Goal: Task Accomplishment & Management: Complete application form

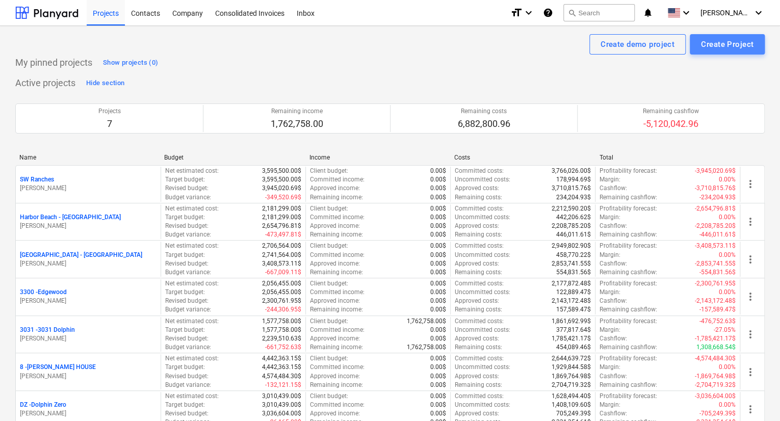
click at [709, 49] on div "Create Project" at bounding box center [727, 44] width 52 height 13
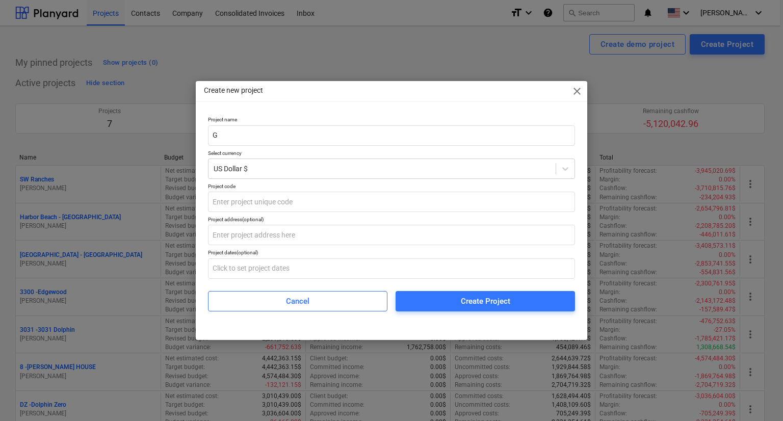
type input "G"
click at [577, 93] on span "close" at bounding box center [577, 91] width 12 height 12
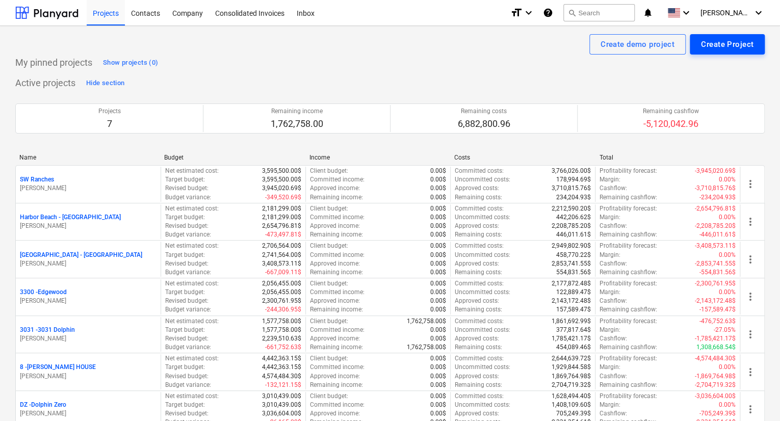
click at [730, 41] on div "Create Project" at bounding box center [727, 44] width 52 height 13
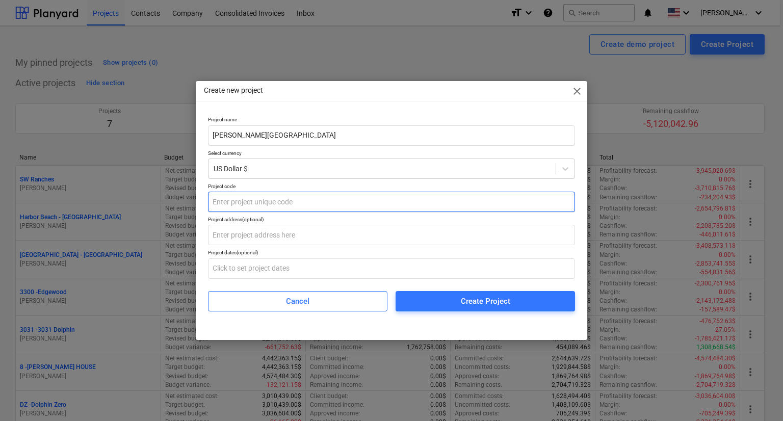
type input "[PERSON_NAME][GEOGRAPHIC_DATA]"
click at [334, 207] on input "text" at bounding box center [391, 202] width 367 height 20
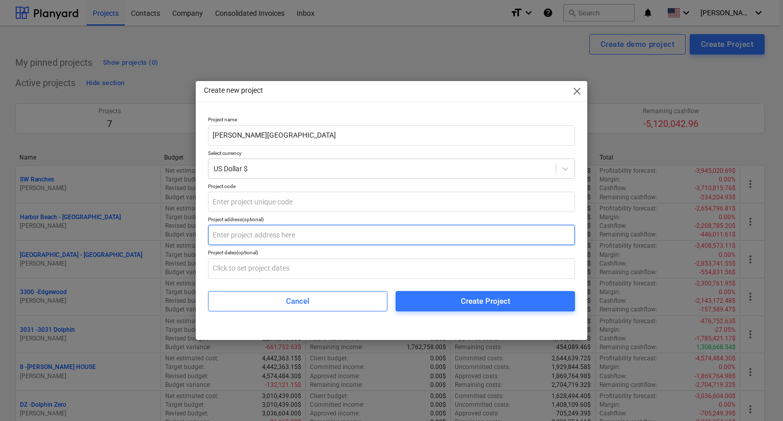
click at [329, 237] on input "text" at bounding box center [391, 235] width 367 height 20
click at [278, 236] on input "7 Winnebago" at bounding box center [391, 235] width 367 height 20
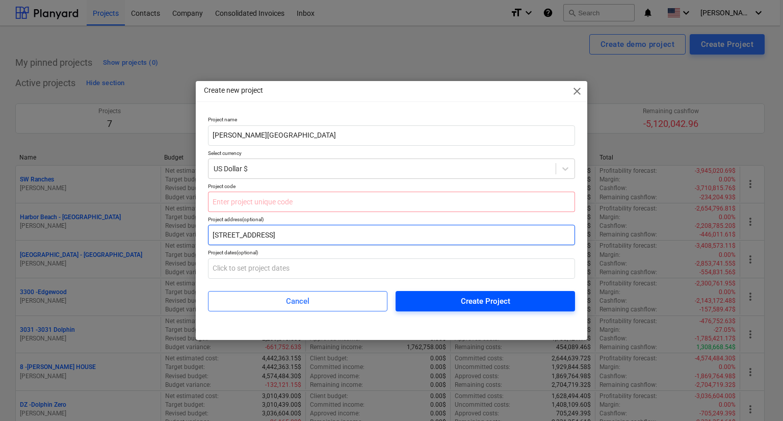
type input "[STREET_ADDRESS]"
click at [483, 304] on div "Create Project" at bounding box center [485, 300] width 49 height 13
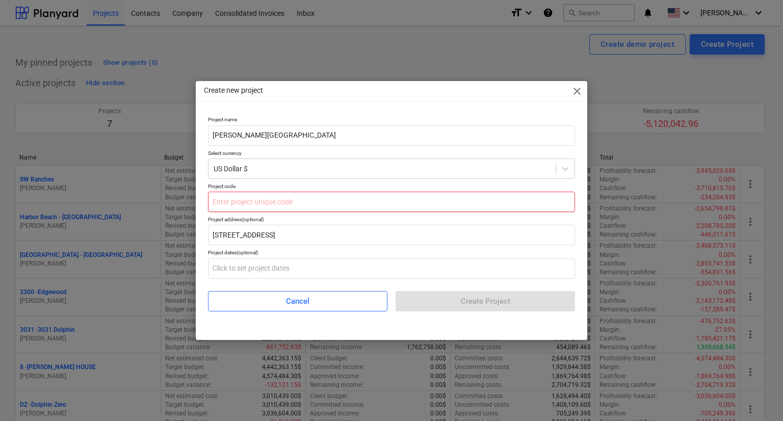
click at [312, 196] on input "text" at bounding box center [391, 202] width 367 height 20
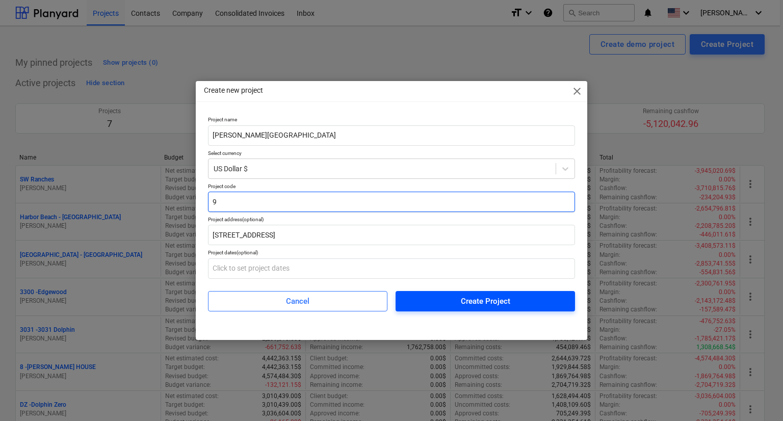
type input "9"
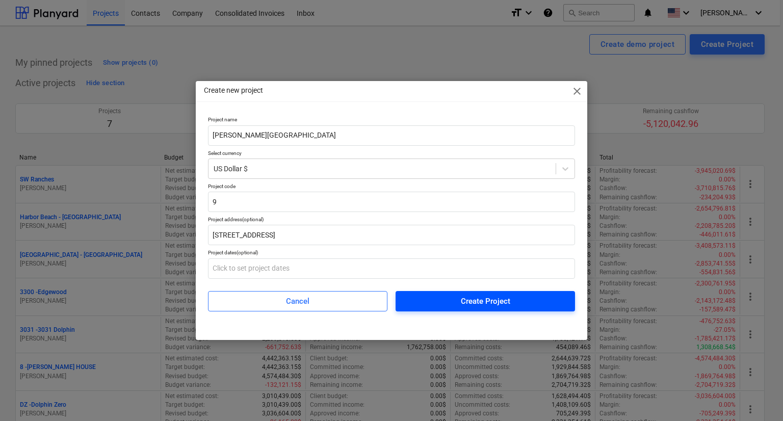
click at [457, 297] on span "Create Project" at bounding box center [485, 300] width 155 height 13
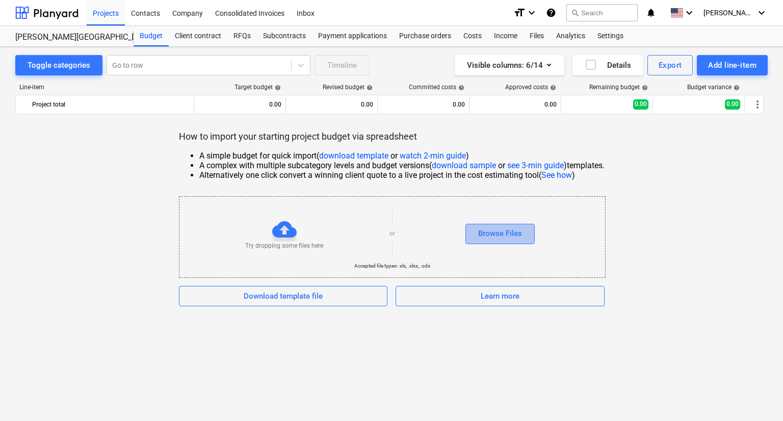
click at [487, 237] on div "Browse Files" at bounding box center [500, 233] width 44 height 13
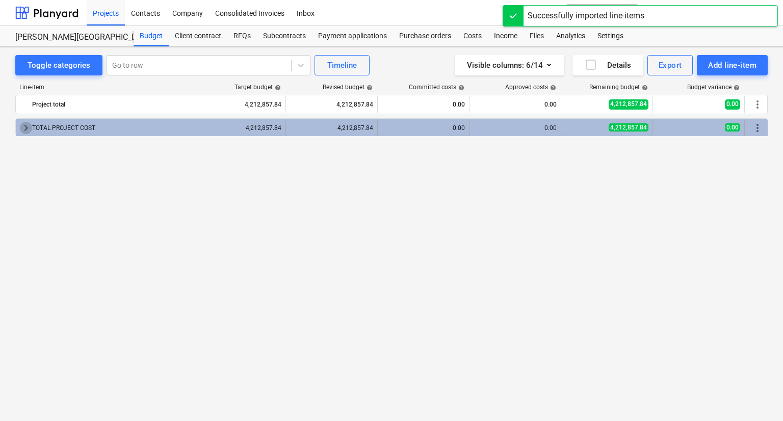
click at [28, 127] on span "keyboard_arrow_right" at bounding box center [26, 128] width 12 height 12
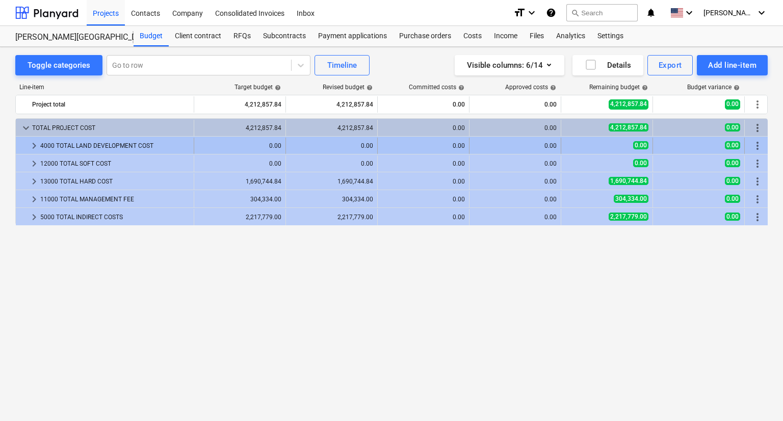
click at [33, 147] on span "keyboard_arrow_right" at bounding box center [34, 146] width 12 height 12
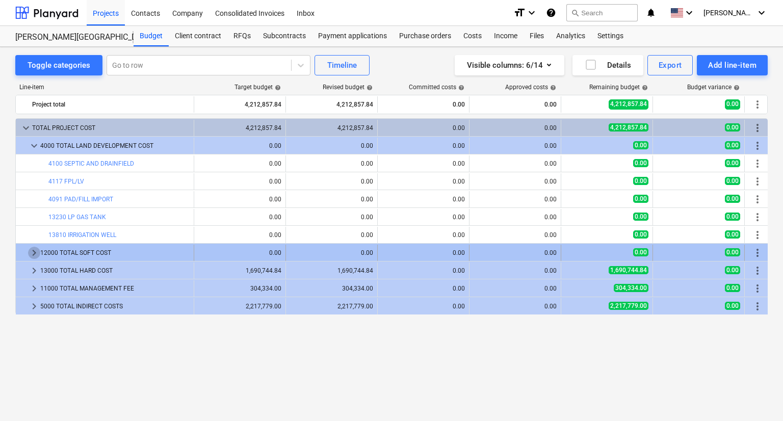
click at [33, 253] on span "keyboard_arrow_right" at bounding box center [34, 253] width 12 height 12
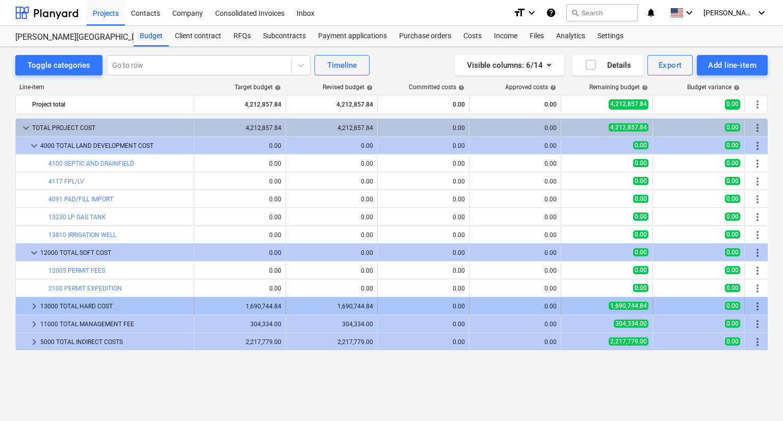
click at [32, 304] on span "keyboard_arrow_right" at bounding box center [34, 306] width 12 height 12
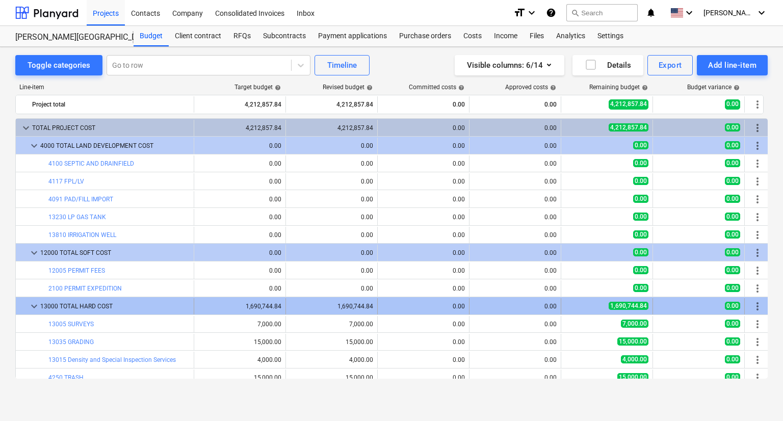
click at [28, 308] on span "keyboard_arrow_down" at bounding box center [34, 306] width 12 height 12
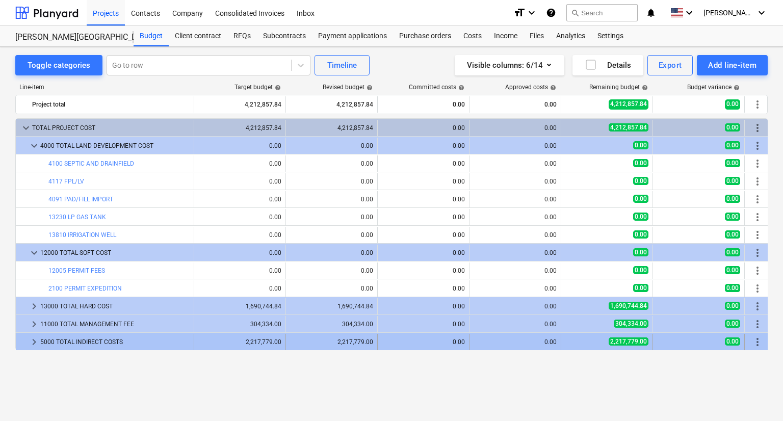
click at [33, 343] on span "keyboard_arrow_right" at bounding box center [34, 342] width 12 height 12
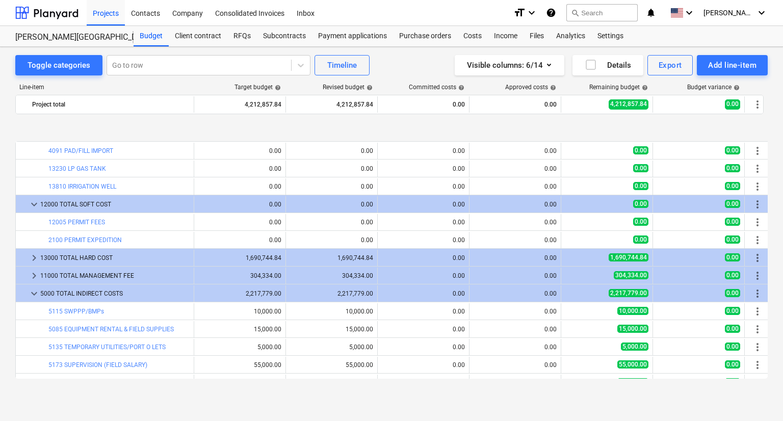
scroll to position [96, 0]
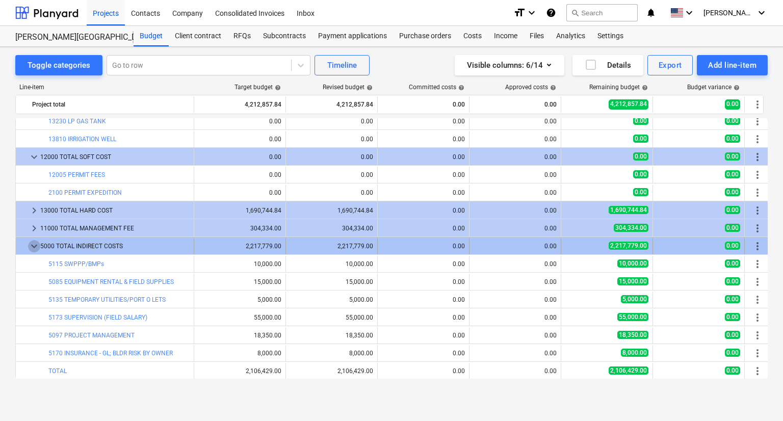
click at [29, 244] on span "keyboard_arrow_down" at bounding box center [34, 246] width 12 height 12
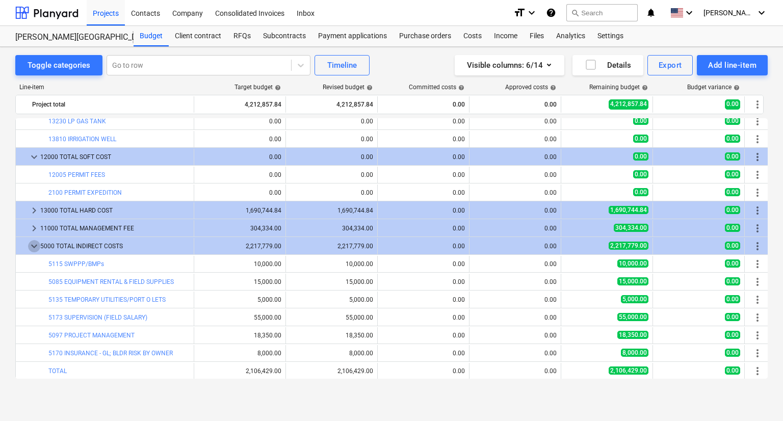
scroll to position [0, 0]
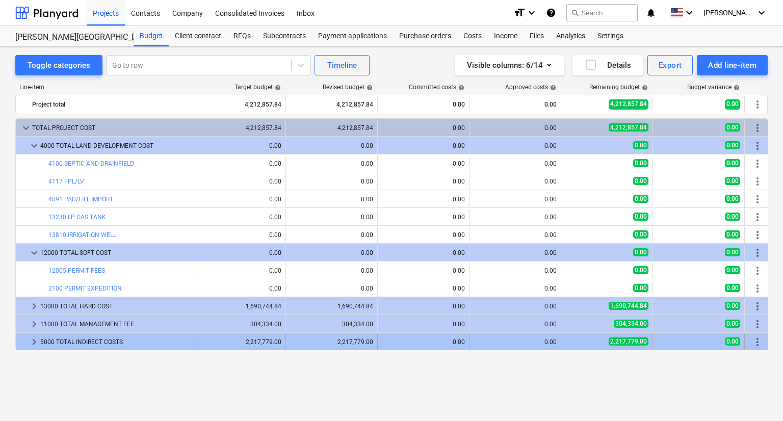
click at [28, 339] on div at bounding box center [24, 342] width 8 height 16
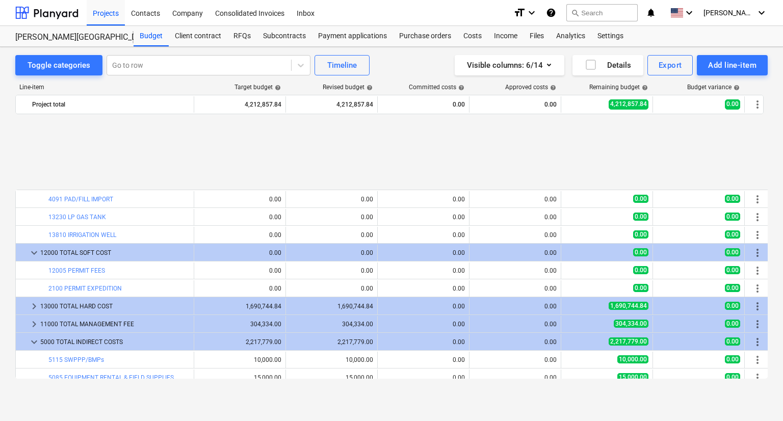
scroll to position [96, 0]
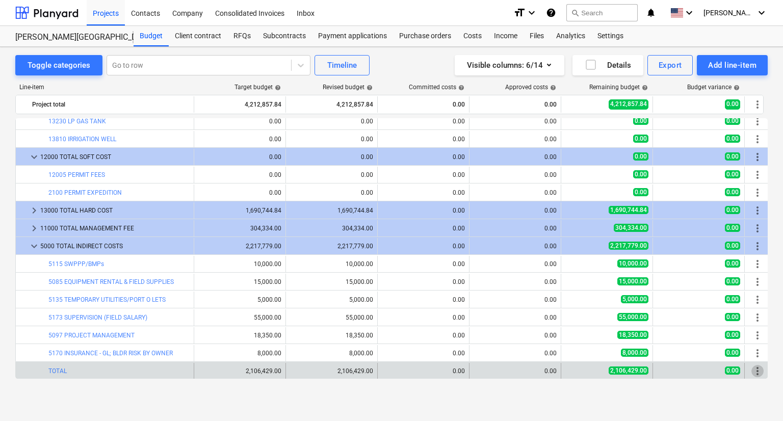
click at [758, 370] on span "more_vert" at bounding box center [757, 371] width 12 height 12
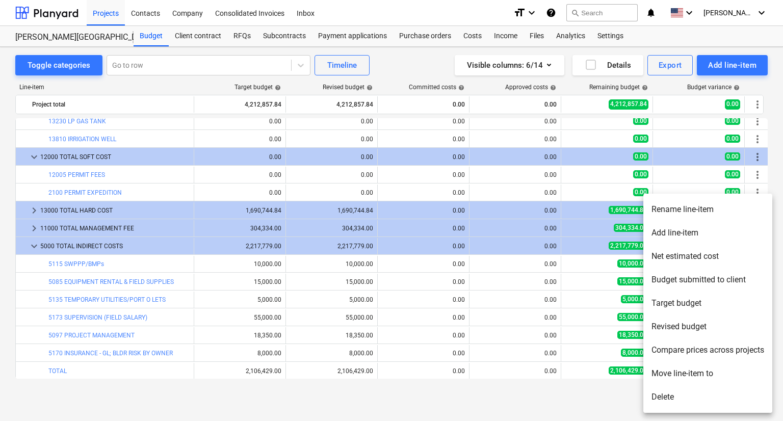
click at [668, 394] on li "Delete" at bounding box center [707, 396] width 129 height 23
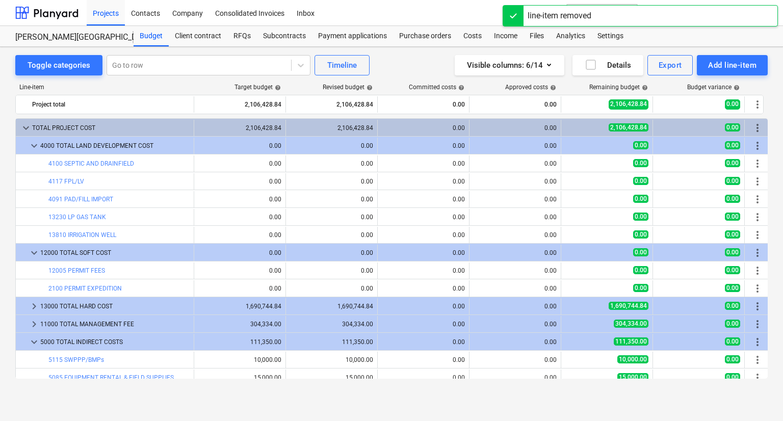
scroll to position [78, 0]
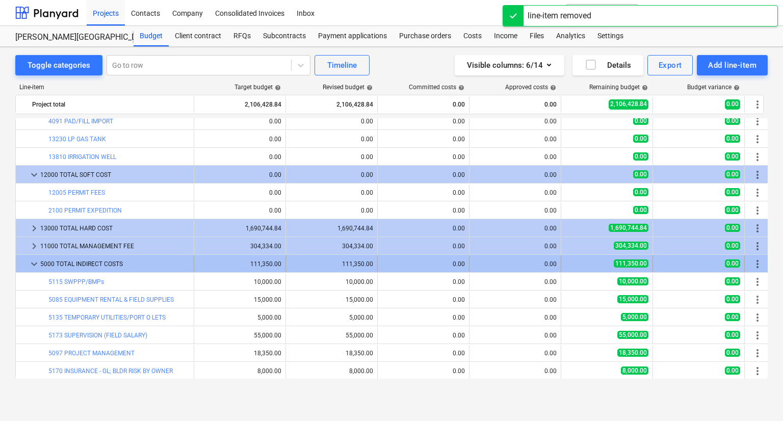
click at [32, 261] on span "keyboard_arrow_down" at bounding box center [34, 264] width 12 height 12
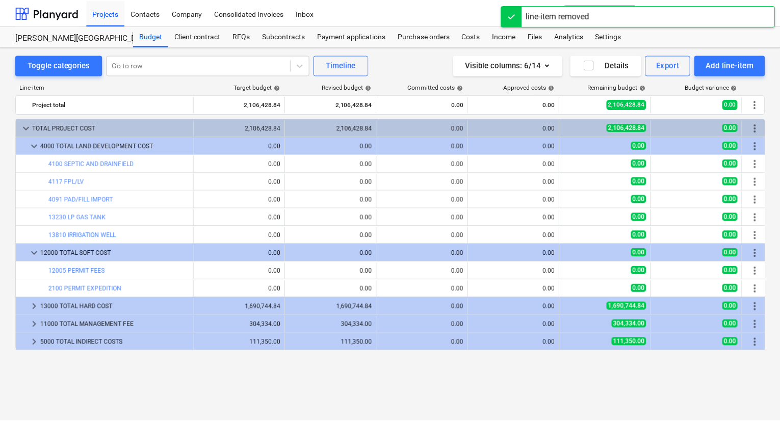
scroll to position [0, 0]
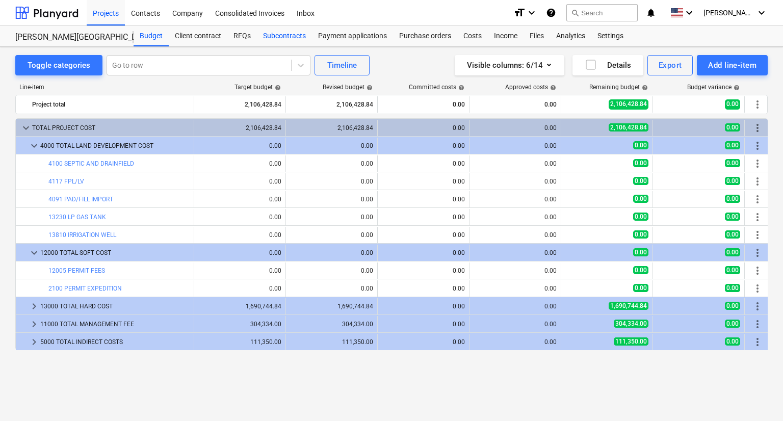
click at [302, 34] on div "Subcontracts" at bounding box center [284, 36] width 55 height 20
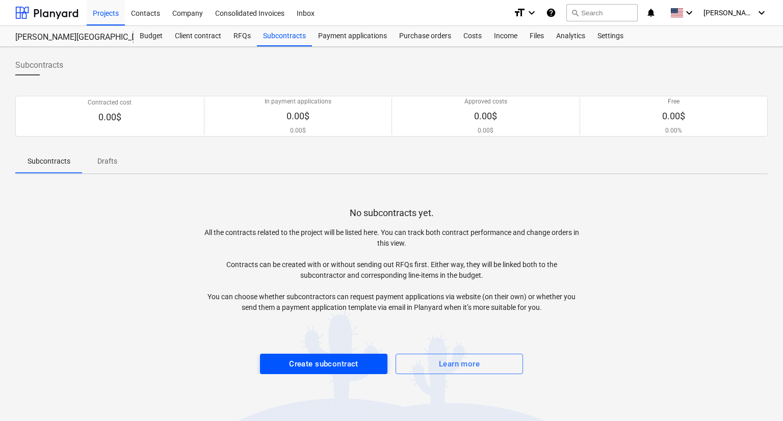
click at [346, 363] on div "Create subcontract" at bounding box center [323, 363] width 69 height 13
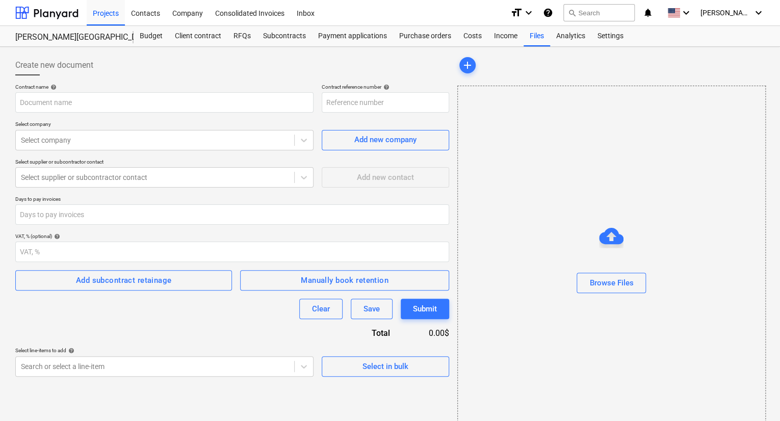
type input "9-SO-001"
click at [185, 66] on div "Create new document" at bounding box center [232, 65] width 434 height 20
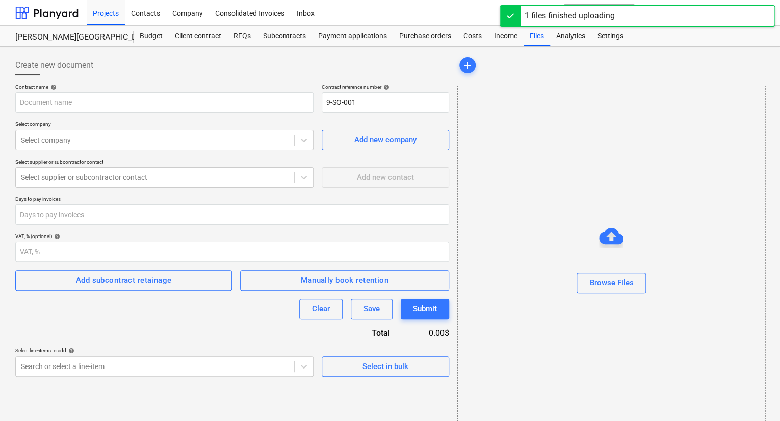
type input "Integrity (7 Winnebago) Executed [DATE].pdf"
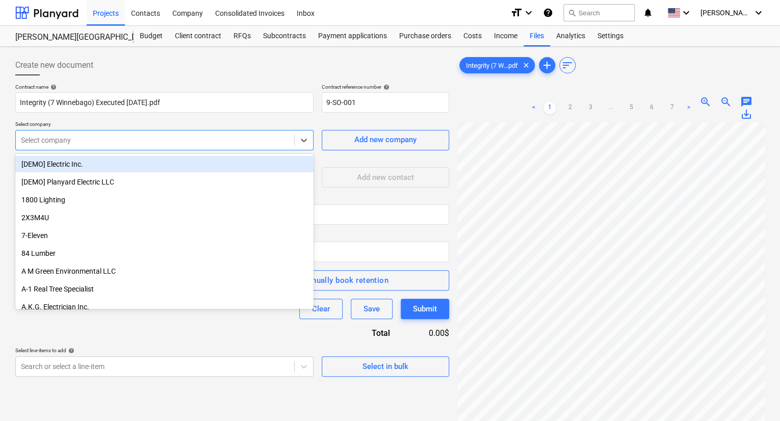
click at [63, 135] on div at bounding box center [155, 140] width 268 height 10
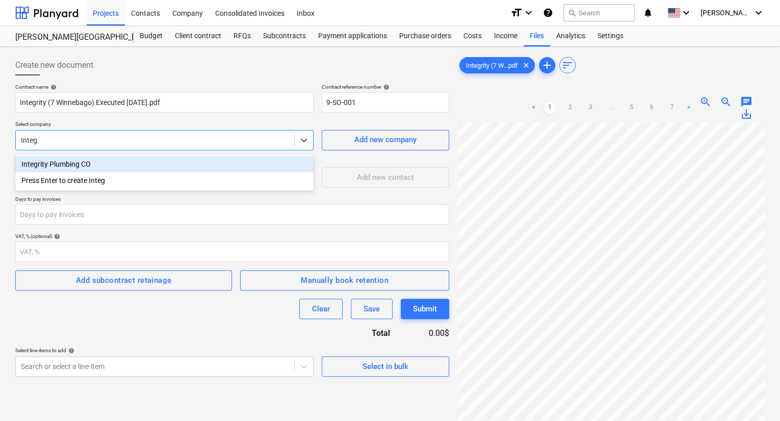
type input "Integr"
click at [63, 164] on div "Integrity Plumbing CO" at bounding box center [164, 164] width 298 height 16
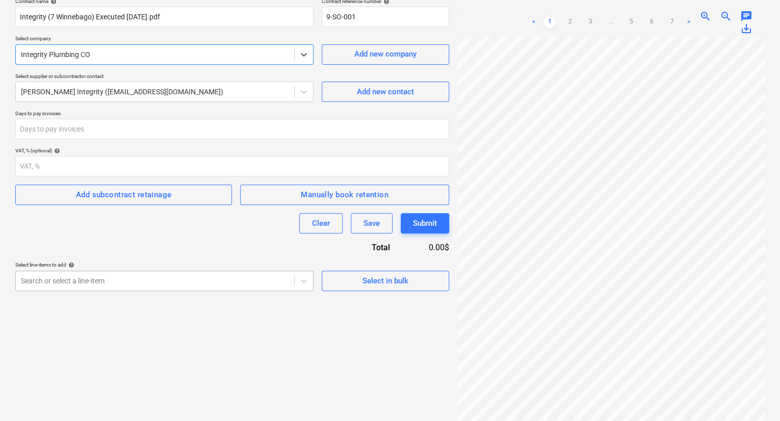
scroll to position [101, 0]
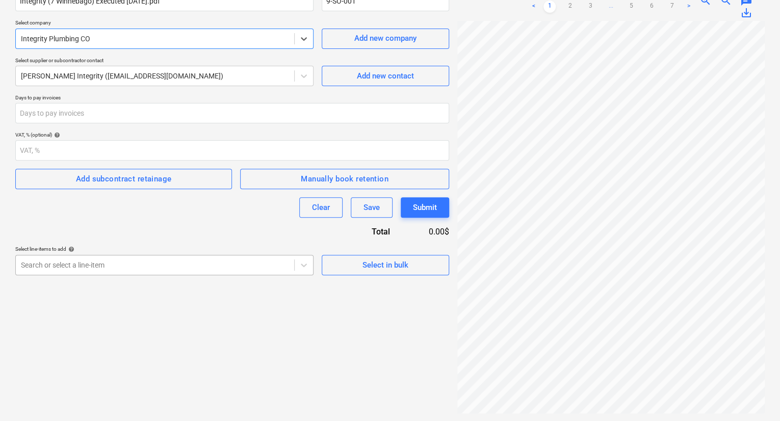
click at [153, 267] on body "Projects Contacts Company Consolidated Invoices Inbox format_size keyboard_arro…" at bounding box center [390, 109] width 780 height 421
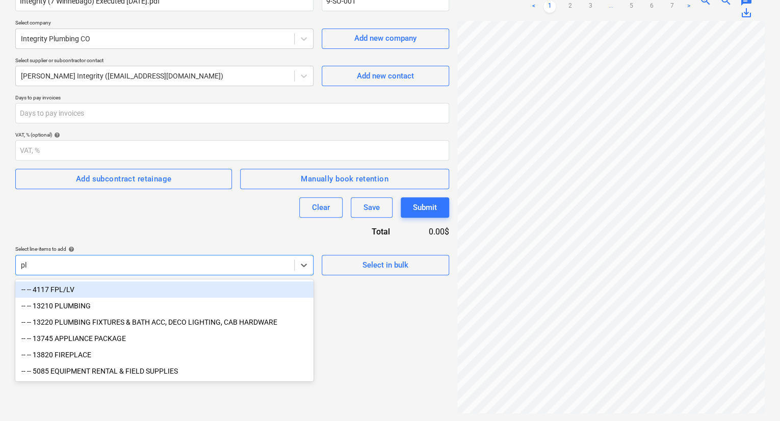
type input "plu"
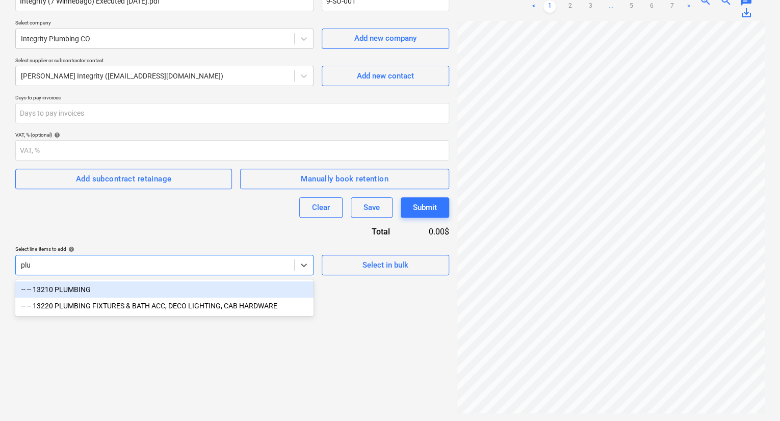
click at [130, 286] on div "-- -- 13210 PLUMBING" at bounding box center [164, 289] width 298 height 16
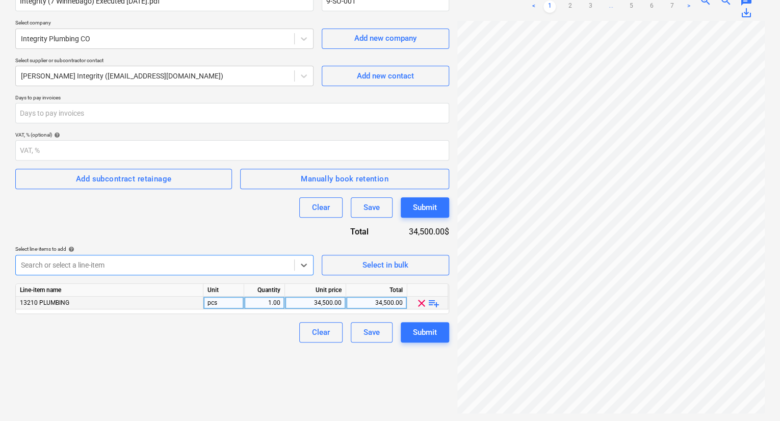
click at [319, 302] on div "34,500.00" at bounding box center [315, 303] width 52 height 13
type input "27500"
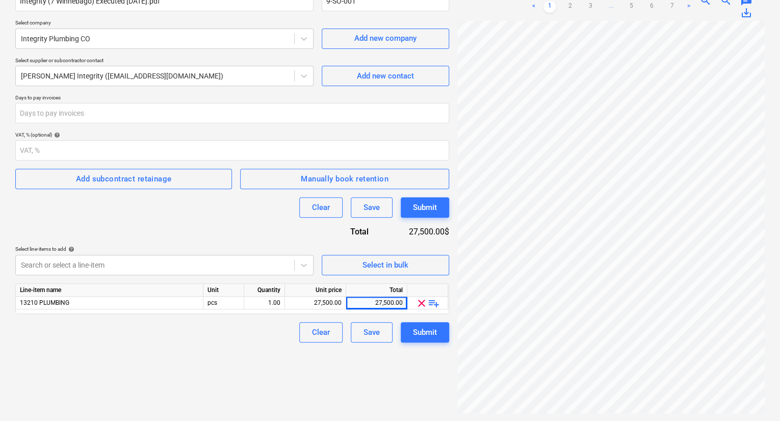
click at [322, 387] on div "Create new document Contract name help Integrity (7 Winnebago) Executed [DATE].…" at bounding box center [232, 184] width 442 height 468
click at [438, 331] on button "Submit" at bounding box center [424, 332] width 48 height 20
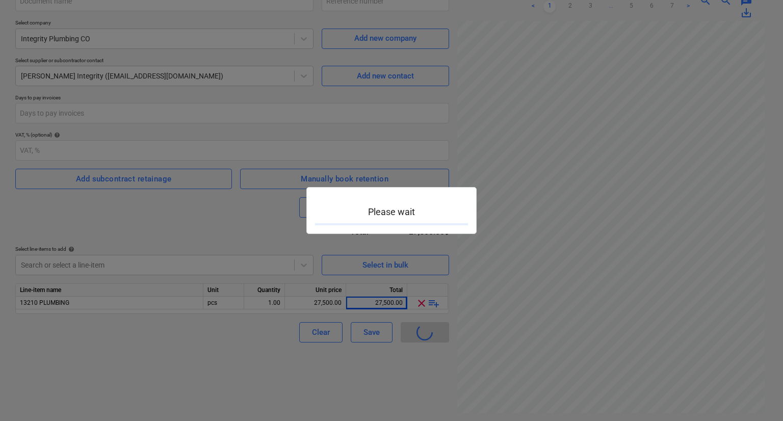
type input "9-SO-001"
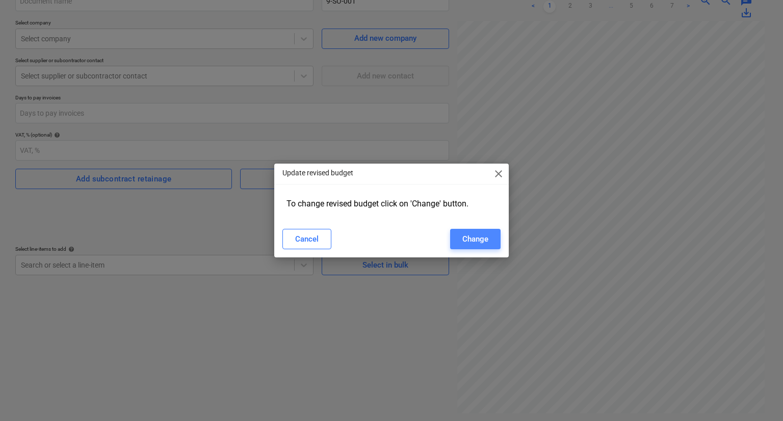
click at [471, 243] on div "Change" at bounding box center [475, 238] width 26 height 13
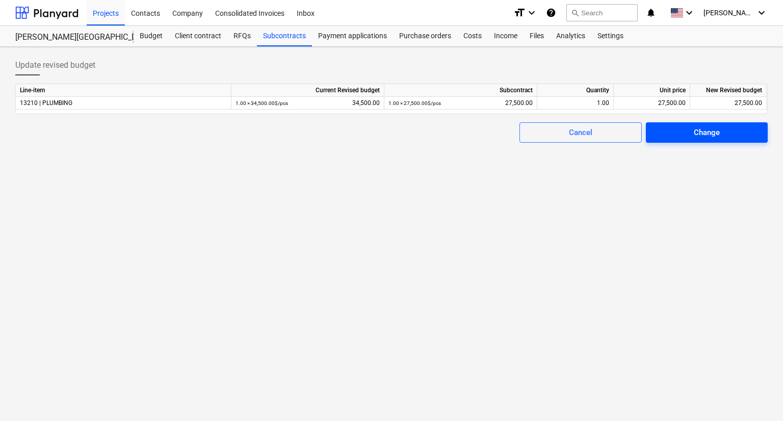
click at [673, 133] on span "Change" at bounding box center [706, 132] width 97 height 13
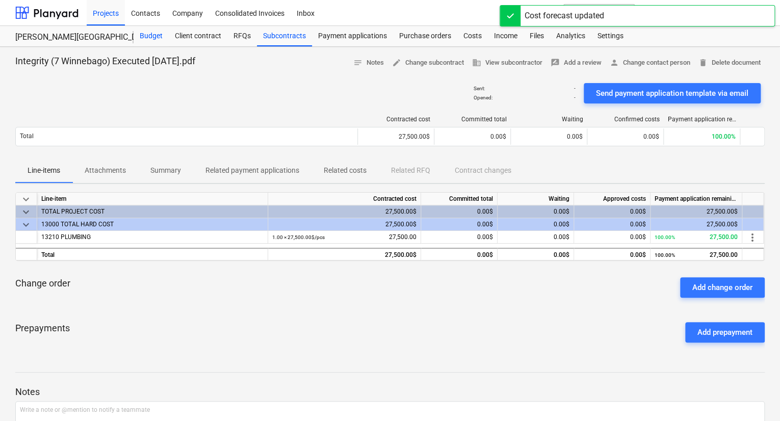
click at [151, 39] on div "Budget" at bounding box center [150, 36] width 35 height 20
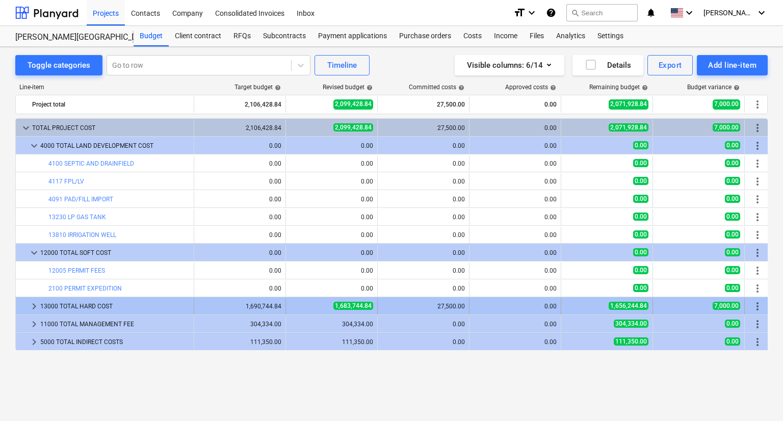
click at [35, 307] on span "keyboard_arrow_right" at bounding box center [34, 306] width 12 height 12
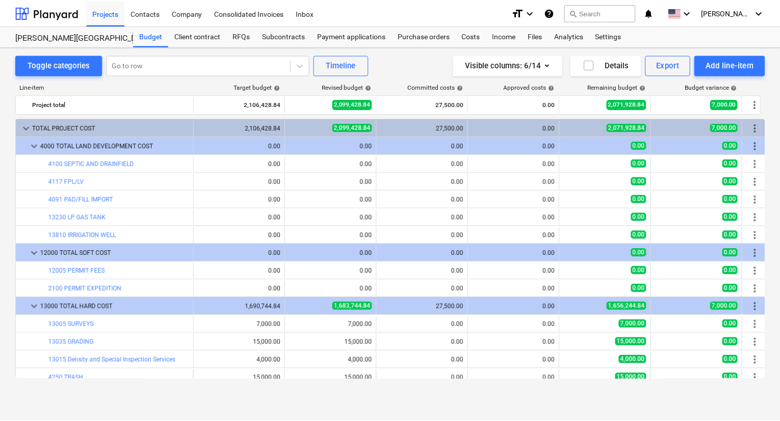
scroll to position [102, 0]
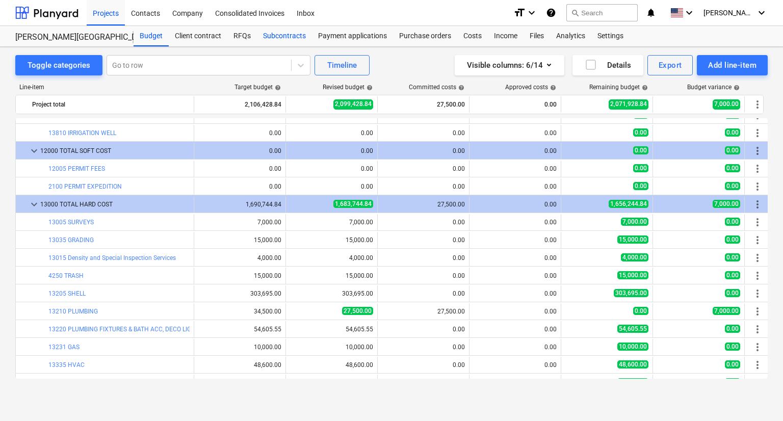
click at [277, 35] on div "Subcontracts" at bounding box center [284, 36] width 55 height 20
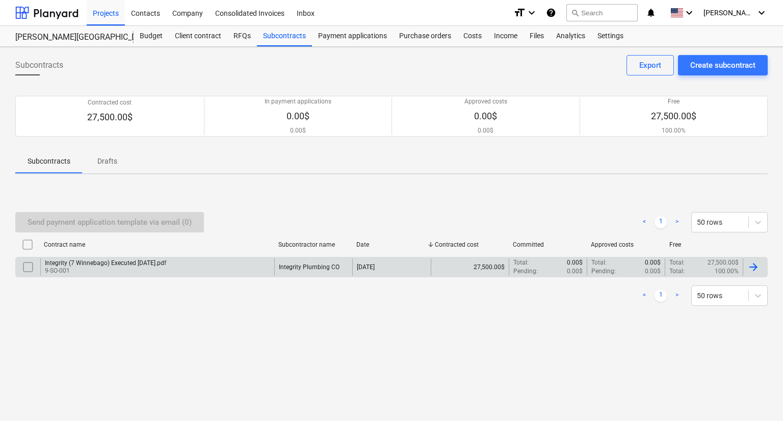
click at [187, 261] on div "Integrity (7 Winnebago) Executed [DATE].pdf 9-SO-001" at bounding box center [157, 266] width 234 height 17
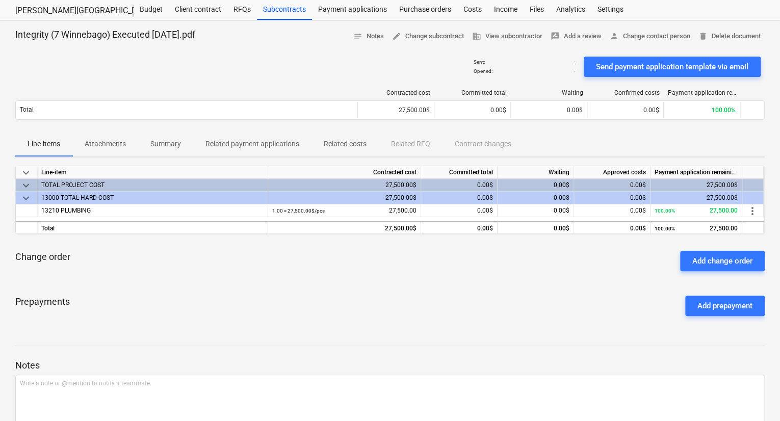
scroll to position [51, 0]
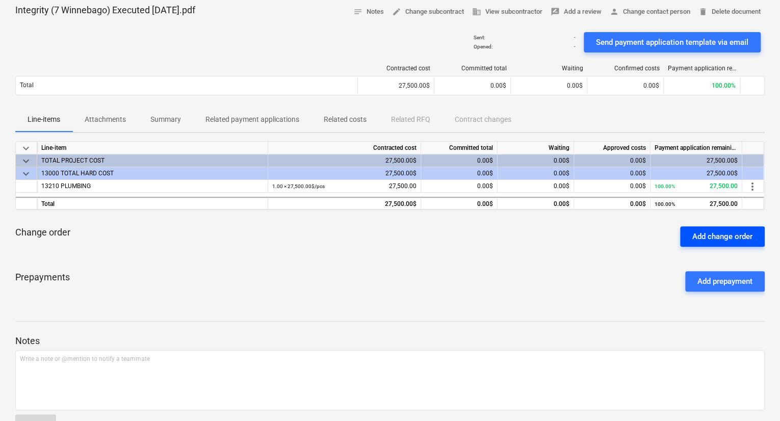
click at [699, 241] on div "Add change order" at bounding box center [722, 236] width 60 height 13
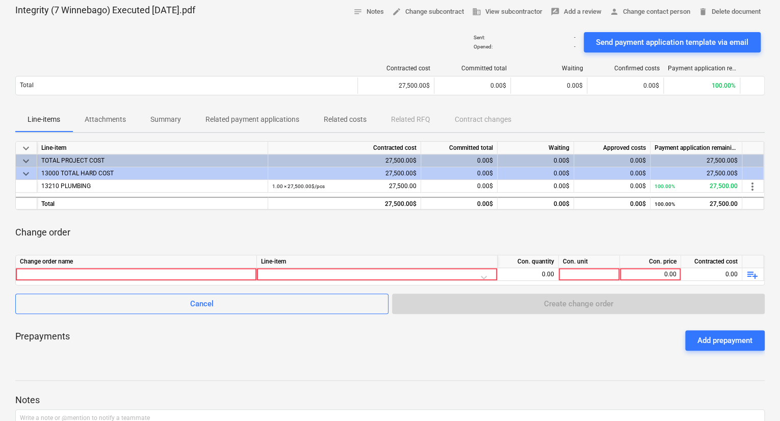
click at [283, 225] on div "Change order" at bounding box center [389, 232] width 749 height 29
click at [224, 299] on span "Cancel" at bounding box center [201, 303] width 347 height 13
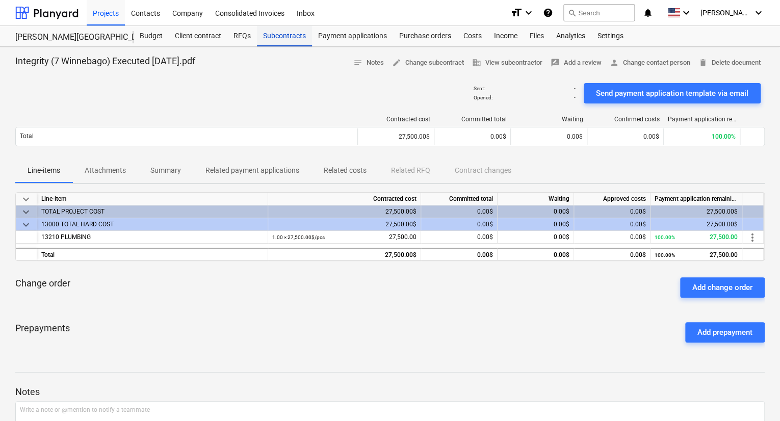
click at [279, 41] on div "Subcontracts" at bounding box center [284, 36] width 55 height 20
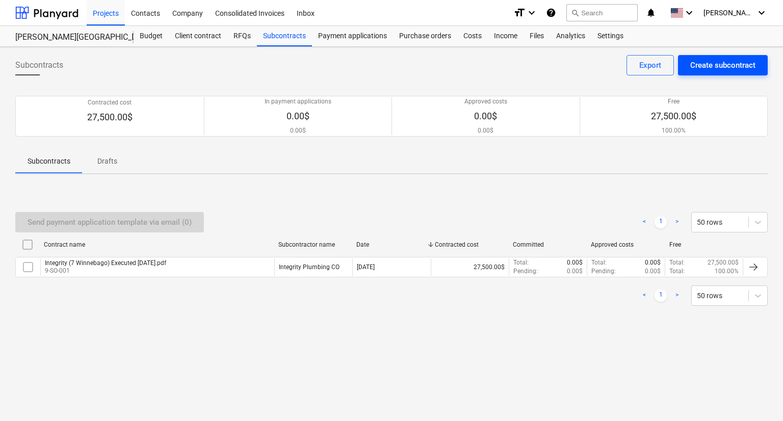
click at [703, 63] on div "Create subcontract" at bounding box center [722, 65] width 65 height 13
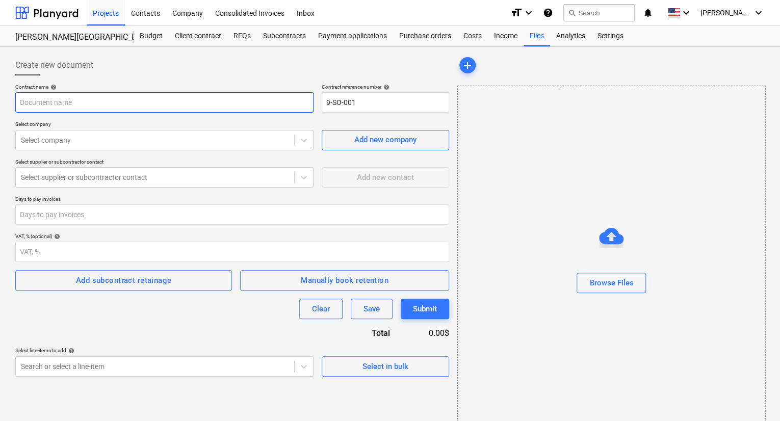
click at [146, 104] on input "text" at bounding box center [164, 102] width 298 height 20
type input "S"
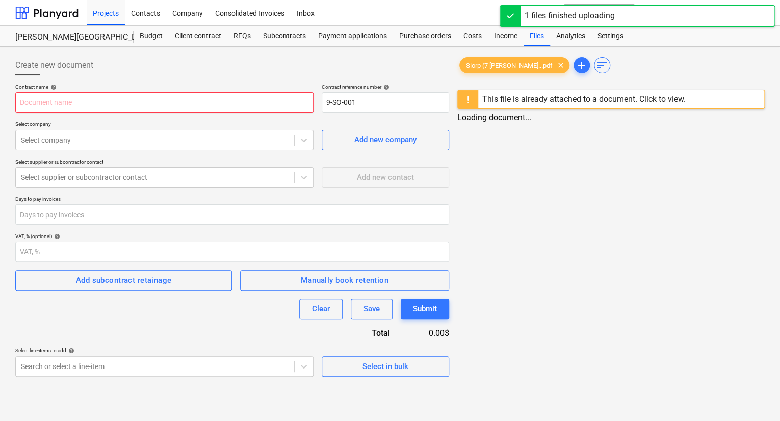
type input "Slorp (7 Winnebago ) Agreement [DATE].pdf"
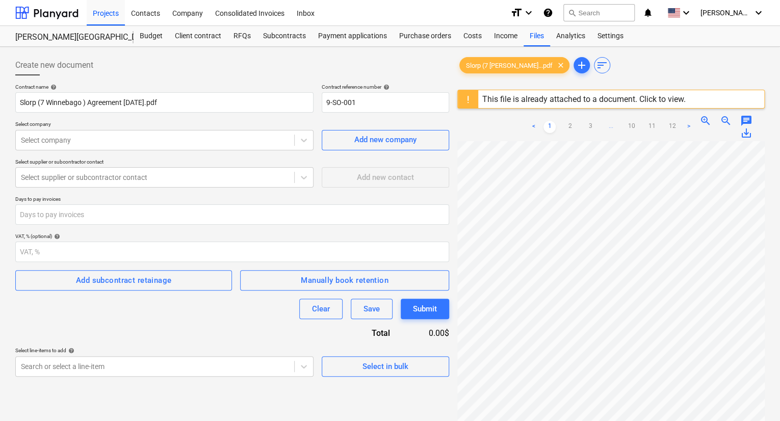
drag, startPoint x: 509, startPoint y: 98, endPoint x: 605, endPoint y: 65, distance: 102.0
click at [606, 66] on div "Slorp (7 [PERSON_NAME]...pdf clear add sort" at bounding box center [610, 65] width 307 height 20
click at [531, 99] on div "This file is already attached to a document. Click to view." at bounding box center [583, 99] width 203 height 10
click at [526, 100] on div "This file is already attached to a document. Click to view." at bounding box center [583, 99] width 203 height 10
click at [470, 102] on div at bounding box center [468, 99] width 20 height 18
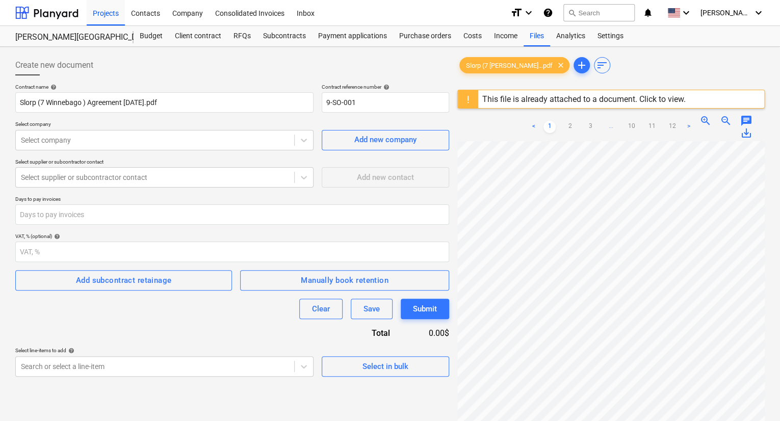
click at [654, 102] on div "This file is already attached to a document. Click to view." at bounding box center [583, 99] width 203 height 10
click at [655, 97] on div "This file is already attached to a document. Click to view." at bounding box center [583, 99] width 203 height 10
click at [679, 97] on div "This file is already attached to a document. Click to view." at bounding box center [583, 99] width 203 height 10
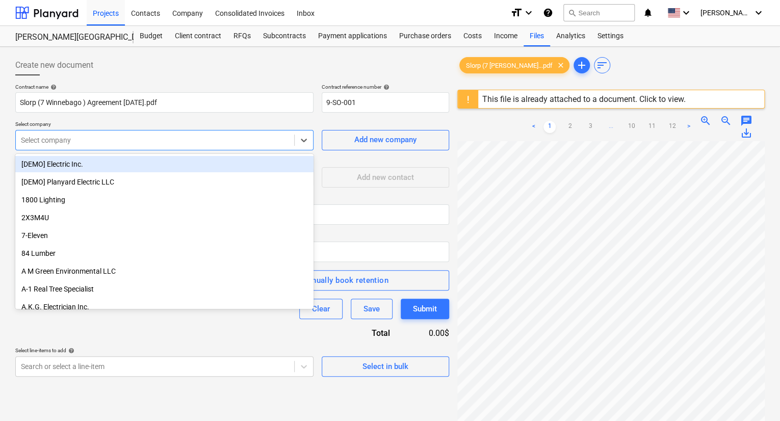
click at [86, 146] on div "Select company" at bounding box center [155, 140] width 278 height 14
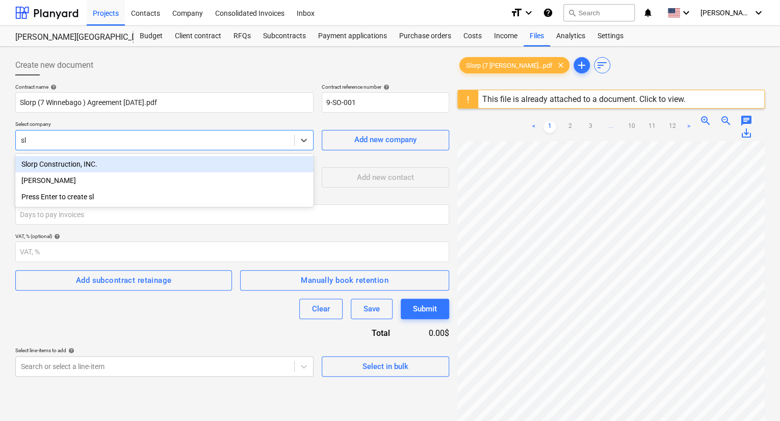
type input "slo"
click at [82, 162] on div "Slorp Construction, INC." at bounding box center [164, 164] width 298 height 16
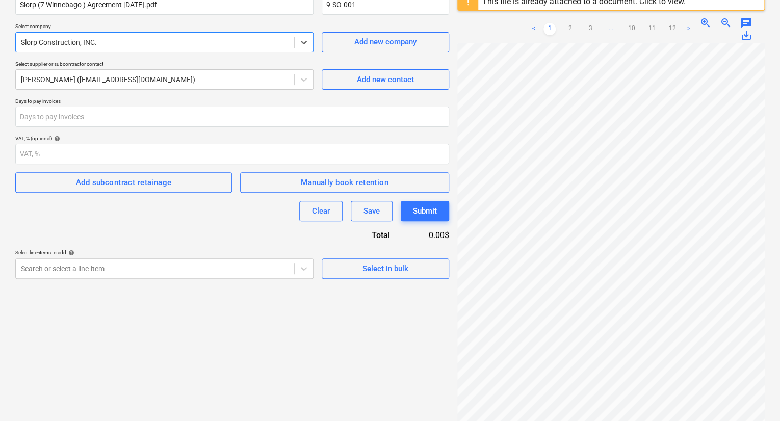
scroll to position [102, 0]
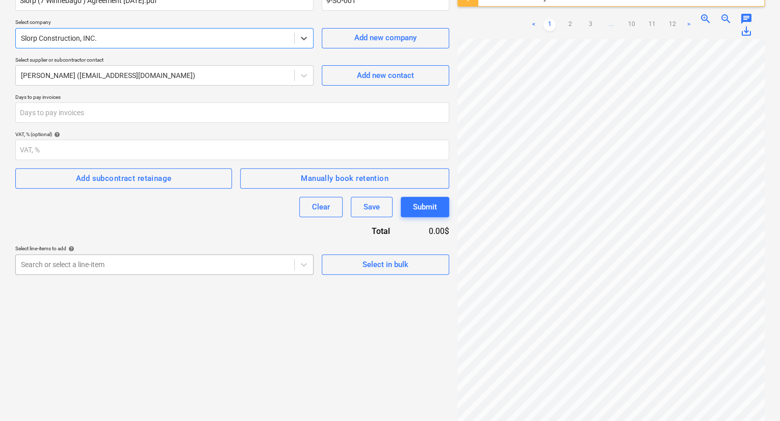
click at [242, 270] on body "Projects Contacts Company Consolidated Invoices Inbox format_size keyboard_arro…" at bounding box center [390, 108] width 780 height 421
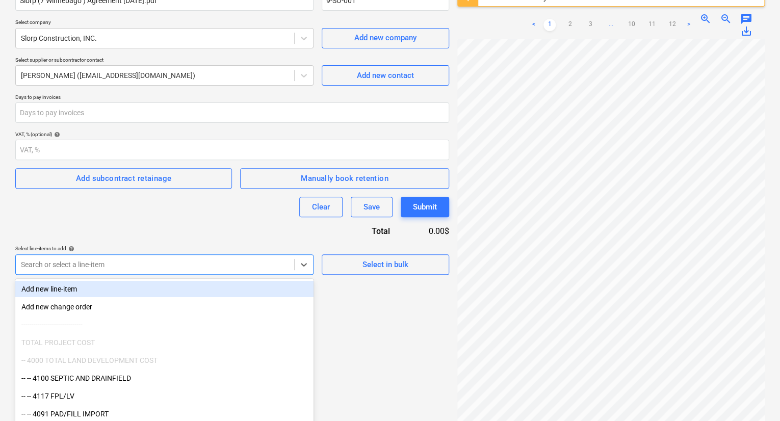
scroll to position [118, 0]
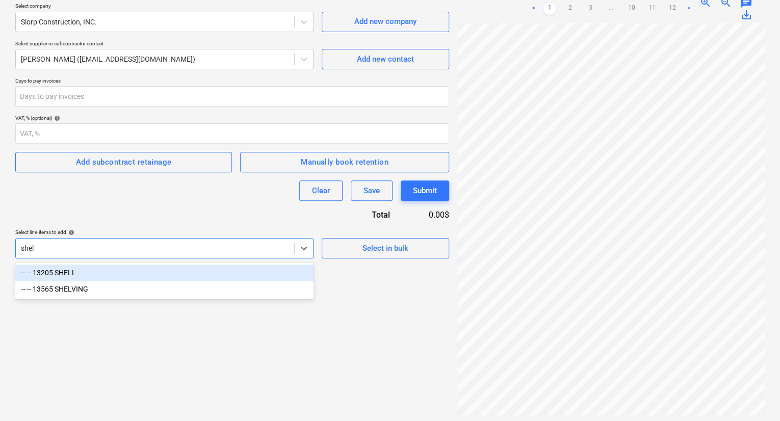
type input "shell"
click at [242, 270] on div "-- -- 13205 SHELL" at bounding box center [164, 272] width 298 height 16
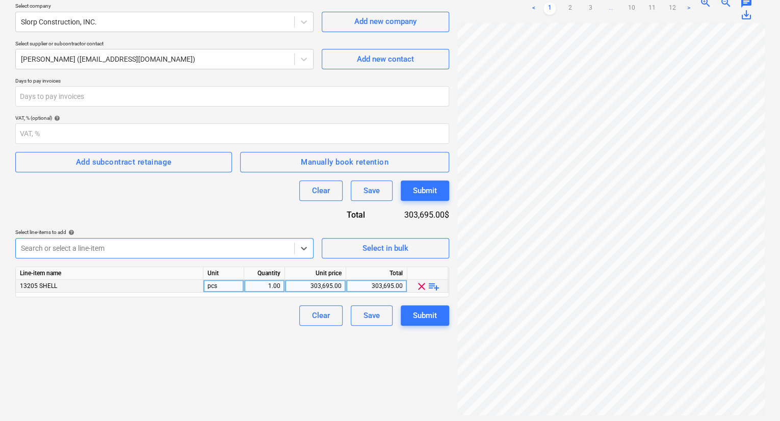
click at [320, 286] on div "303,695.00" at bounding box center [315, 286] width 52 height 13
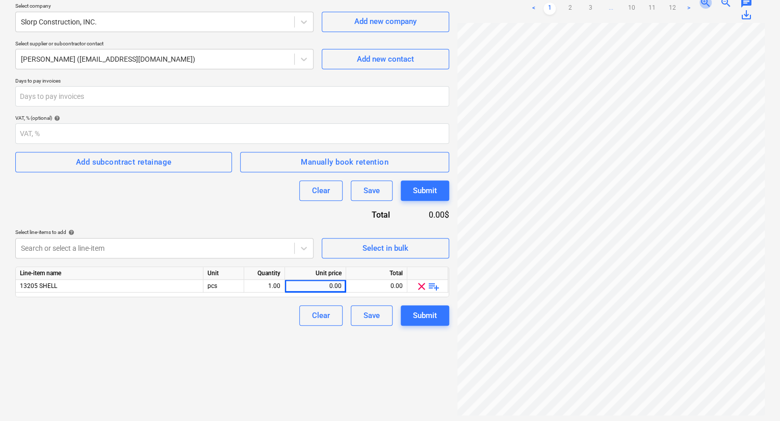
click at [705, 3] on span "zoom_in" at bounding box center [705, 2] width 12 height 12
click at [332, 282] on div "0.00" at bounding box center [315, 286] width 52 height 13
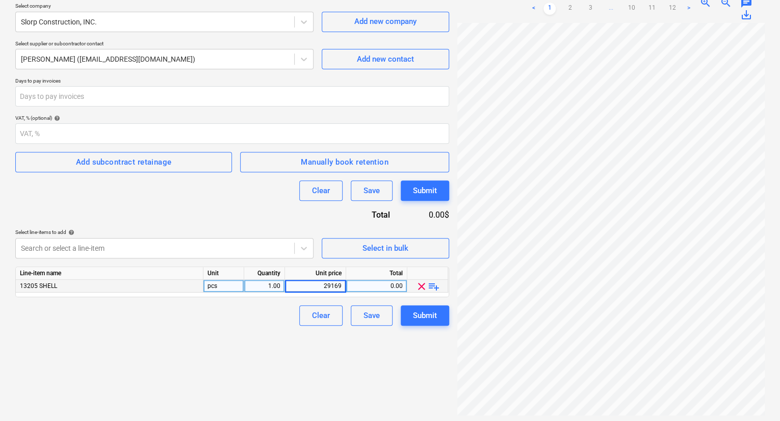
type input "291695"
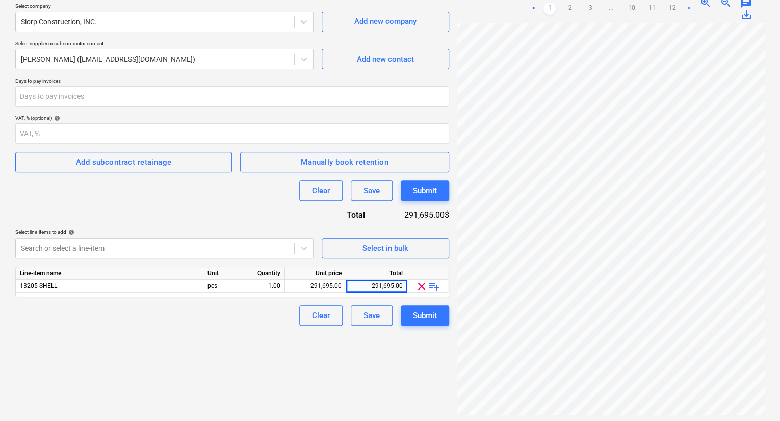
click at [408, 368] on div "Create new document Contract name help Slorp (7 Winnebago ) Agreement [DATE].pd…" at bounding box center [232, 176] width 442 height 486
click at [434, 318] on div "Submit" at bounding box center [425, 315] width 24 height 13
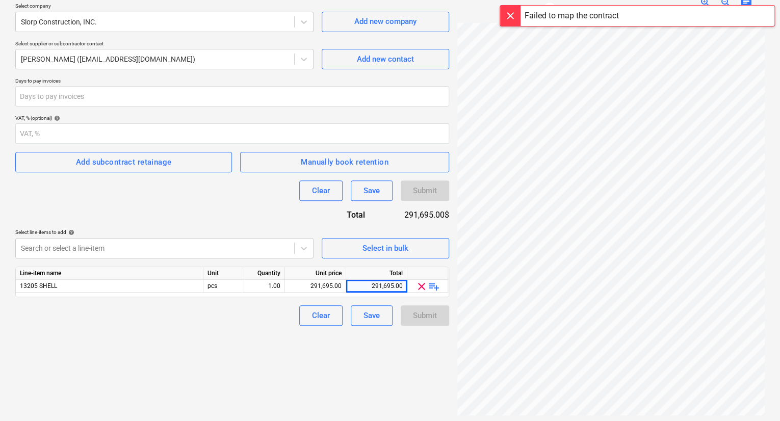
scroll to position [0, 94]
click at [722, 3] on div "Failed to map the contract" at bounding box center [636, 10] width 285 height 20
click at [722, 2] on div "Failed to map the contract" at bounding box center [636, 10] width 285 height 20
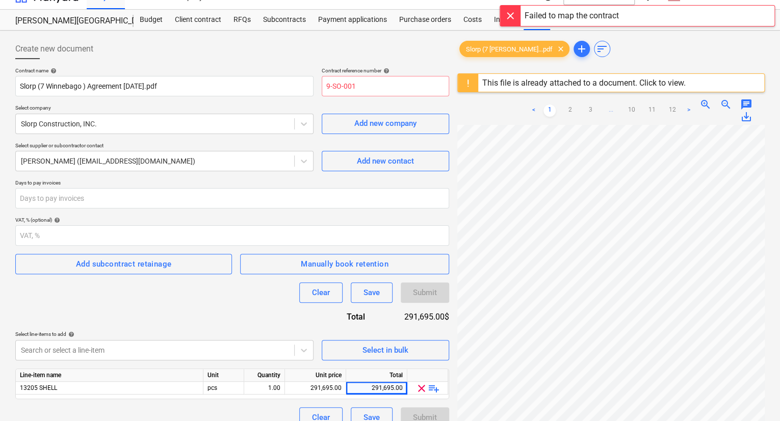
scroll to position [51, 94]
click at [263, 403] on div "Clear Save Submit" at bounding box center [232, 417] width 434 height 20
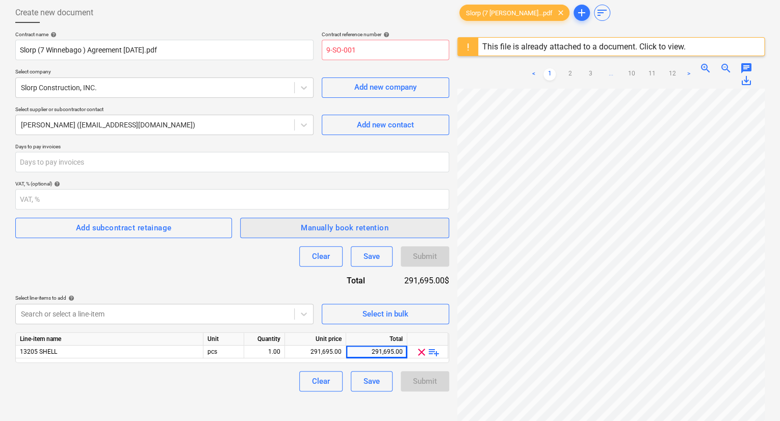
scroll to position [0, 0]
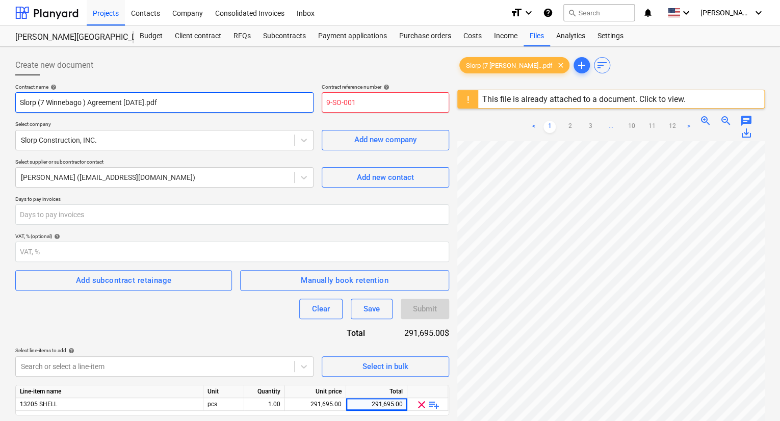
drag, startPoint x: 377, startPoint y: 105, endPoint x: 296, endPoint y: 108, distance: 81.6
click at [296, 108] on div "Contract name help Slorp (7 Winnebago ) Agreement [DATE].pdf Contract reference…" at bounding box center [232, 98] width 434 height 29
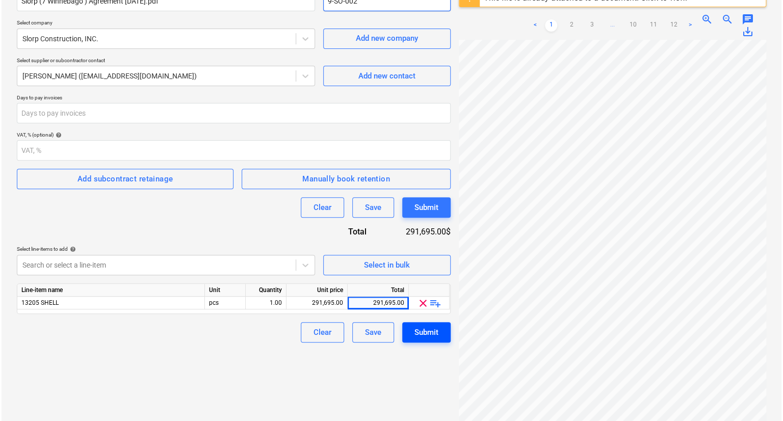
scroll to position [102, 0]
type input "9-SO-002"
click at [431, 333] on div "Submit" at bounding box center [425, 331] width 24 height 13
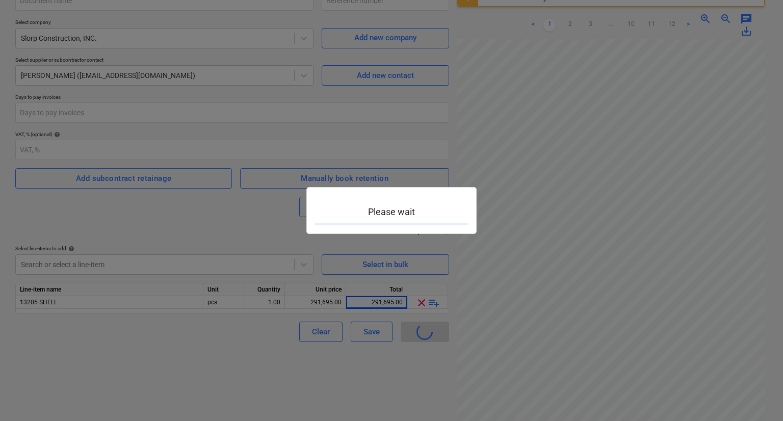
type input "9-SO-002"
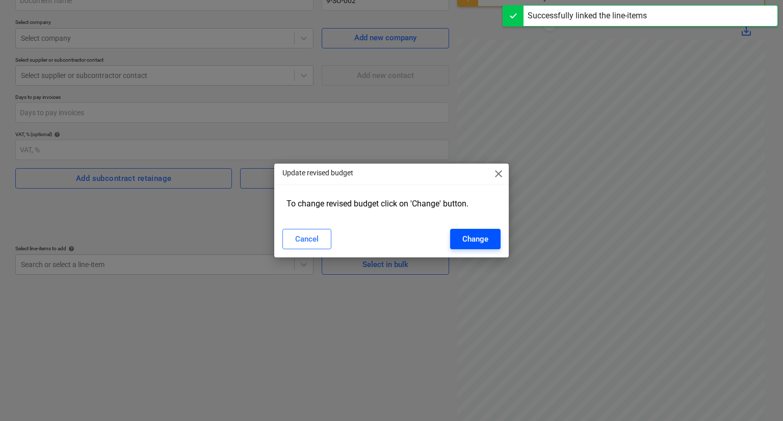
click at [463, 241] on div "Change" at bounding box center [475, 238] width 26 height 13
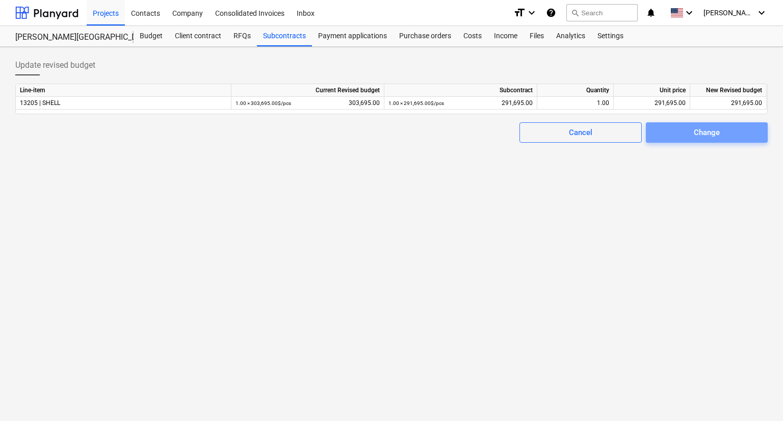
click at [680, 131] on span "Change" at bounding box center [706, 132] width 97 height 13
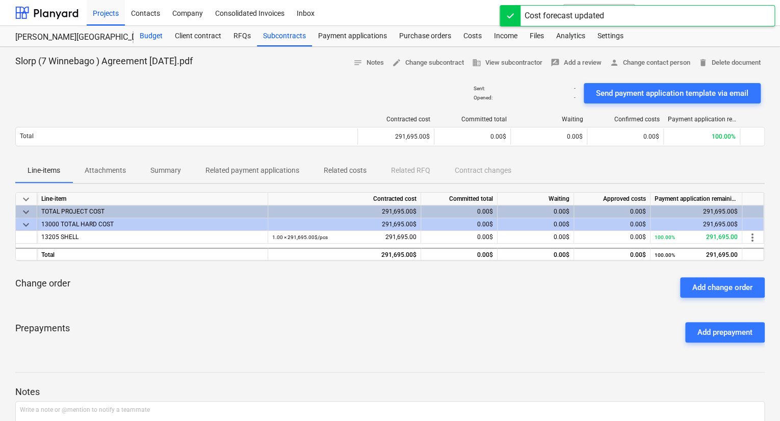
click at [147, 33] on div "Budget" at bounding box center [150, 36] width 35 height 20
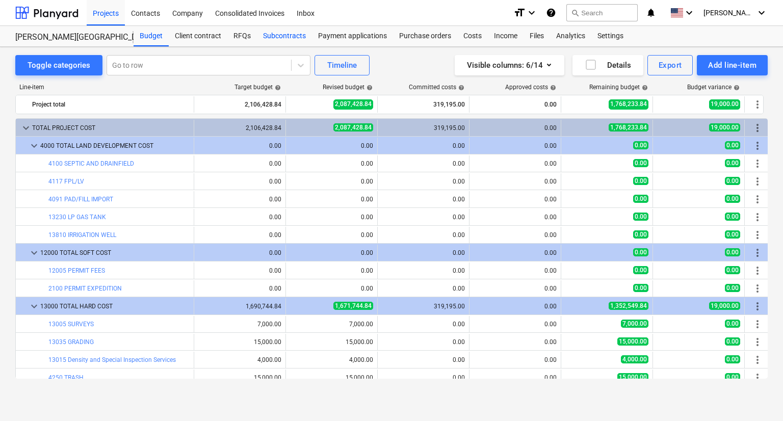
click at [289, 39] on div "Subcontracts" at bounding box center [284, 36] width 55 height 20
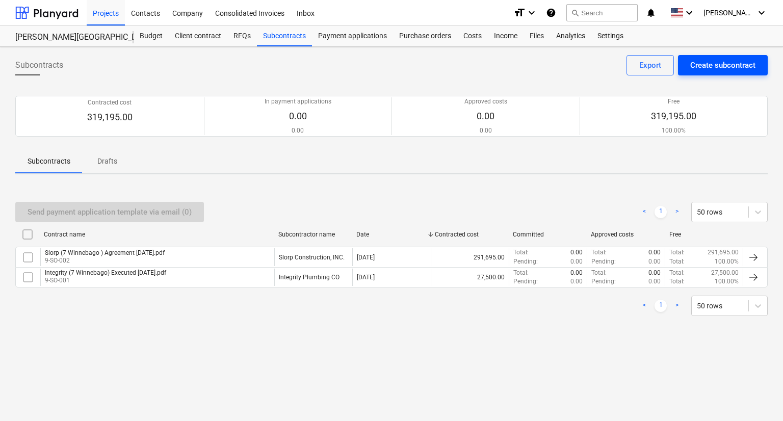
click at [708, 67] on div "Create subcontract" at bounding box center [722, 65] width 65 height 13
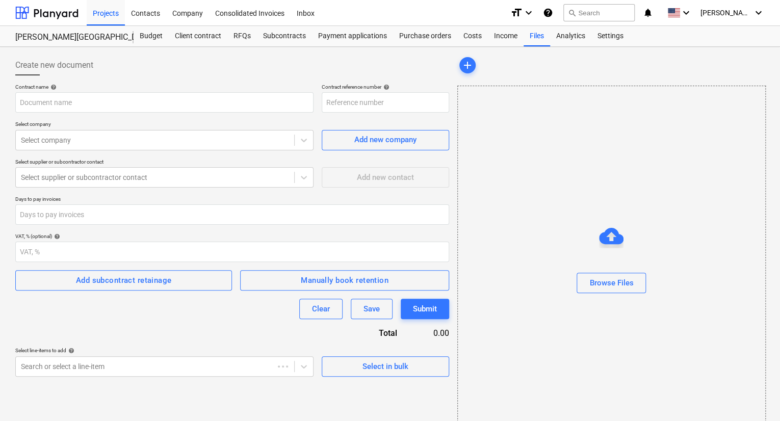
type input "9-SO-003"
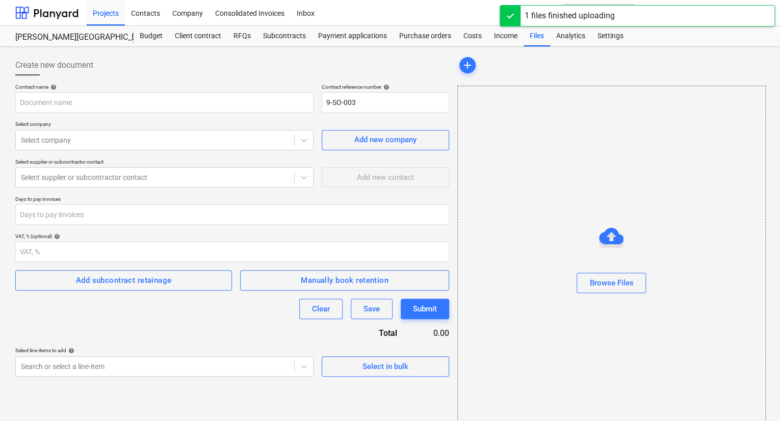
type input "[PERSON_NAME] (7 Winnebago) Agreement [DATE].pdf"
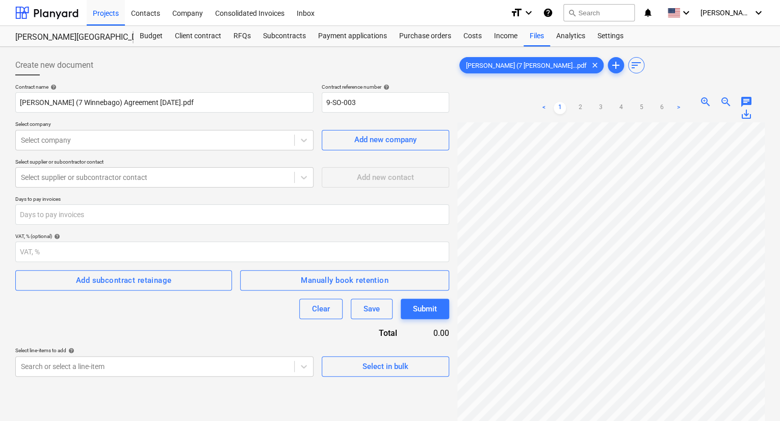
click at [722, 101] on span "zoom_out" at bounding box center [725, 102] width 12 height 12
click at [722, 100] on span "zoom_out" at bounding box center [725, 102] width 12 height 12
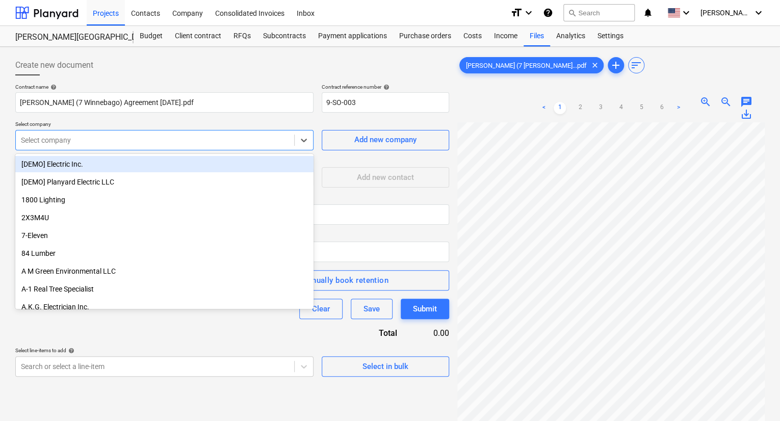
click at [154, 137] on div at bounding box center [155, 140] width 268 height 10
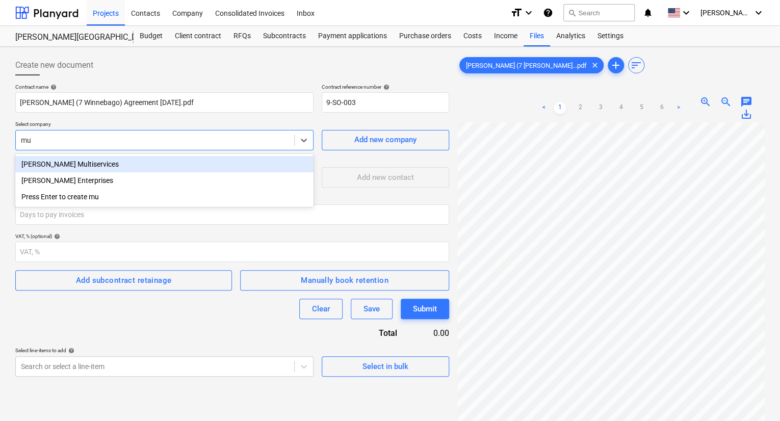
type input "mun"
click at [100, 163] on div "[PERSON_NAME] Enterprises" at bounding box center [164, 164] width 298 height 16
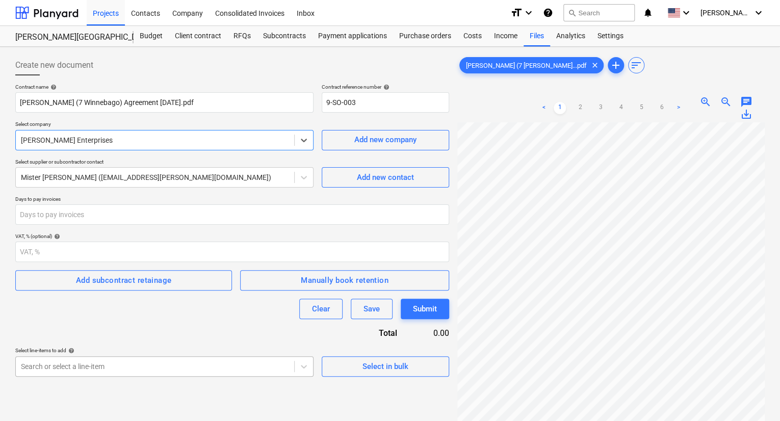
click at [138, 362] on body "Projects Contacts Company Consolidated Invoices Inbox format_size keyboard_arro…" at bounding box center [390, 210] width 780 height 421
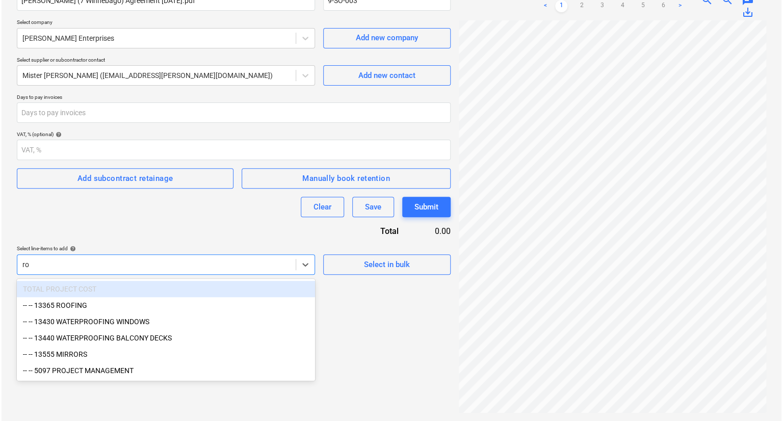
scroll to position [101, 0]
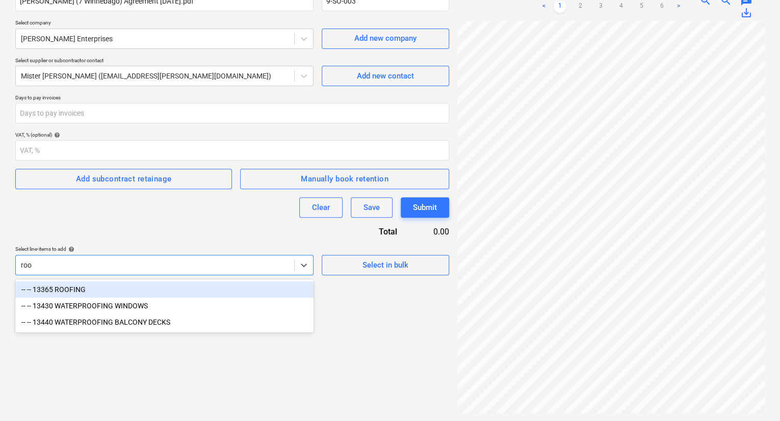
type input "roof"
click at [73, 287] on div "-- -- 13365 ROOFING" at bounding box center [164, 289] width 298 height 16
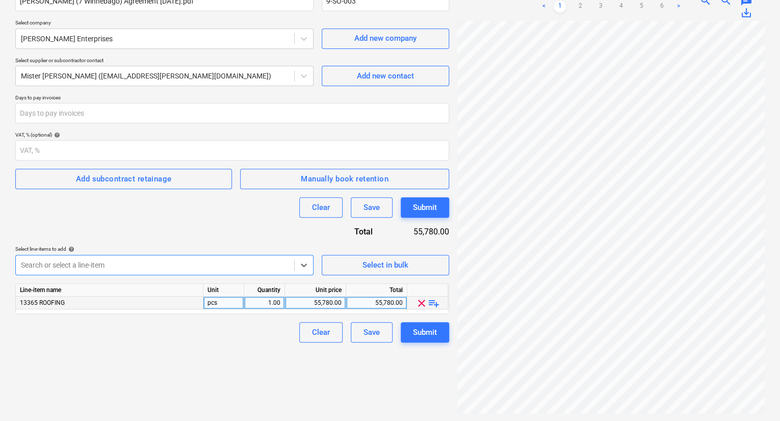
click at [336, 303] on div "55,780.00" at bounding box center [315, 303] width 52 height 13
type input "61760"
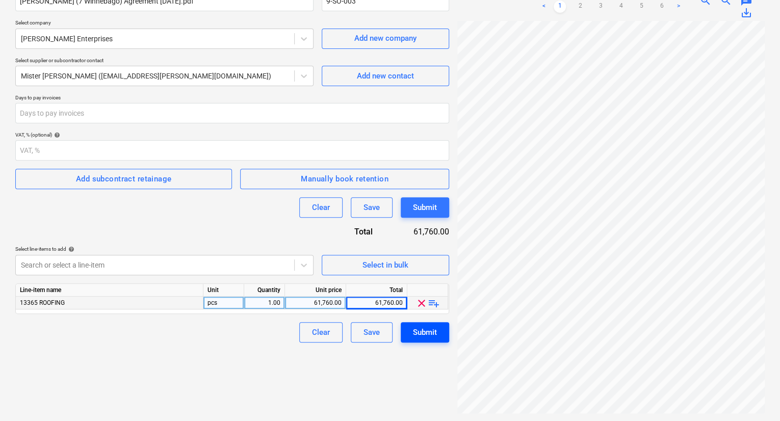
click at [418, 331] on div "Submit" at bounding box center [425, 332] width 24 height 13
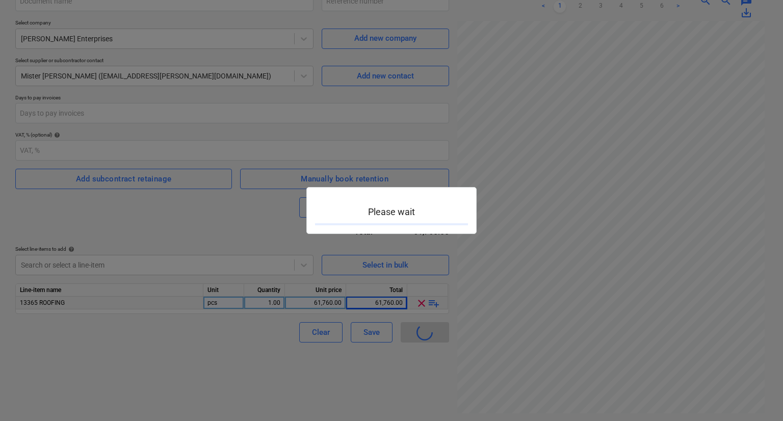
type input "9-SO-003"
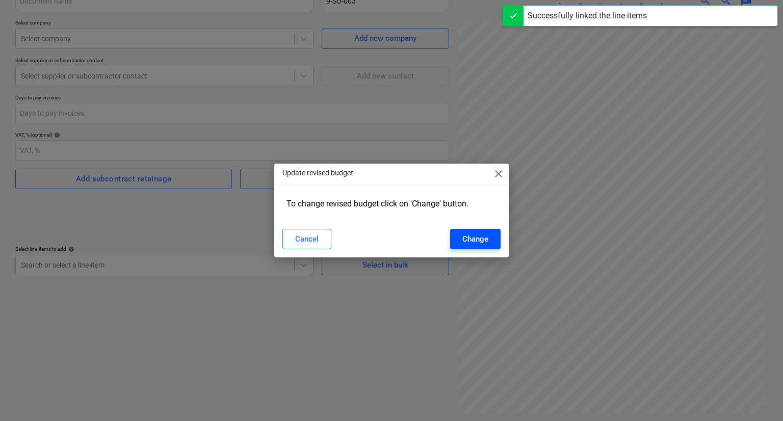
click at [462, 236] on button "Change" at bounding box center [475, 239] width 50 height 20
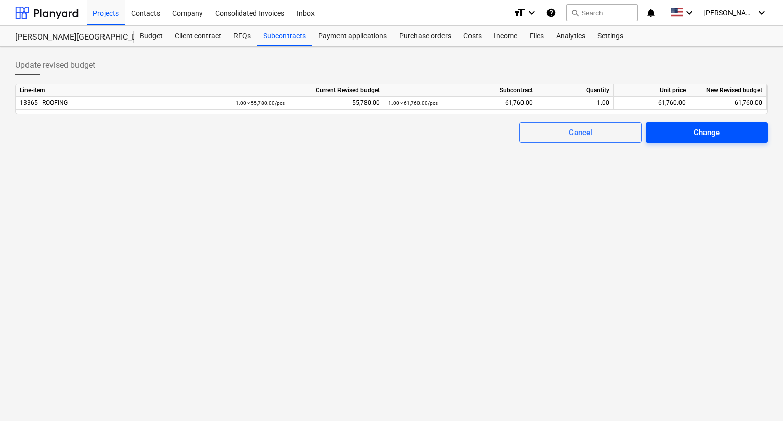
click at [733, 135] on span "Change" at bounding box center [706, 132] width 97 height 13
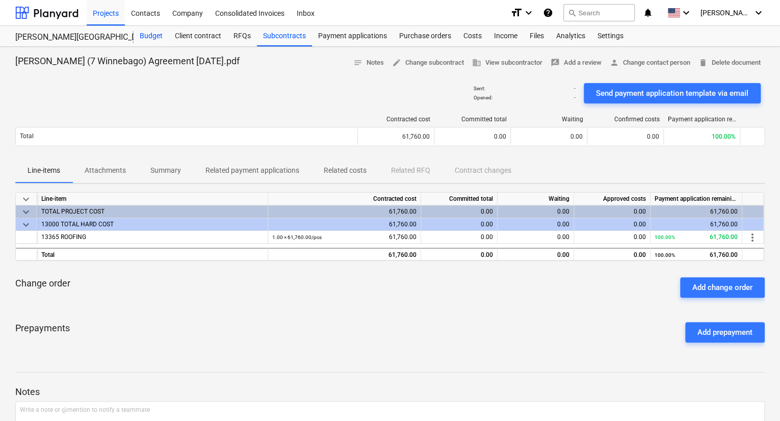
click at [148, 34] on div "Budget" at bounding box center [150, 36] width 35 height 20
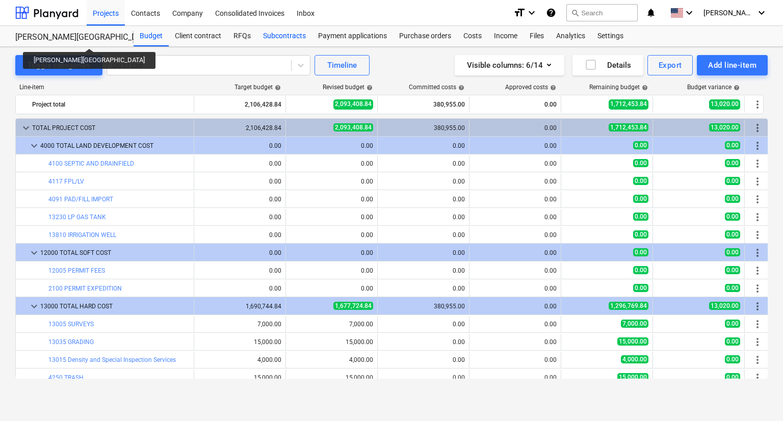
click at [278, 36] on div "Subcontracts" at bounding box center [284, 36] width 55 height 20
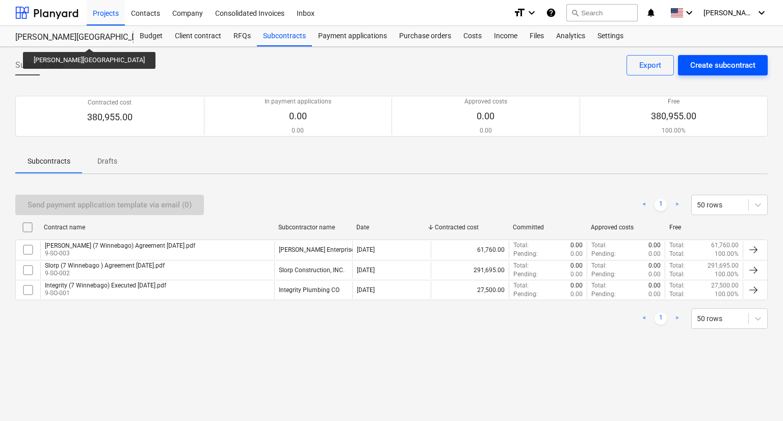
click at [722, 70] on div "Create subcontract" at bounding box center [722, 65] width 65 height 13
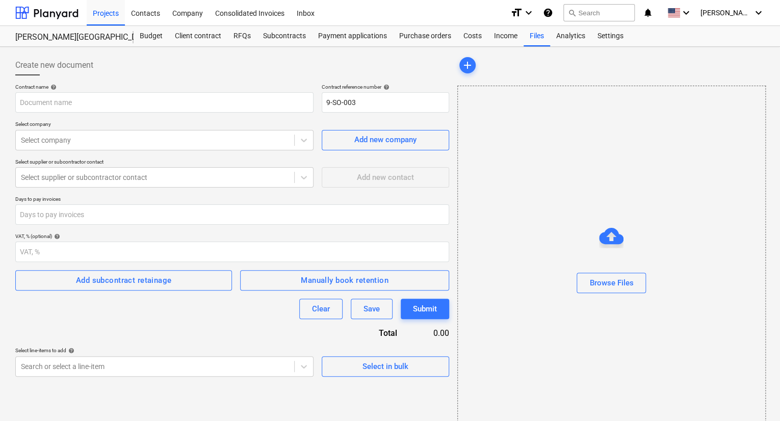
type input "Southern Septic BY owner.pdf"
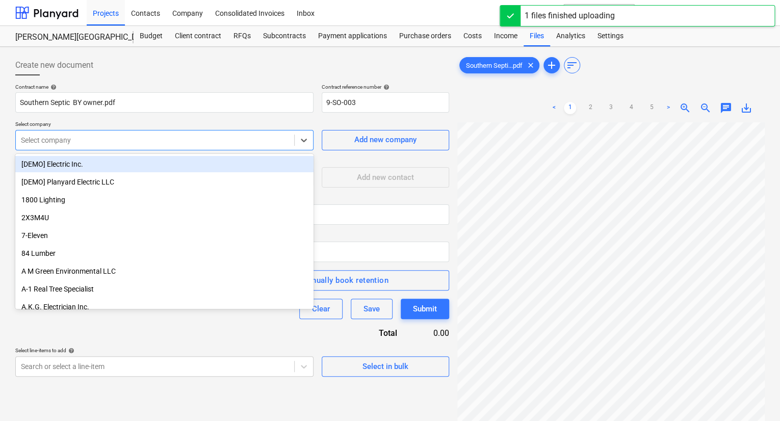
click at [88, 143] on div at bounding box center [155, 140] width 268 height 10
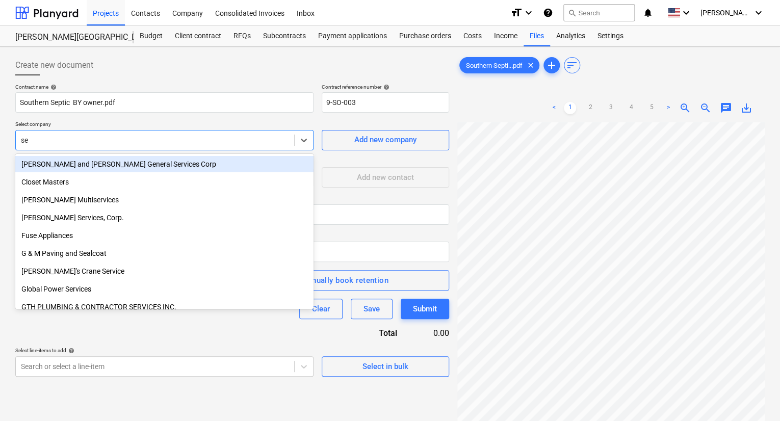
type input "s"
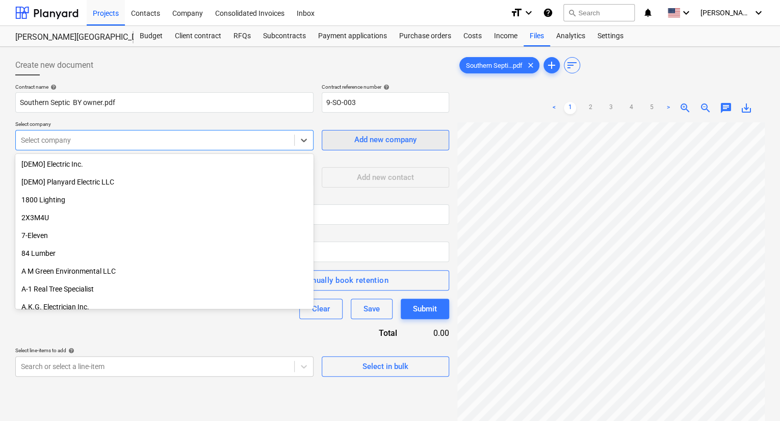
click at [369, 139] on div "Add new company" at bounding box center [385, 139] width 62 height 13
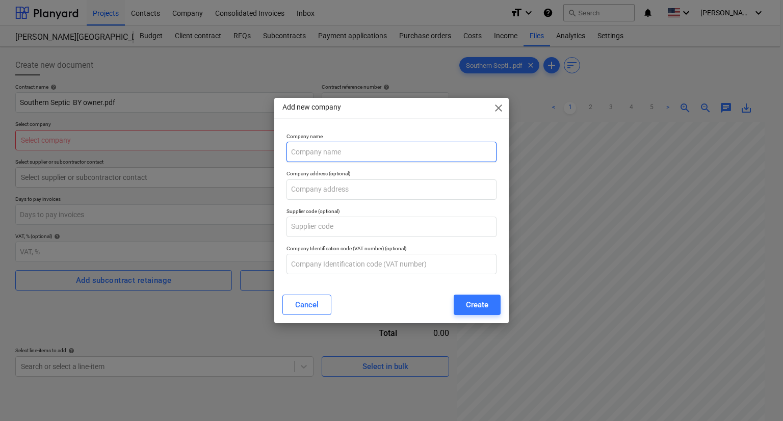
click at [353, 153] on input "text" at bounding box center [391, 152] width 210 height 20
type input "Southern Septic"
drag, startPoint x: 351, startPoint y: 111, endPoint x: 269, endPoint y: 116, distance: 82.2
click at [269, 116] on div "Add new company close Company name Southern Septic Company address (optional) S…" at bounding box center [391, 210] width 783 height 421
click at [357, 123] on div "Add new company close Company name Southern Septic Company address (optional) S…" at bounding box center [391, 210] width 235 height 225
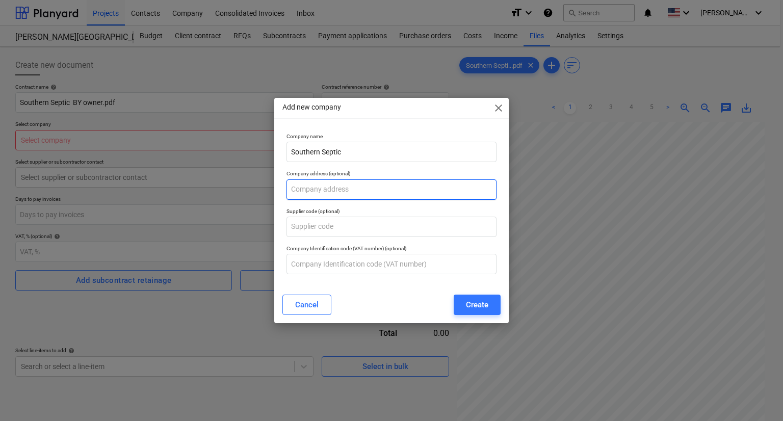
click at [341, 187] on input "text" at bounding box center [391, 189] width 210 height 20
type input "[STREET_ADDRESS]"
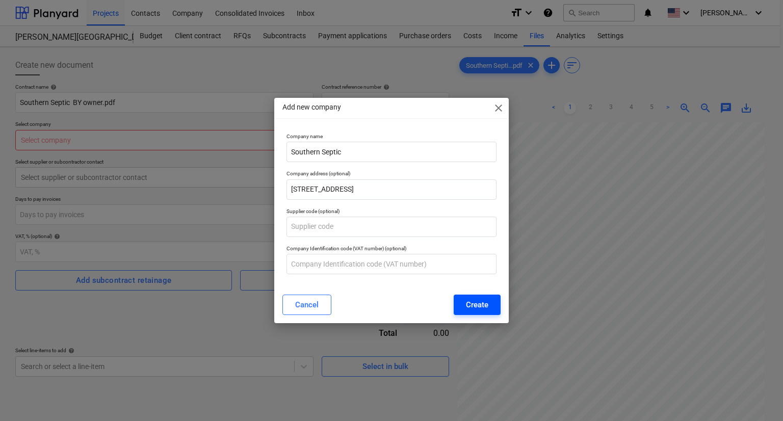
click at [466, 303] on div "Create" at bounding box center [477, 304] width 22 height 13
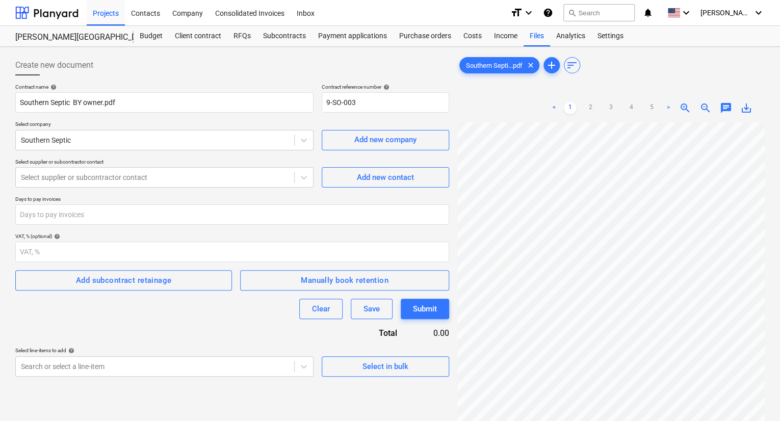
scroll to position [51, 0]
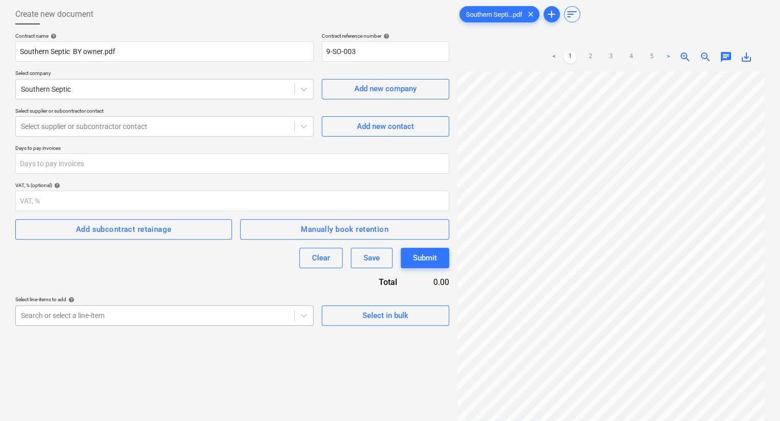
click at [131, 317] on body "Projects Contacts Company Consolidated Invoices Inbox format_size keyboard_arro…" at bounding box center [390, 159] width 780 height 421
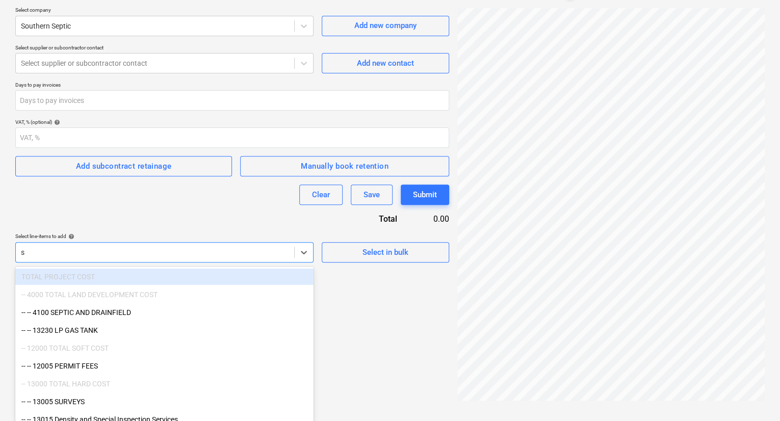
type input "s"
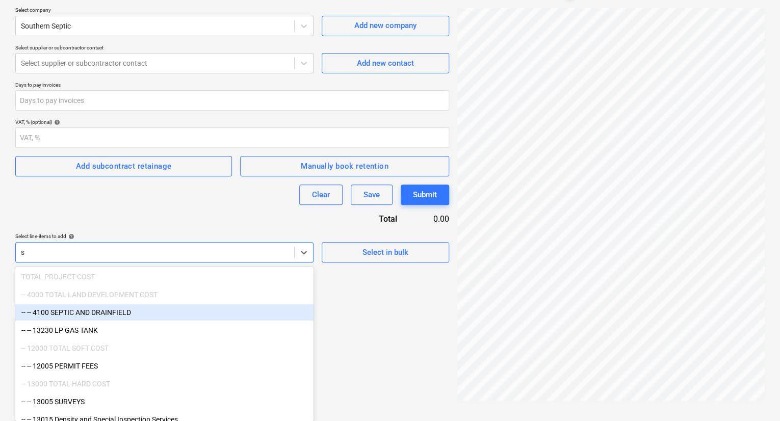
click at [129, 316] on div "-- -- 4100 SEPTIC AND DRAINFIELD" at bounding box center [164, 312] width 298 height 16
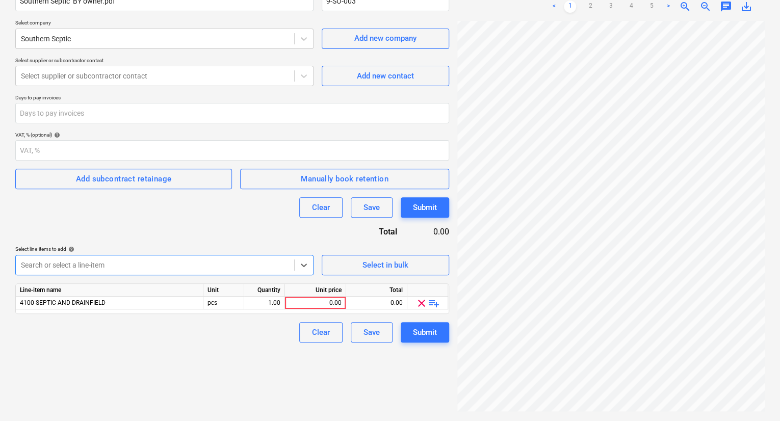
scroll to position [0, 0]
click at [654, 3] on link "5" at bounding box center [651, 7] width 12 height 12
click at [633, 7] on link "4" at bounding box center [631, 7] width 12 height 12
click at [612, 5] on link "3" at bounding box center [610, 7] width 12 height 12
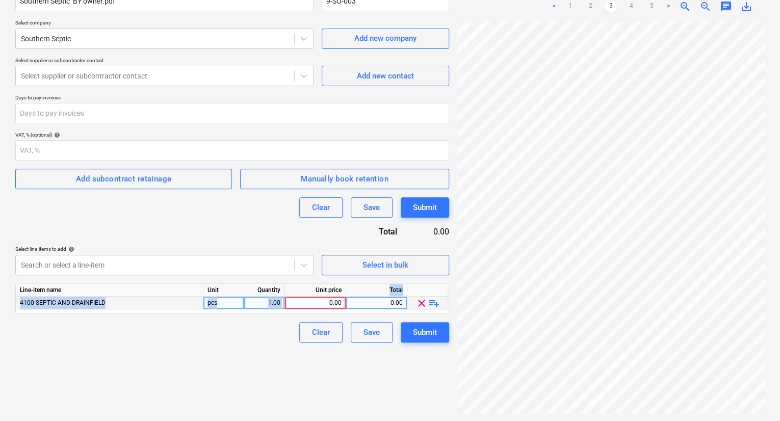
drag, startPoint x: 319, startPoint y: 299, endPoint x: 344, endPoint y: 296, distance: 24.6
click at [344, 297] on div "0.00" at bounding box center [315, 303] width 61 height 13
type input "41084"
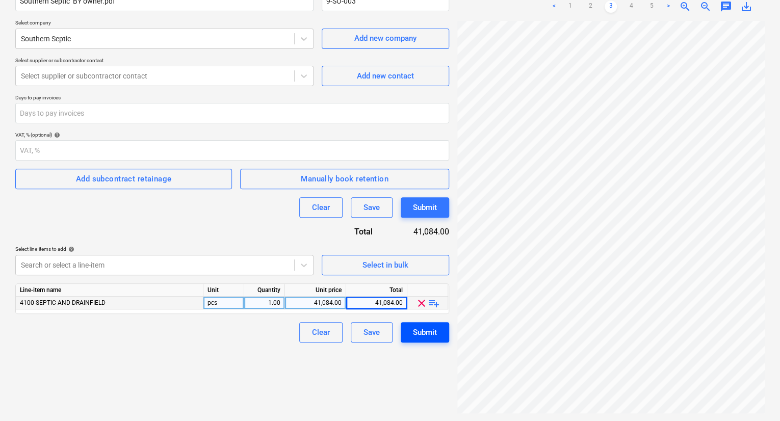
click at [421, 333] on div "Submit" at bounding box center [425, 332] width 24 height 13
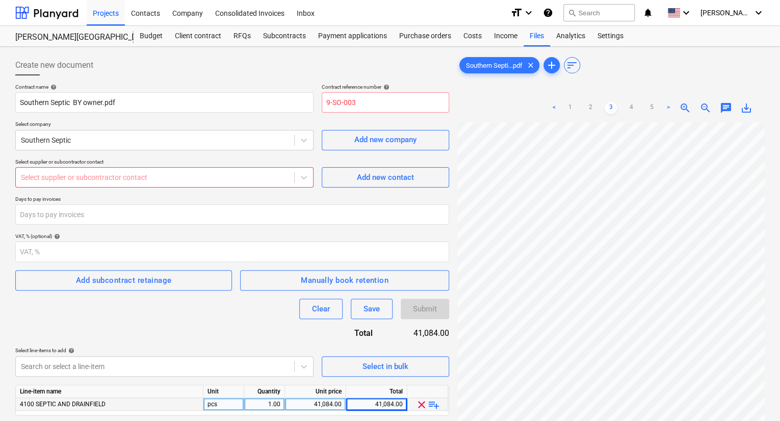
click at [166, 175] on div at bounding box center [155, 177] width 268 height 10
click at [365, 99] on input "9-SO-003" at bounding box center [384, 102] width 127 height 20
drag, startPoint x: 367, startPoint y: 101, endPoint x: 320, endPoint y: 102, distance: 46.4
click at [321, 102] on input "9-SO-003" at bounding box center [384, 102] width 127 height 20
type input "9-SO-004"
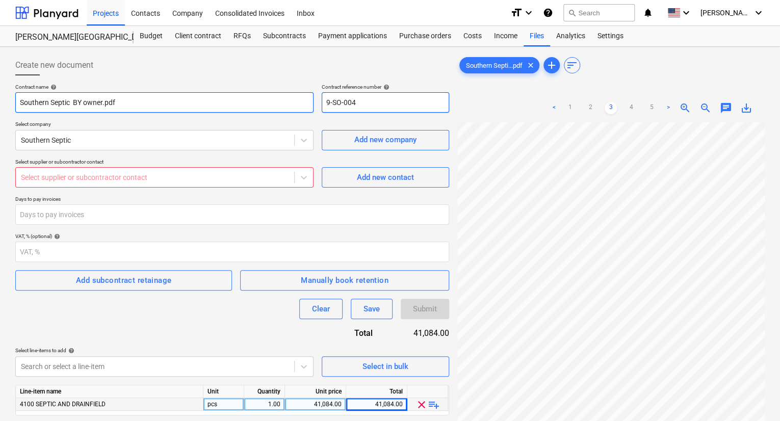
drag, startPoint x: 368, startPoint y: 96, endPoint x: 310, endPoint y: 99, distance: 57.6
click at [310, 99] on div "Contract name help Southern Septic BY owner.pdf Contract reference number help …" at bounding box center [232, 98] width 434 height 29
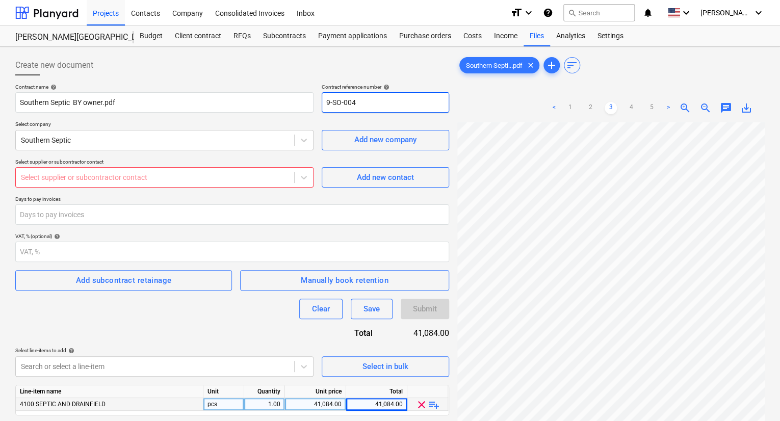
type input "9-SO-004"
click at [313, 178] on div "Select supplier or subcontractor contact" at bounding box center [164, 177] width 298 height 20
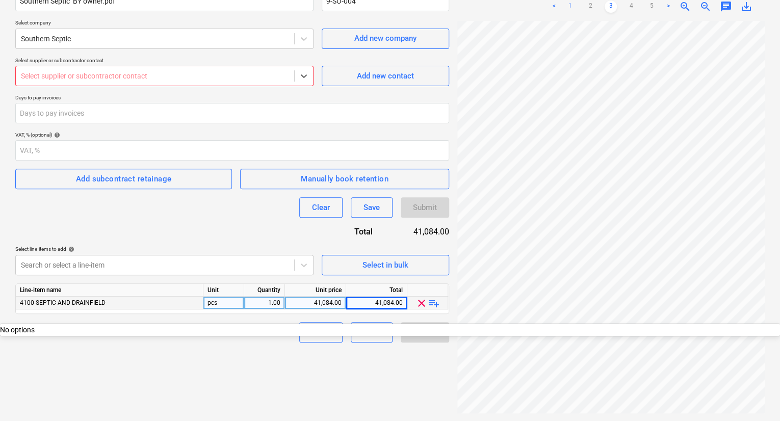
click at [571, 4] on link "1" at bounding box center [570, 7] width 12 height 12
click at [135, 79] on div at bounding box center [155, 76] width 268 height 10
click at [168, 77] on div at bounding box center [155, 76] width 268 height 10
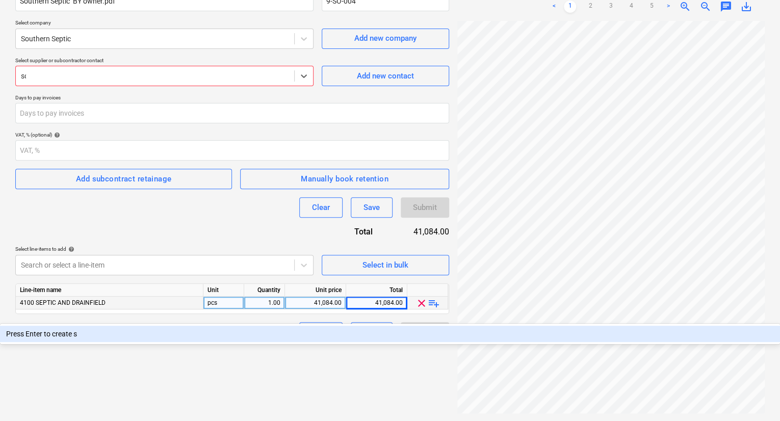
type input "s"
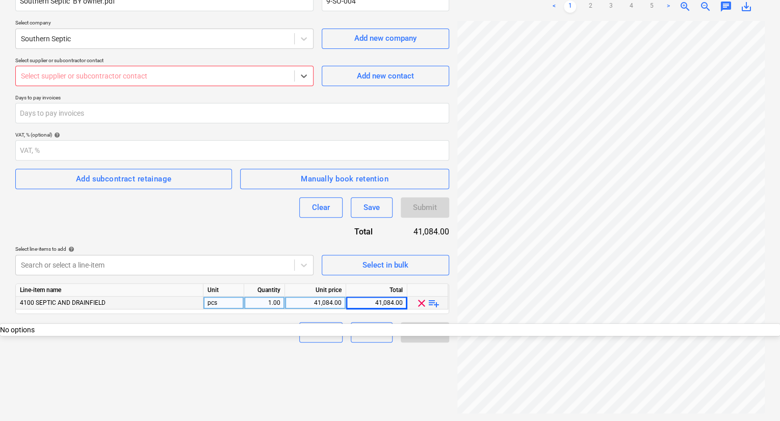
click at [111, 60] on p "Select supplier or subcontractor contact" at bounding box center [164, 61] width 298 height 9
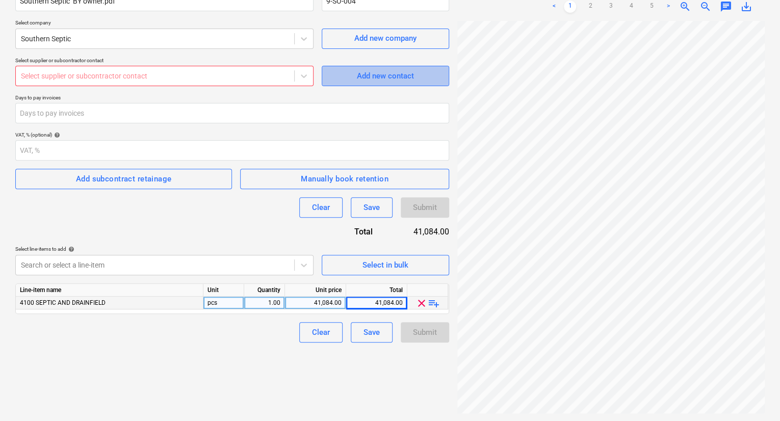
click at [400, 81] on div "Add new contact" at bounding box center [385, 75] width 57 height 13
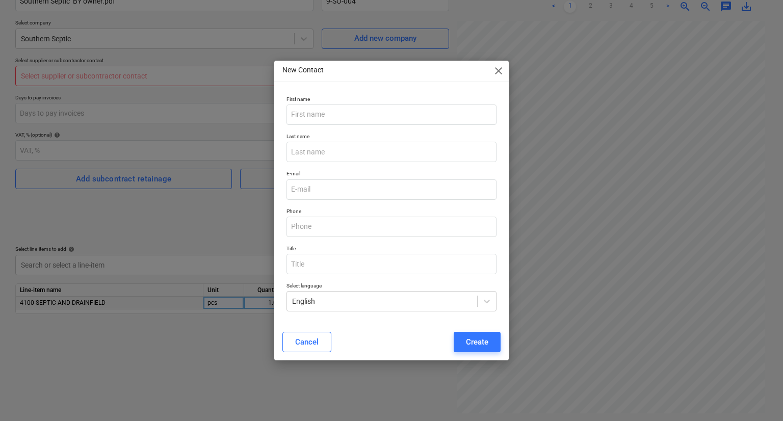
click at [497, 73] on span "close" at bounding box center [498, 71] width 12 height 12
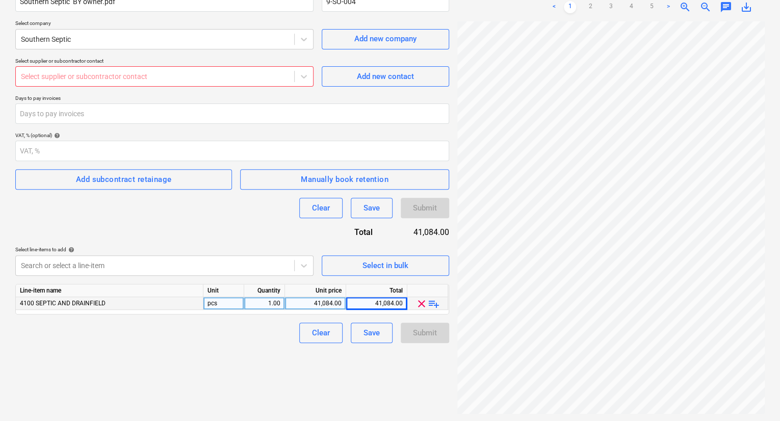
scroll to position [101, 0]
click at [310, 327] on button "Clear" at bounding box center [320, 332] width 43 height 20
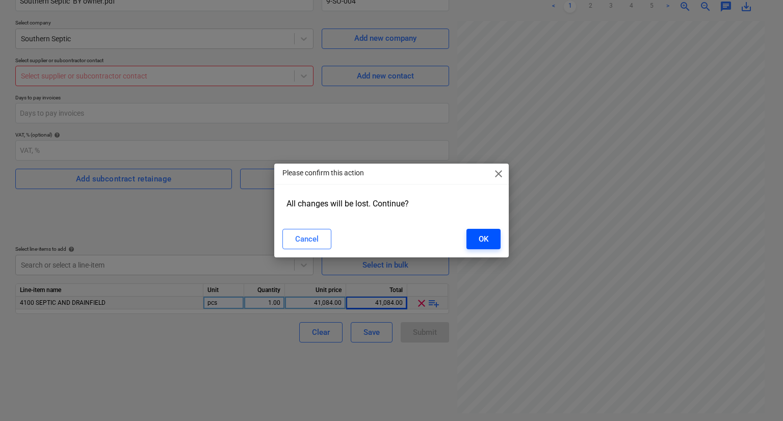
click at [487, 243] on div "OK" at bounding box center [483, 238] width 10 height 13
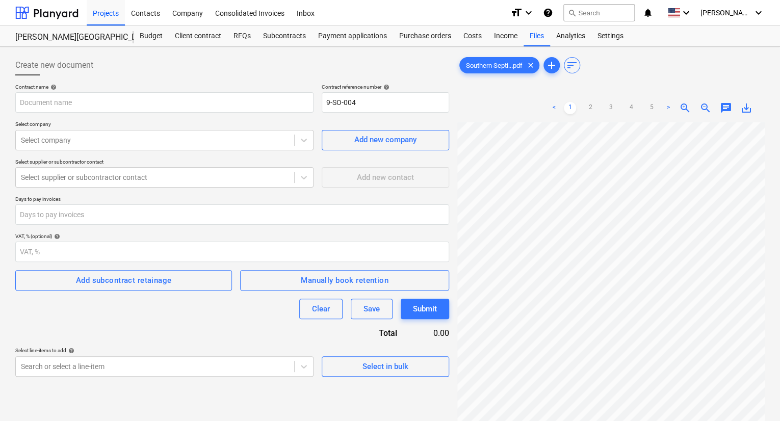
drag, startPoint x: 448, startPoint y: 166, endPoint x: 518, endPoint y: 82, distance: 108.6
click at [518, 82] on div "Southern Septi...pdf clear add sort < 1 2 3 4 5 > zoom_in zoom_out chat 0 save_…" at bounding box center [610, 285] width 307 height 460
click at [533, 61] on span "clear" at bounding box center [530, 65] width 12 height 12
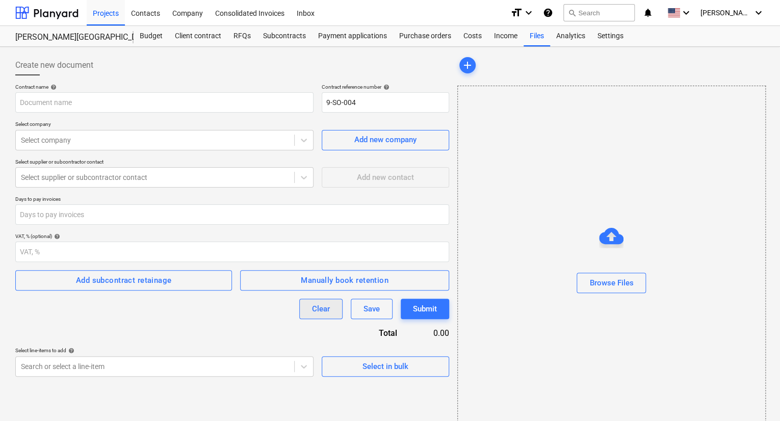
click at [321, 312] on div "Clear" at bounding box center [321, 308] width 18 height 13
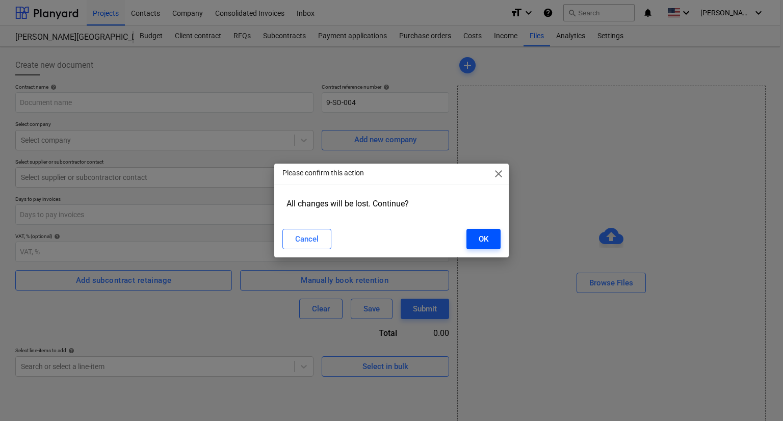
click at [479, 237] on div "OK" at bounding box center [483, 238] width 10 height 13
type input "9-SO-004"
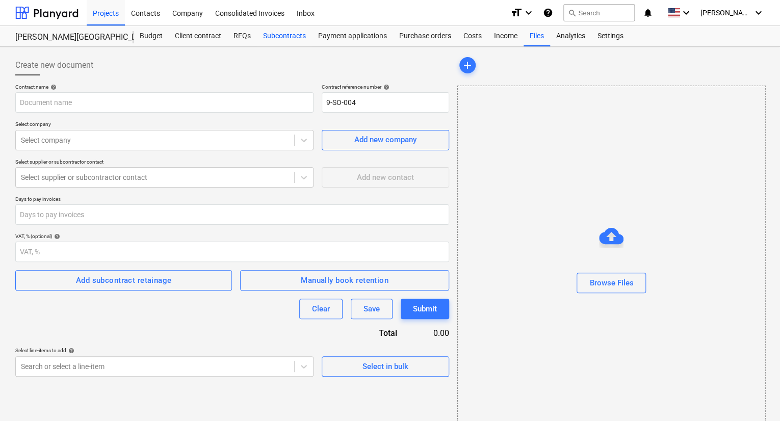
click at [282, 38] on div "Subcontracts" at bounding box center [284, 36] width 55 height 20
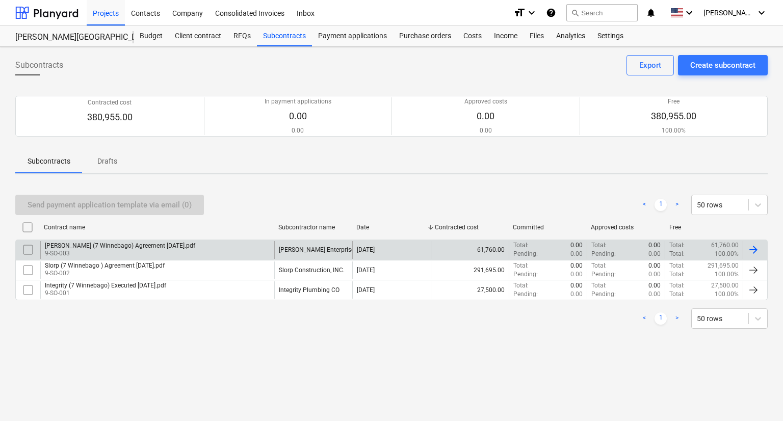
click at [146, 249] on p "9-SO-003" at bounding box center [120, 253] width 150 height 9
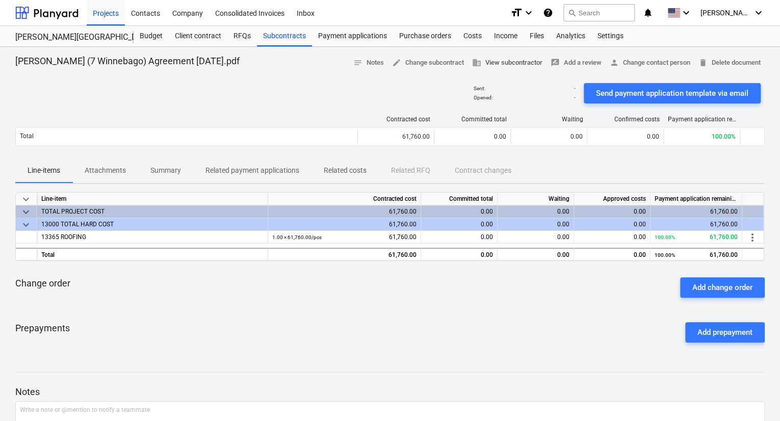
click at [511, 62] on span "business View subcontractor" at bounding box center [507, 63] width 70 height 12
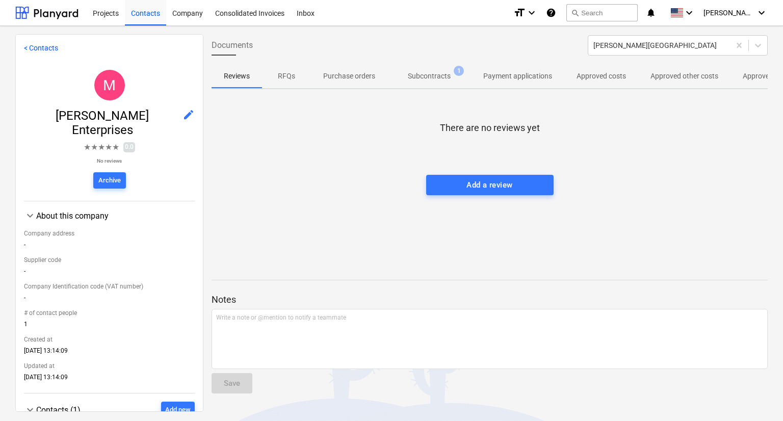
click at [39, 44] on link "< Contacts" at bounding box center [41, 48] width 34 height 8
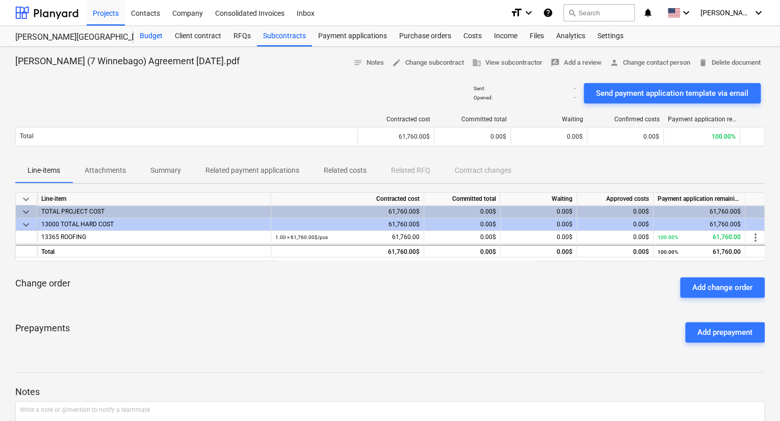
click at [154, 35] on div "Budget" at bounding box center [150, 36] width 35 height 20
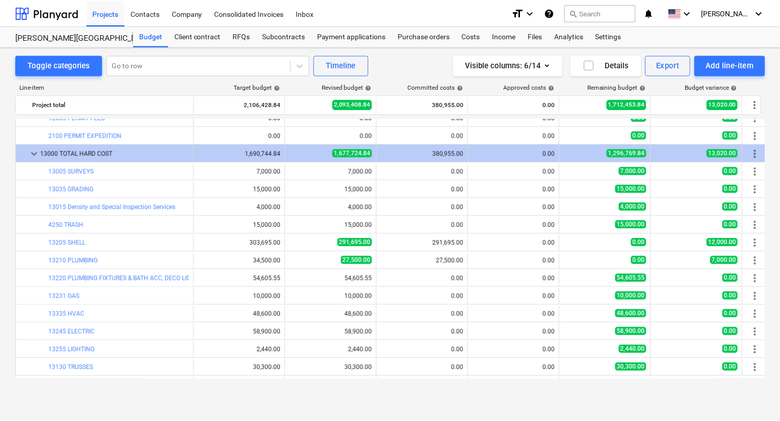
scroll to position [102, 0]
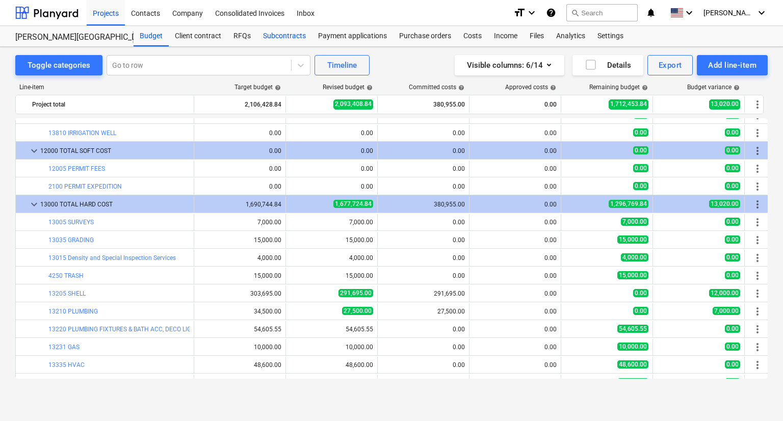
click at [290, 34] on div "Subcontracts" at bounding box center [284, 36] width 55 height 20
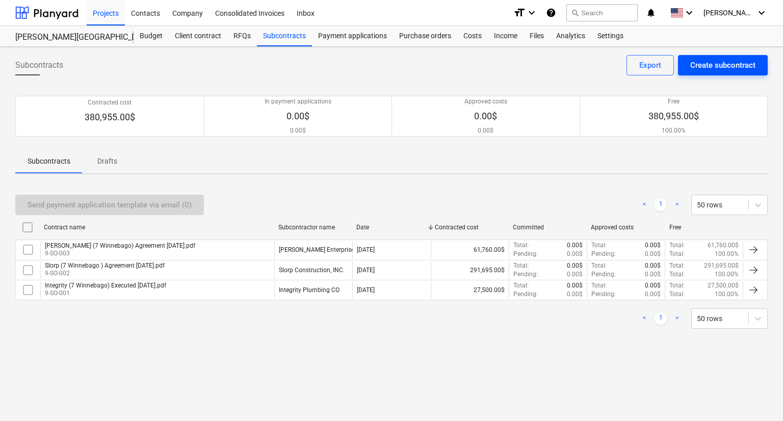
click at [741, 64] on div "Create subcontract" at bounding box center [722, 65] width 65 height 13
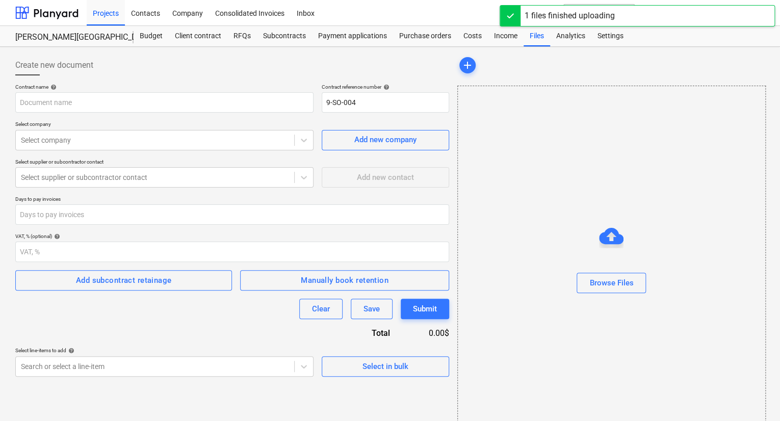
type input "Southern Septic BY owner.pdf"
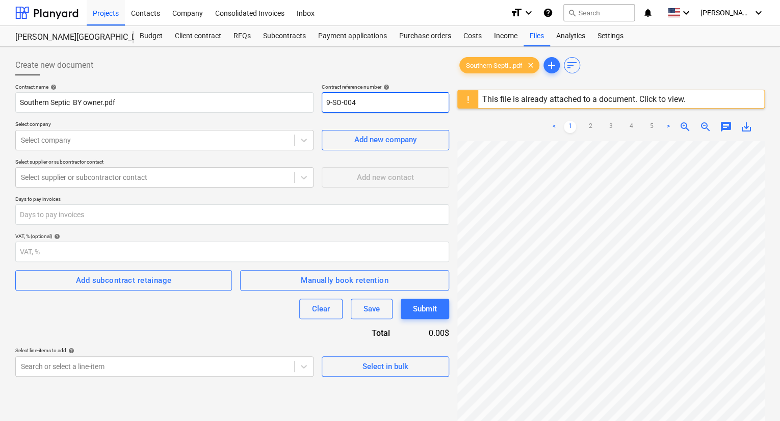
drag, startPoint x: 363, startPoint y: 106, endPoint x: 322, endPoint y: 108, distance: 40.8
click at [322, 108] on input "9-SO-004" at bounding box center [384, 102] width 127 height 20
type input "9-SO-005"
click at [136, 165] on p "Select supplier or subcontractor contact" at bounding box center [164, 162] width 298 height 9
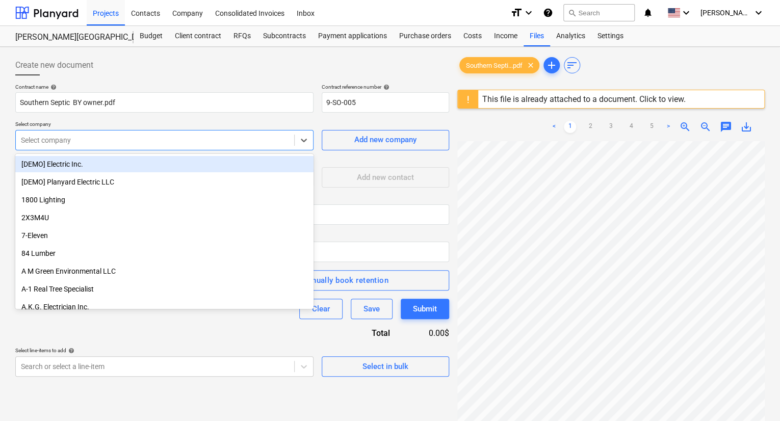
click at [153, 145] on div "Select company" at bounding box center [155, 140] width 278 height 14
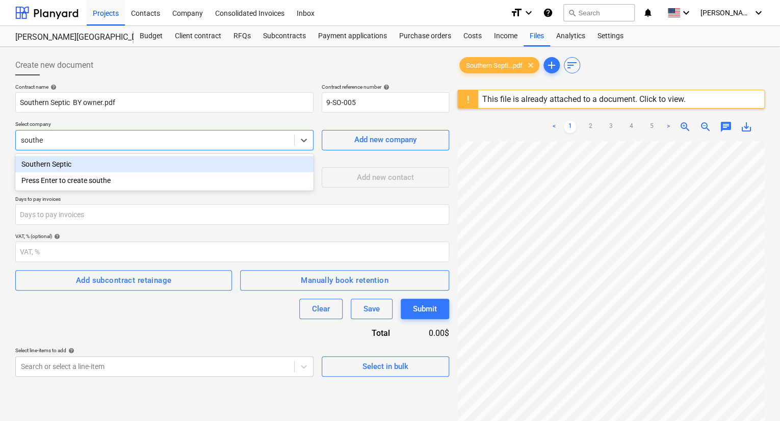
type input "[PERSON_NAME]"
click at [140, 164] on div "Southern Septic" at bounding box center [164, 164] width 298 height 16
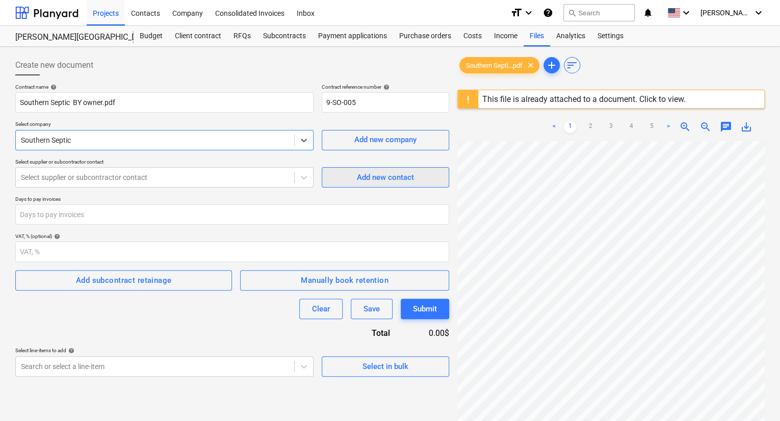
click at [351, 182] on span "Add new contact" at bounding box center [385, 177] width 102 height 13
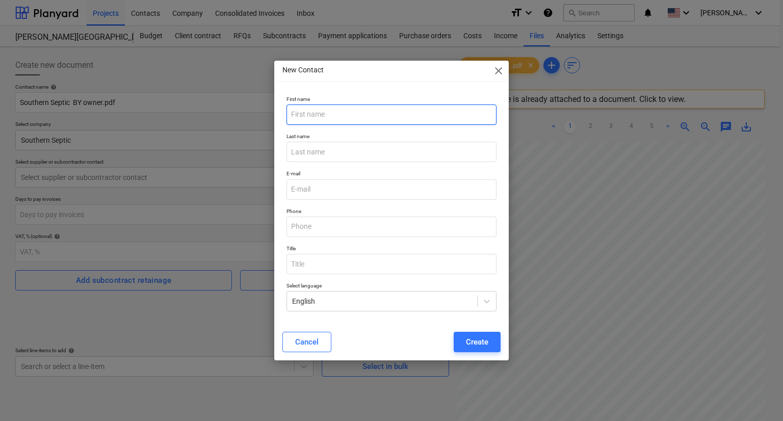
click at [326, 116] on input "text" at bounding box center [391, 114] width 210 height 20
type input "Wyn"
type input "[PERSON_NAME]"
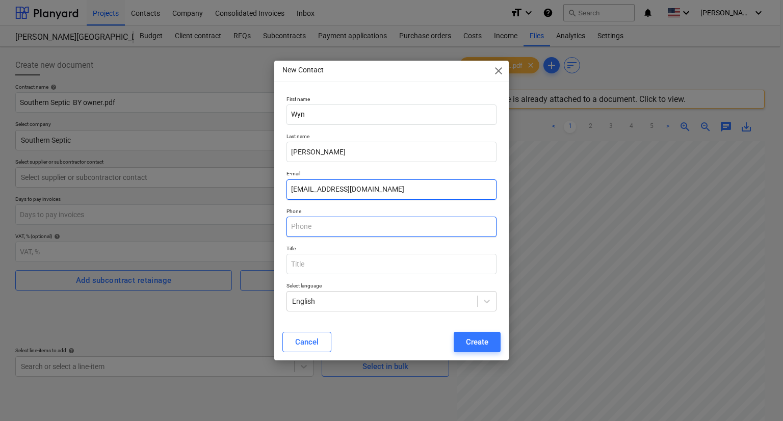
type input "[EMAIL_ADDRESS][DOMAIN_NAME]"
click at [340, 232] on input "text" at bounding box center [391, 227] width 210 height 20
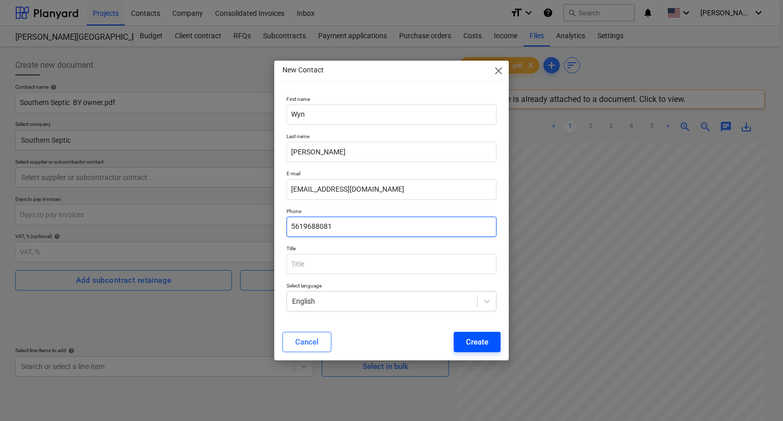
type input "5619688081"
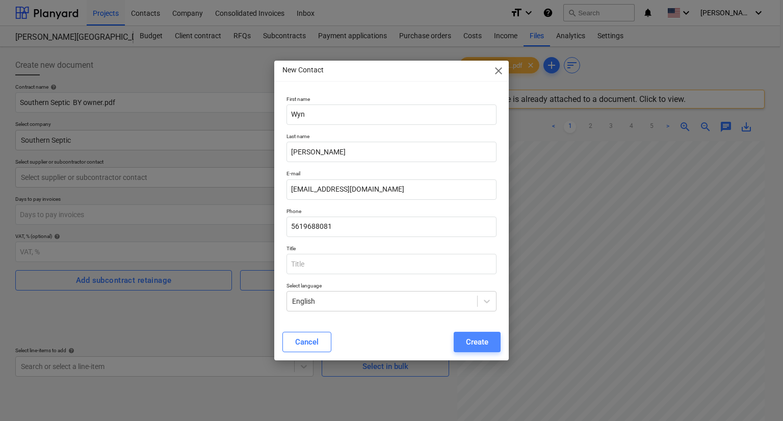
click at [466, 348] on div "Create" at bounding box center [477, 341] width 22 height 13
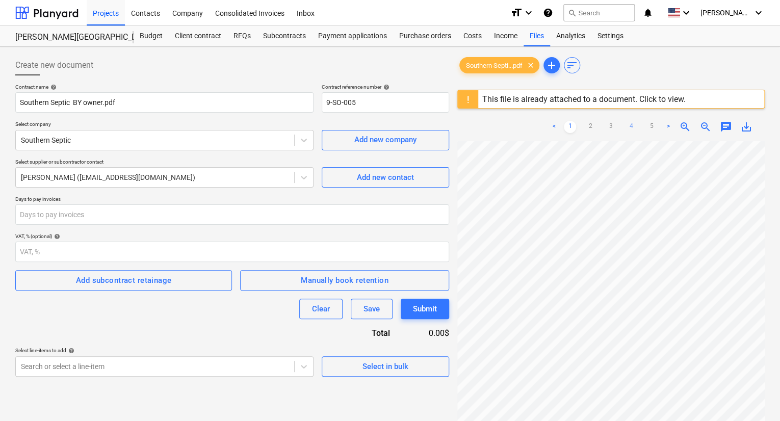
click at [632, 127] on link "4" at bounding box center [631, 127] width 12 height 12
click at [611, 128] on link "3" at bounding box center [610, 127] width 12 height 12
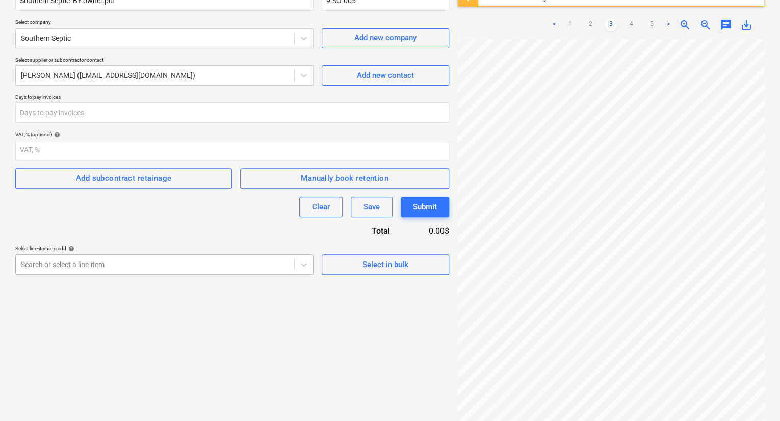
click at [222, 267] on body "Projects Contacts Company Consolidated Invoices Inbox format_size keyboard_arro…" at bounding box center [390, 108] width 780 height 421
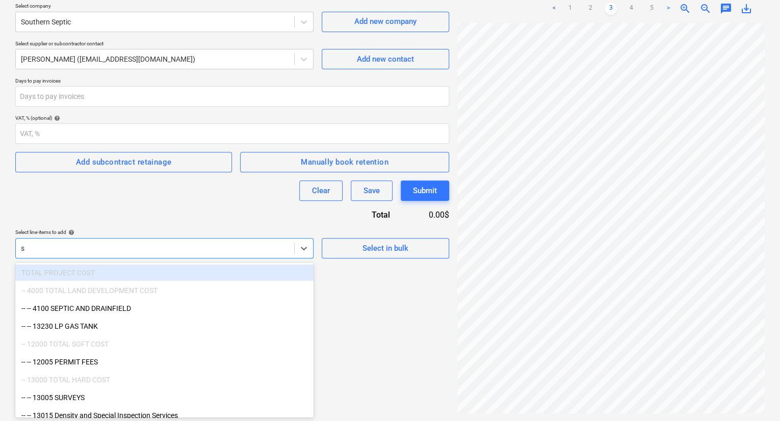
type input "se"
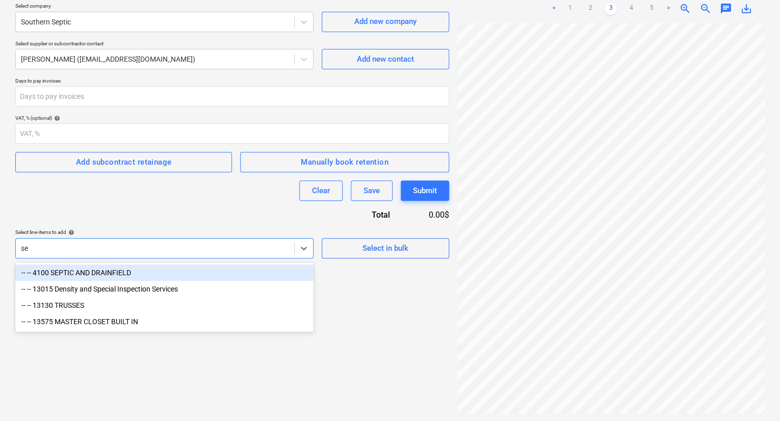
click at [214, 265] on div "-- -- 4100 SEPTIC AND DRAINFIELD" at bounding box center [164, 272] width 298 height 16
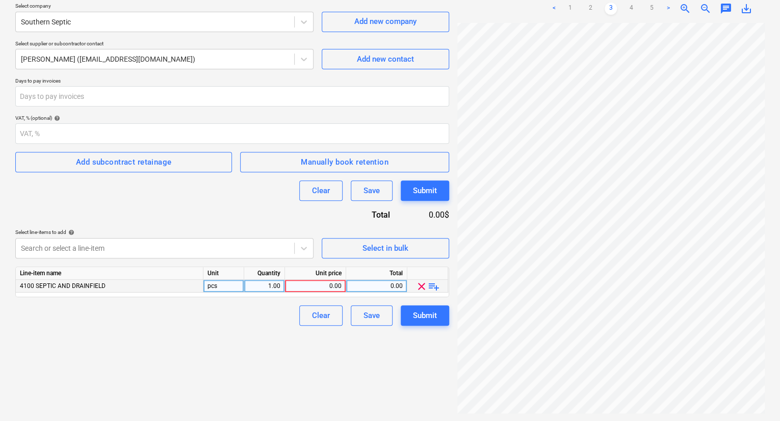
click at [331, 285] on div "0.00" at bounding box center [315, 286] width 52 height 13
type input "41084"
click at [409, 315] on button "Submit" at bounding box center [424, 315] width 48 height 20
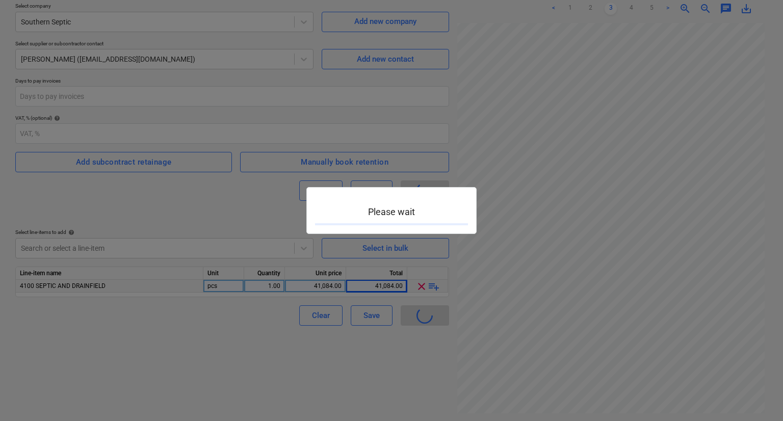
type input "9-SO-005"
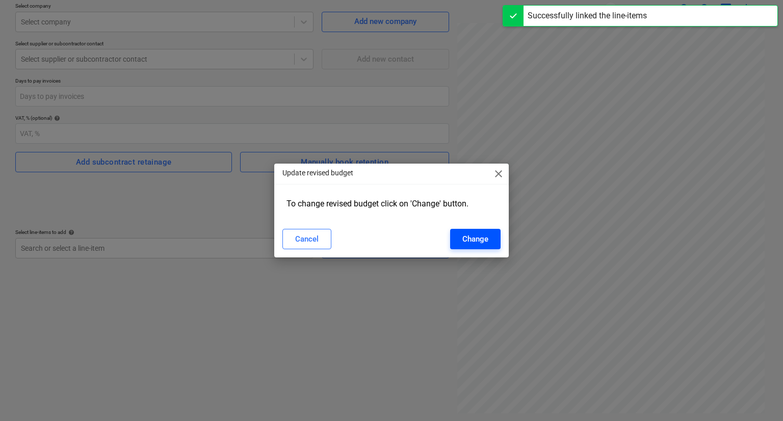
click at [462, 239] on div "Change" at bounding box center [475, 238] width 26 height 13
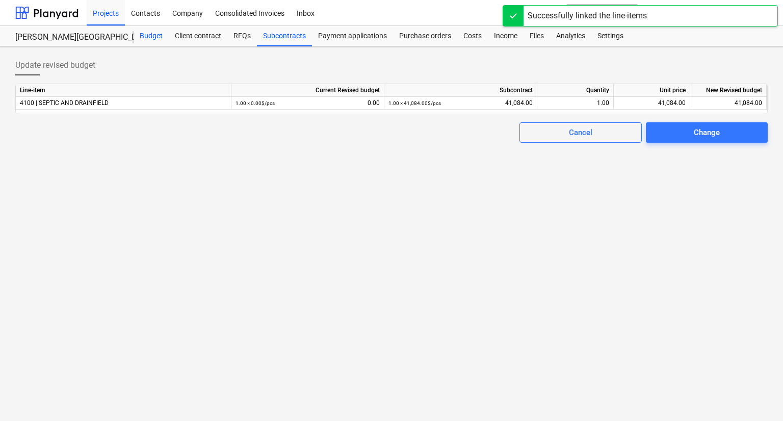
click at [134, 39] on div "Budget" at bounding box center [150, 36] width 35 height 20
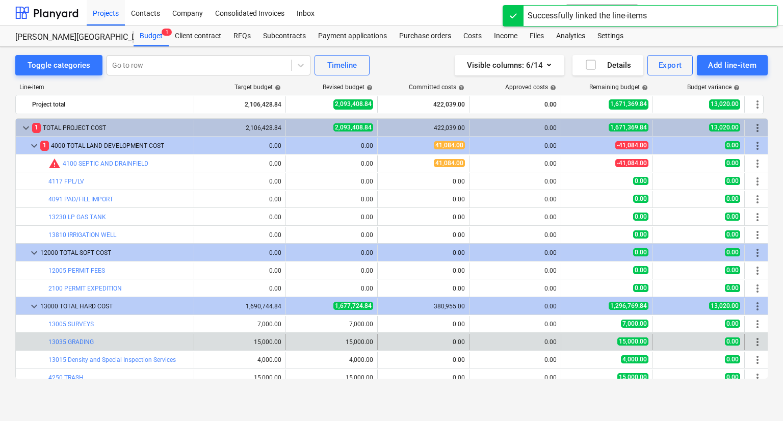
scroll to position [102, 0]
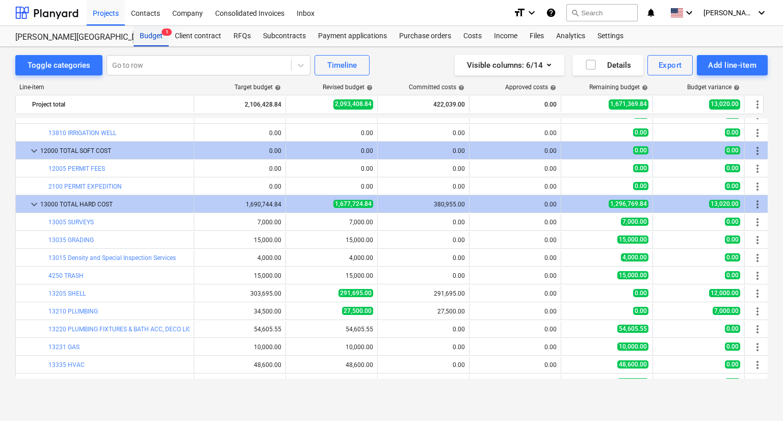
click at [164, 33] on span "1" at bounding box center [167, 32] width 10 height 7
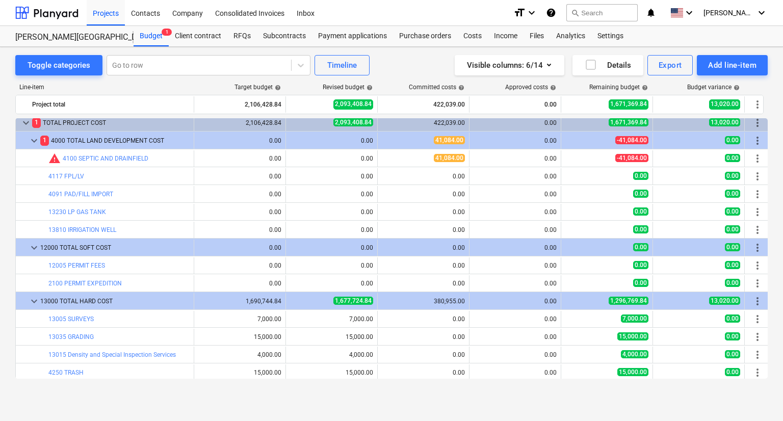
scroll to position [0, 0]
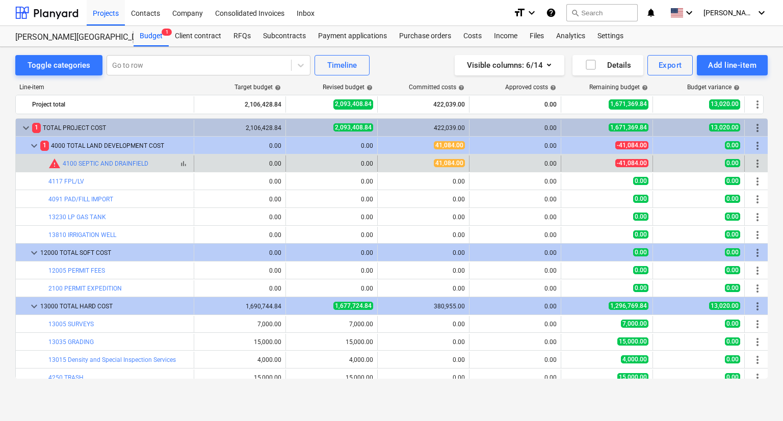
click at [55, 168] on span "warning" at bounding box center [54, 163] width 12 height 12
click at [294, 164] on span "edit" at bounding box center [296, 163] width 8 height 8
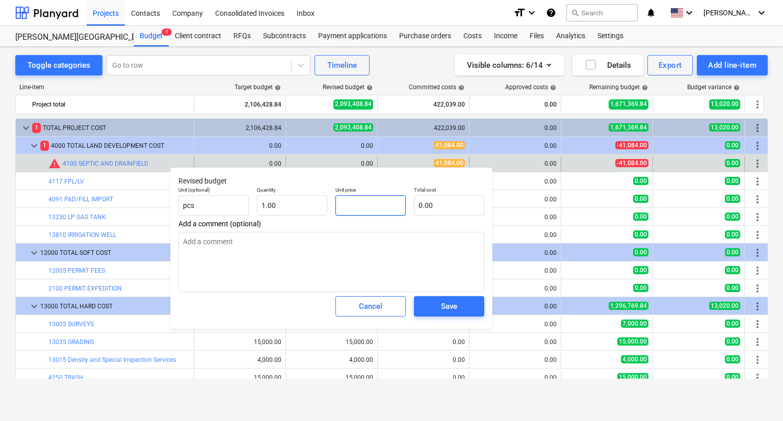
click at [374, 203] on input "text" at bounding box center [370, 205] width 70 height 20
type input "4"
type input "4.00"
type input "41"
type input "41.00"
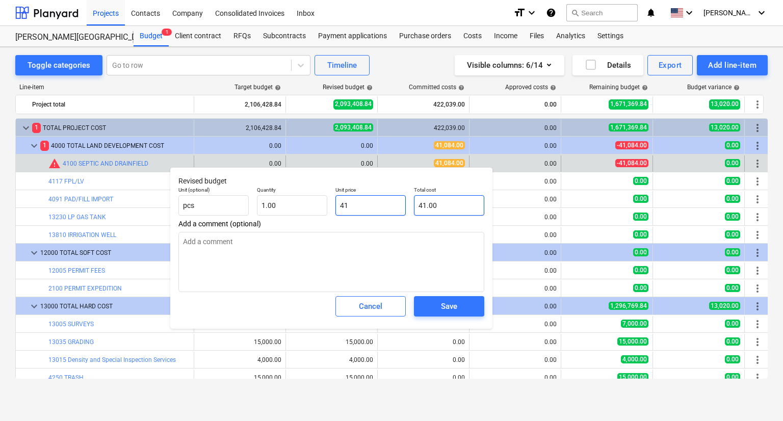
type input "410"
type input "410.00"
type input "4108"
type input "4,108.00"
type input "41084"
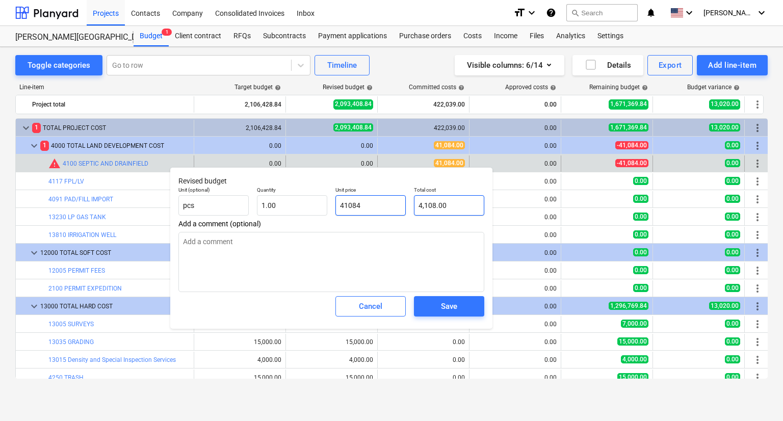
type input "41,084.00"
click at [449, 308] on div "Save" at bounding box center [449, 306] width 16 height 13
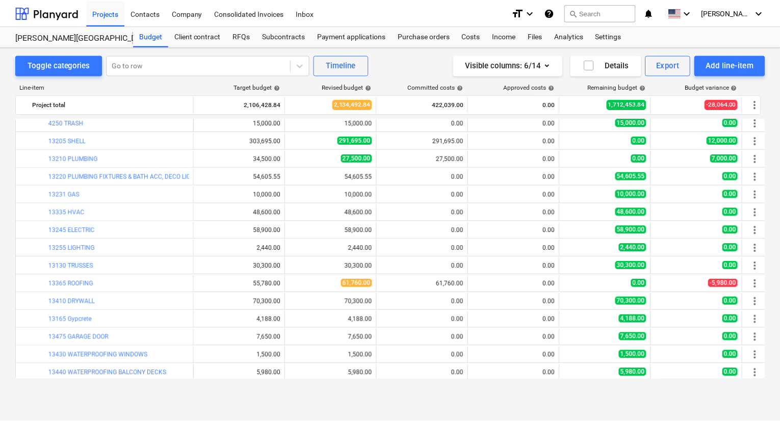
scroll to position [306, 0]
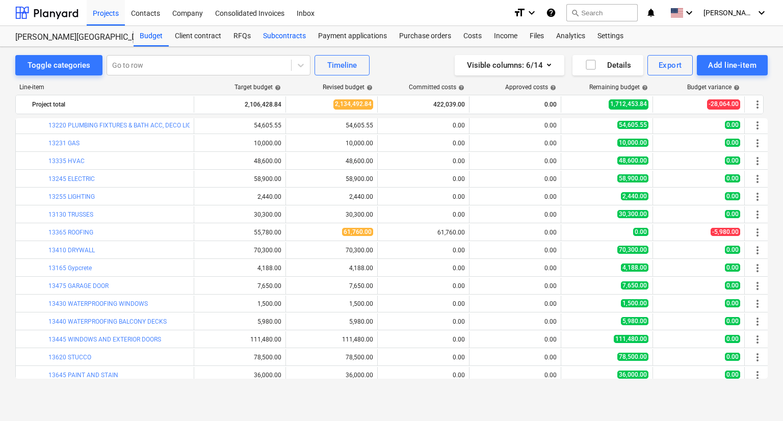
click at [290, 37] on div "Subcontracts" at bounding box center [284, 36] width 55 height 20
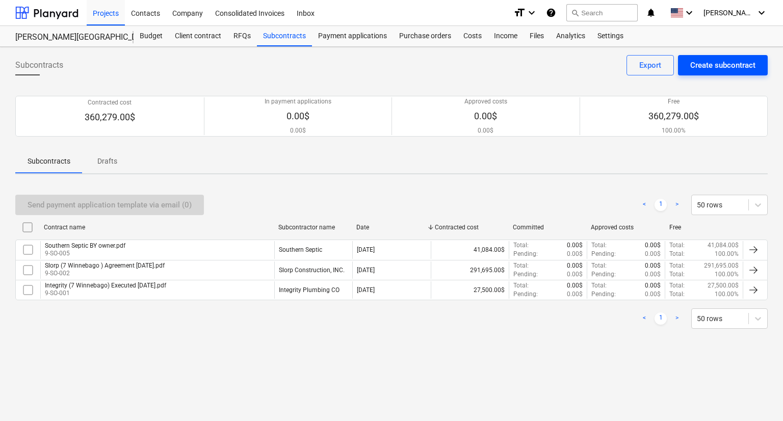
click at [713, 60] on div "Create subcontract" at bounding box center [722, 65] width 65 height 13
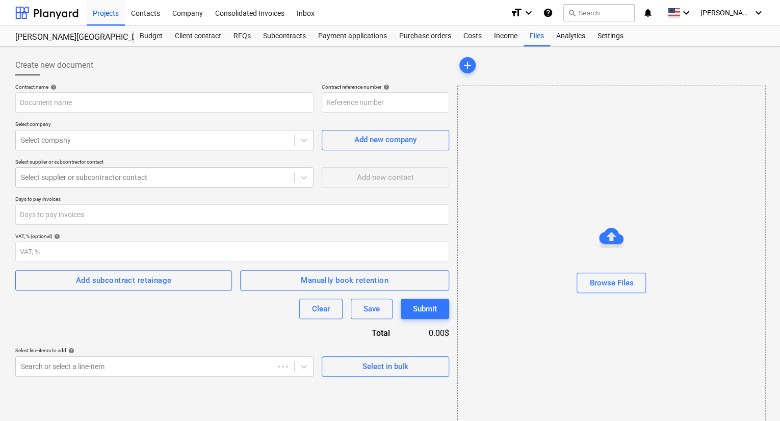
type input "9-SO-006"
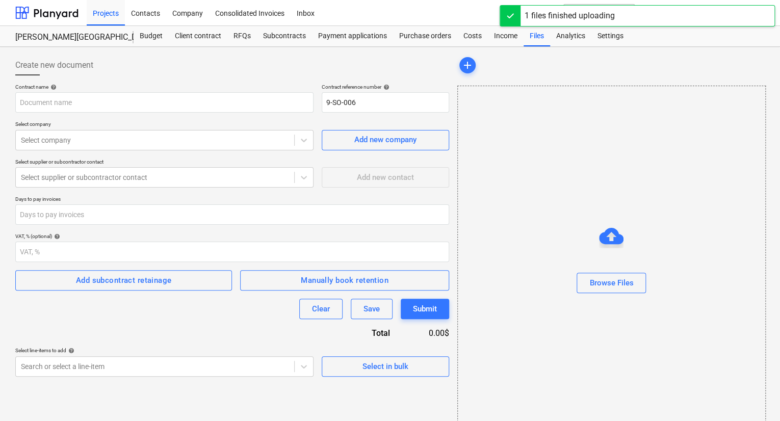
type input "[PERSON_NAME] (7 Winnebago) Agreement [DATE].pdf"
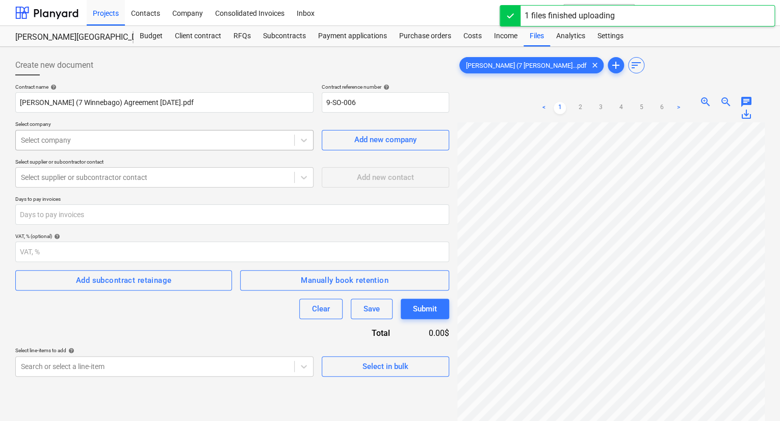
click at [197, 145] on div at bounding box center [155, 140] width 268 height 10
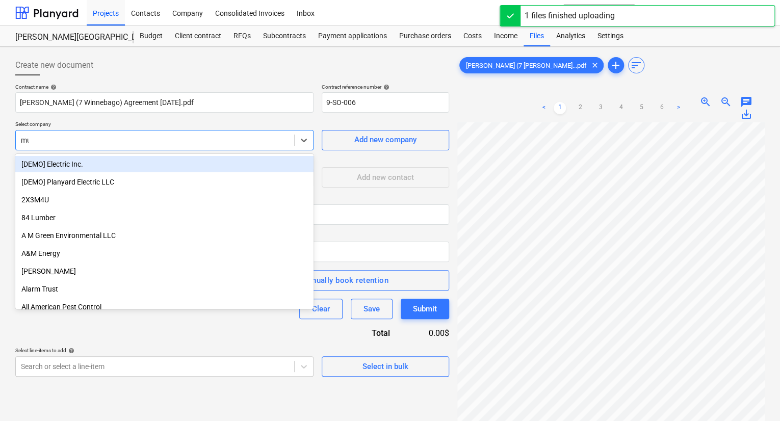
type input "mun"
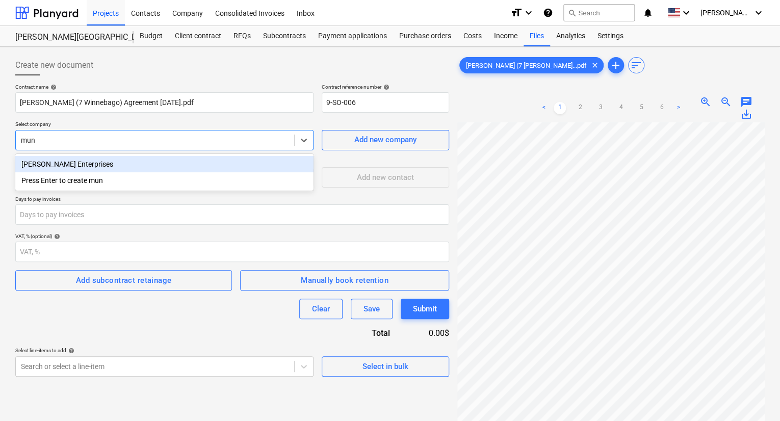
drag, startPoint x: 143, startPoint y: 162, endPoint x: 141, endPoint y: 167, distance: 5.7
click at [142, 162] on div "[PERSON_NAME] Enterprises" at bounding box center [164, 164] width 298 height 16
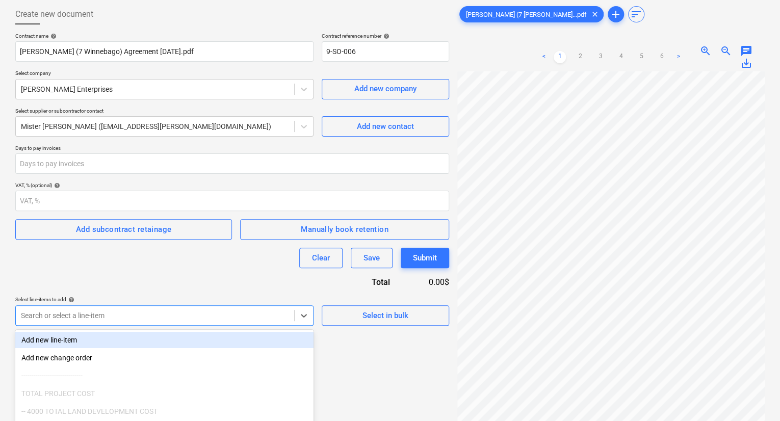
scroll to position [114, 0]
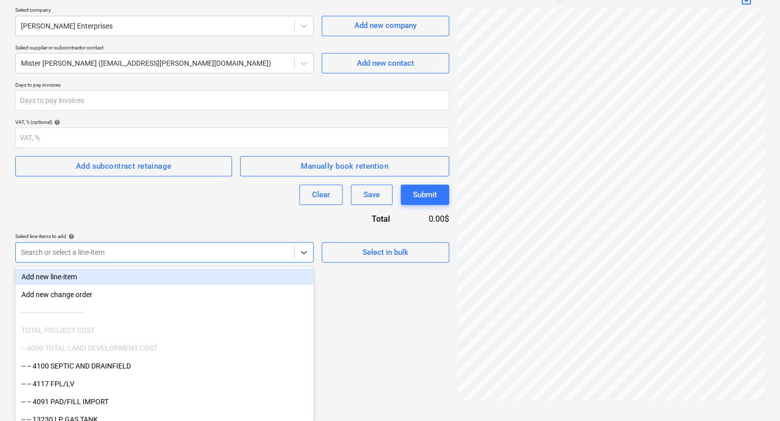
click at [167, 307] on body "Projects Contacts Company Consolidated Invoices Inbox format_size keyboard_arro…" at bounding box center [390, 96] width 780 height 421
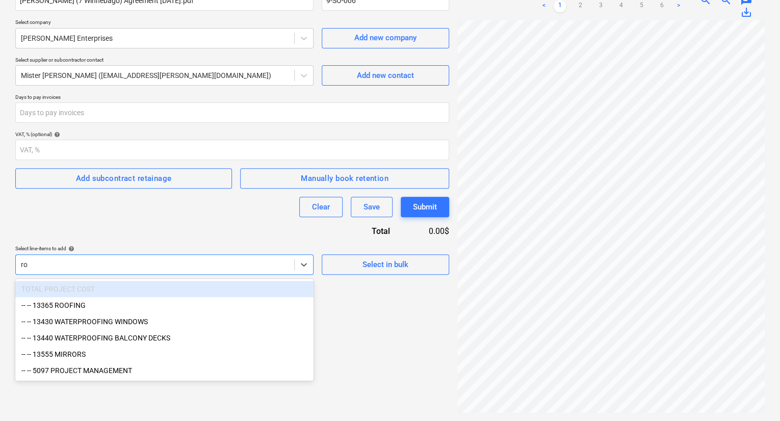
scroll to position [101, 0]
type input "roof"
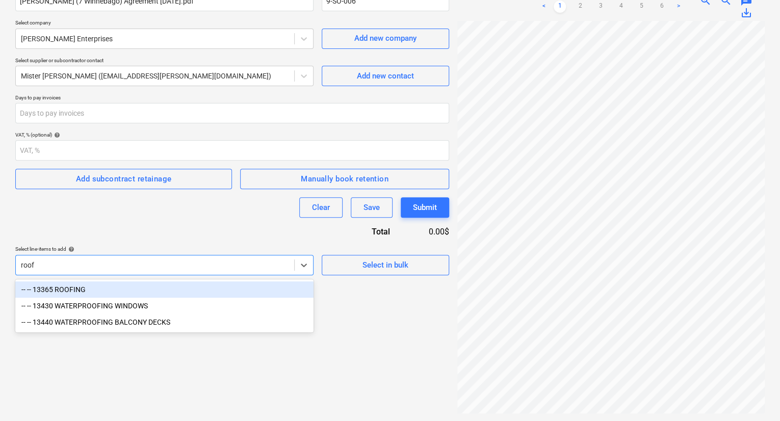
click at [101, 291] on div "-- -- 13365 ROOFING" at bounding box center [164, 289] width 298 height 16
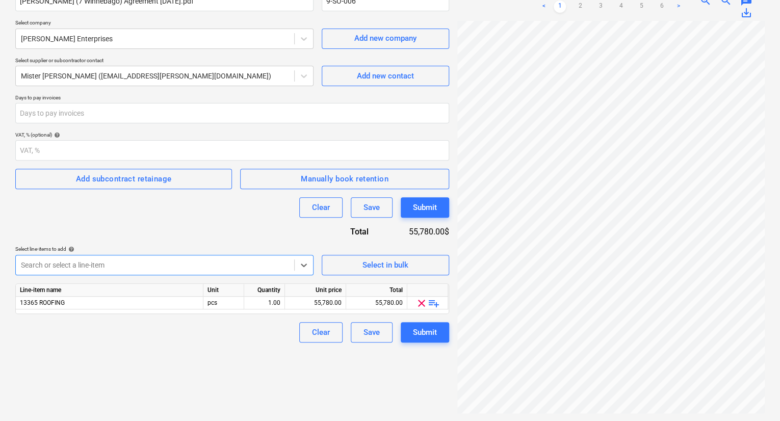
scroll to position [5, 0]
click at [185, 260] on div "Search or select a line-item" at bounding box center [164, 265] width 298 height 20
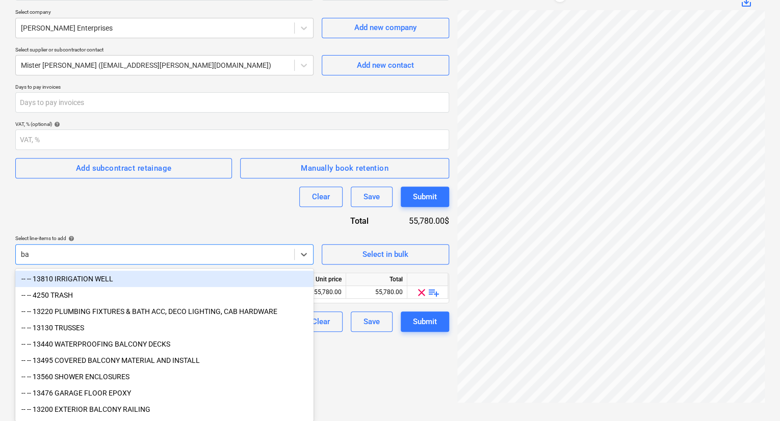
type input "[MEDICAL_DATA]"
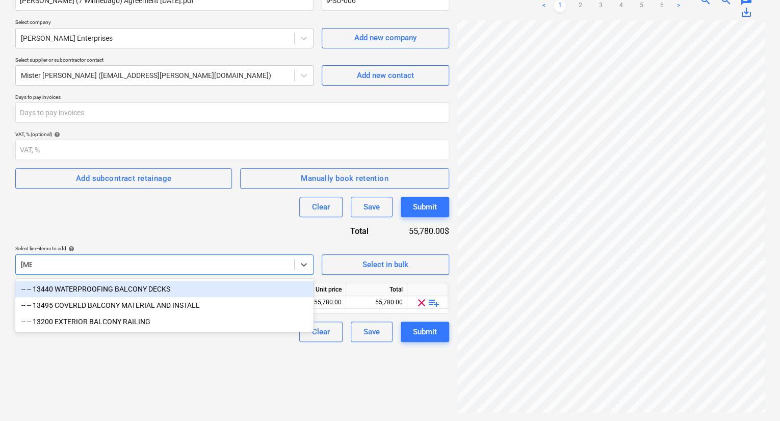
scroll to position [101, 0]
click at [154, 286] on div "-- -- 13440 WATERPROOFING BALCONY DECKS" at bounding box center [164, 289] width 298 height 16
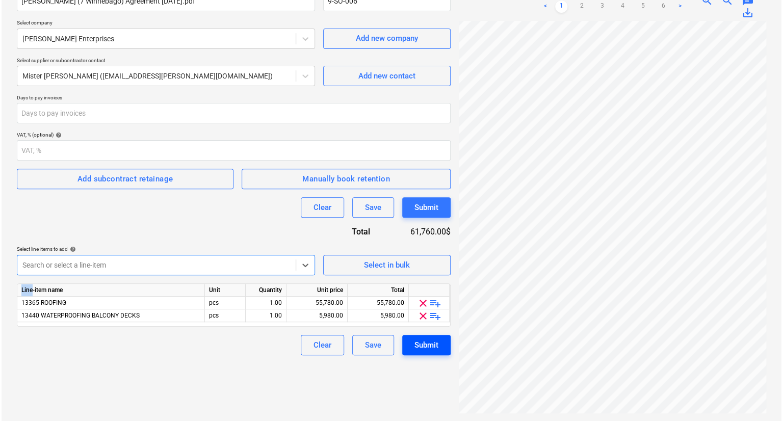
scroll to position [100, 0]
click at [413, 350] on div "Submit" at bounding box center [425, 345] width 24 height 13
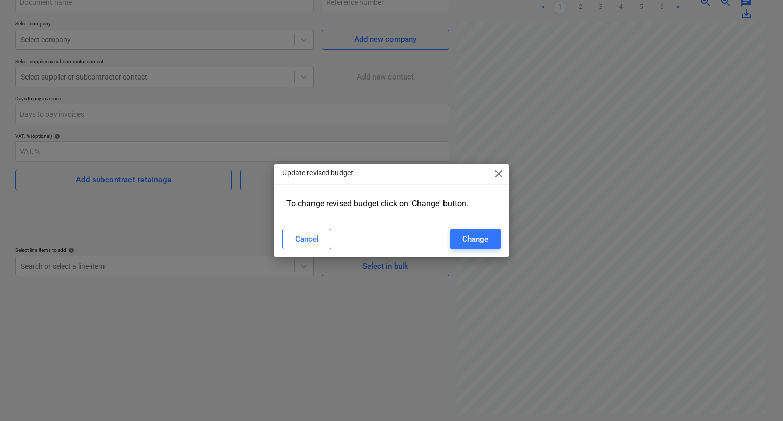
type input "9-SO-006"
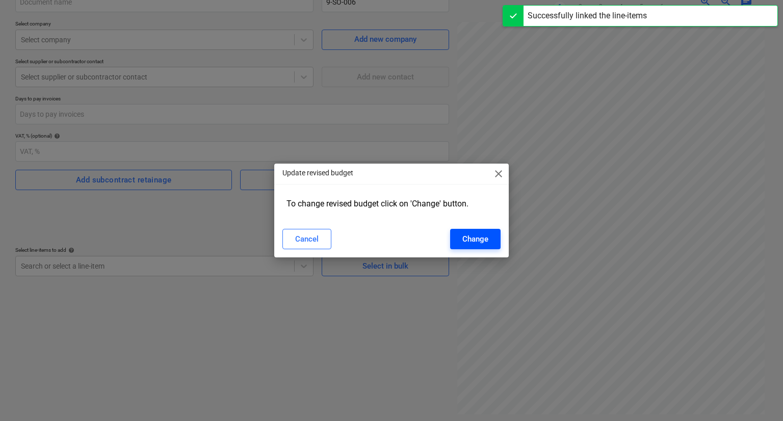
click at [478, 238] on div "Change" at bounding box center [475, 238] width 26 height 13
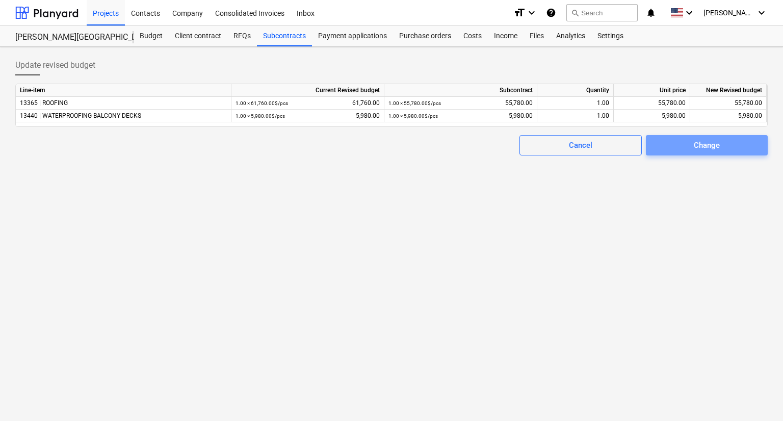
click at [693, 142] on div "Change" at bounding box center [706, 145] width 26 height 13
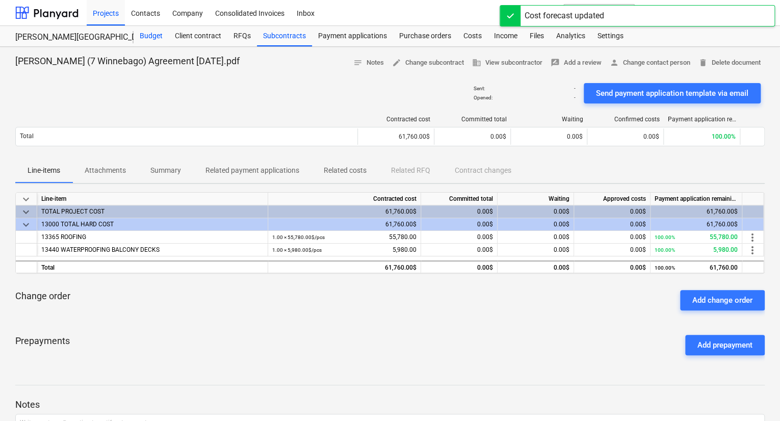
click at [156, 35] on div "Budget" at bounding box center [150, 36] width 35 height 20
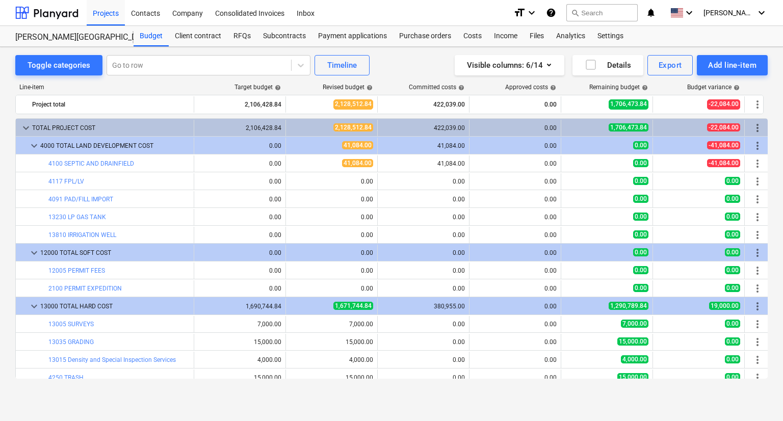
drag, startPoint x: 210, startPoint y: 83, endPoint x: 212, endPoint y: 77, distance: 5.3
click at [210, 83] on div "Line-item Target budget help Revised budget help Committed costs help Approved …" at bounding box center [391, 232] width 752 height 315
click at [463, 33] on div "Costs" at bounding box center [472, 36] width 31 height 20
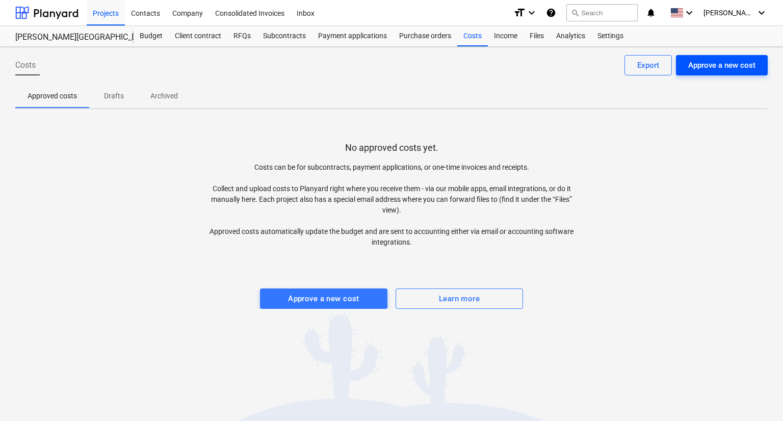
click at [696, 63] on div "Approve a new cost" at bounding box center [721, 65] width 67 height 13
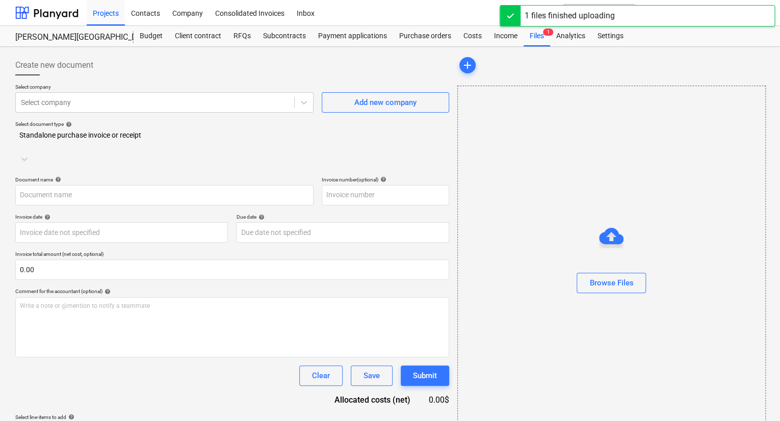
type input "Broward County (Soft) [DATE].pdf"
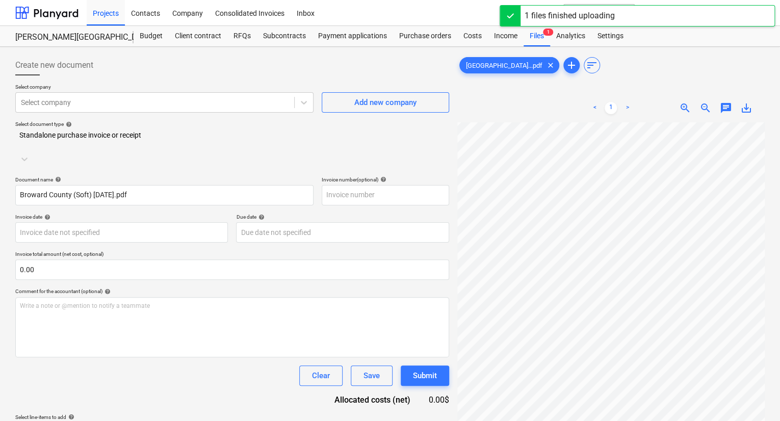
scroll to position [18, 0]
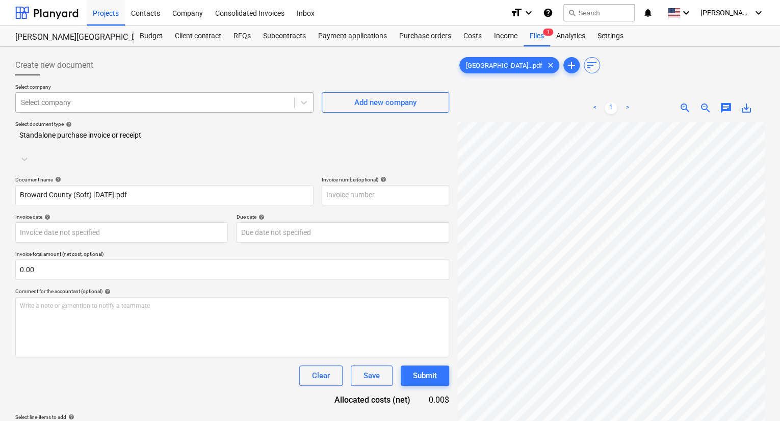
click at [129, 106] on div at bounding box center [155, 102] width 268 height 10
type input "brow"
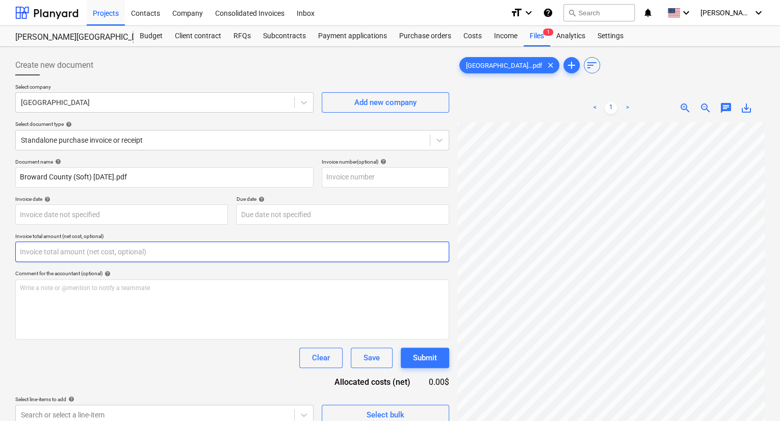
click at [146, 253] on input "text" at bounding box center [232, 252] width 434 height 20
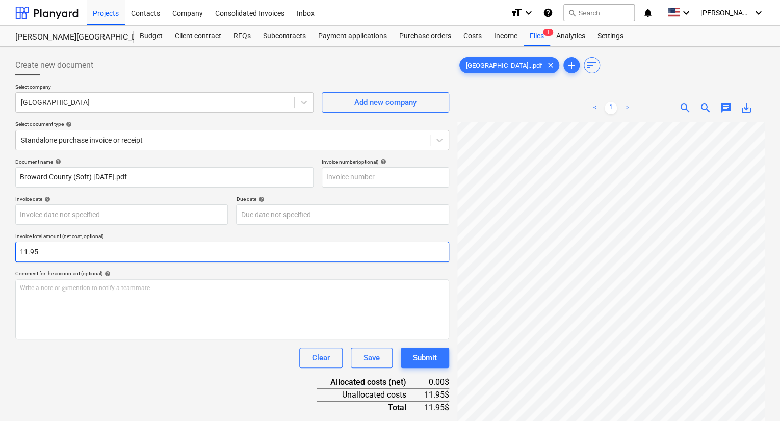
type input "11.95"
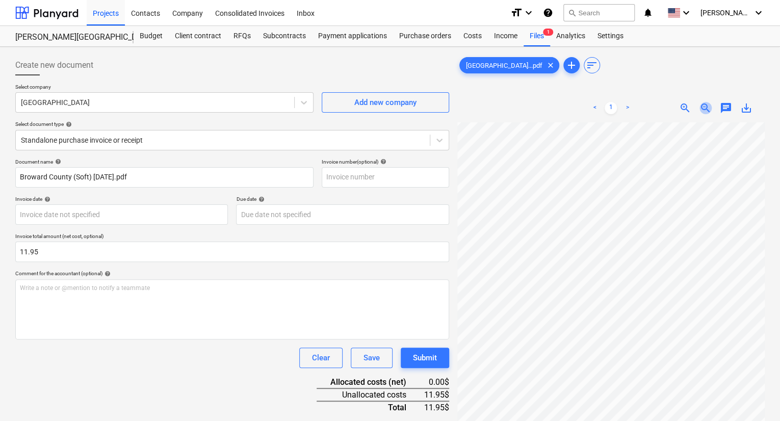
click at [706, 110] on span "zoom_out" at bounding box center [705, 108] width 12 height 12
click at [686, 109] on span "zoom_in" at bounding box center [685, 108] width 12 height 12
click at [607, 96] on div "< 1 > zoom_in zoom_out chat 0 save_alt" at bounding box center [610, 304] width 307 height 421
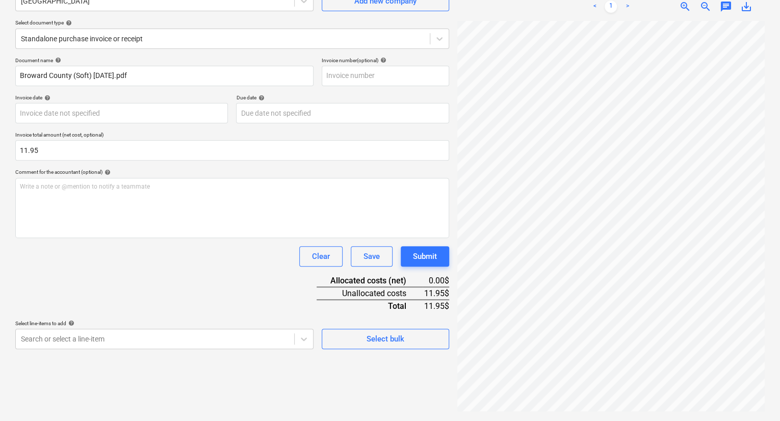
scroll to position [0, 0]
click at [111, 319] on body "Projects Contacts Company Consolidated Invoices Inbox format_size keyboard_arro…" at bounding box center [390, 109] width 780 height 421
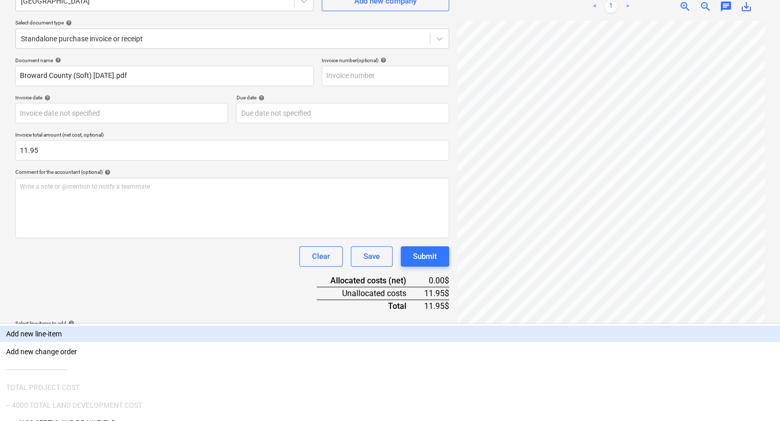
scroll to position [188, 0]
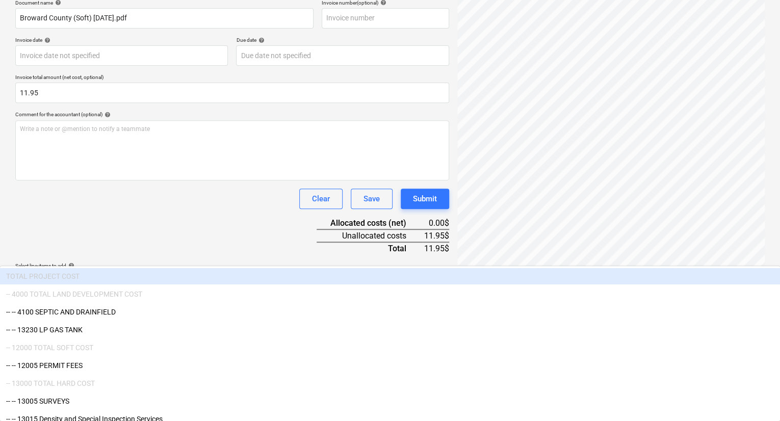
type input "sw"
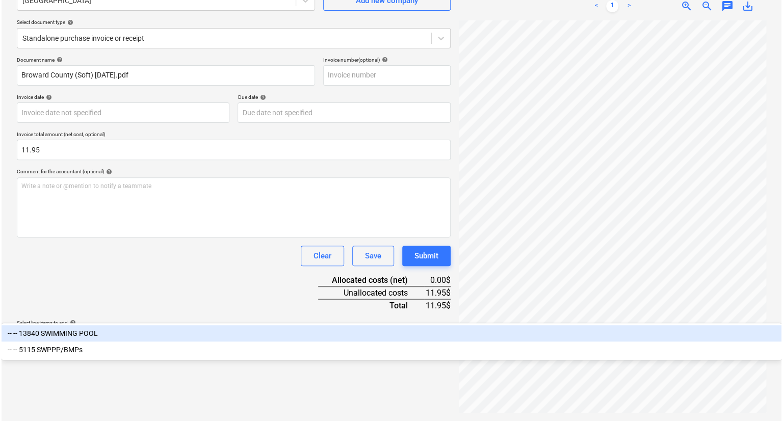
scroll to position [101, 0]
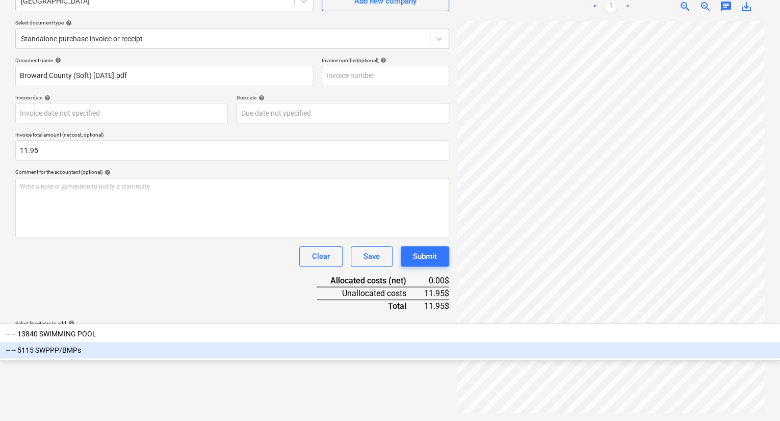
click at [107, 358] on div "-- -- 5115 SWPPP/BMPs" at bounding box center [390, 350] width 780 height 16
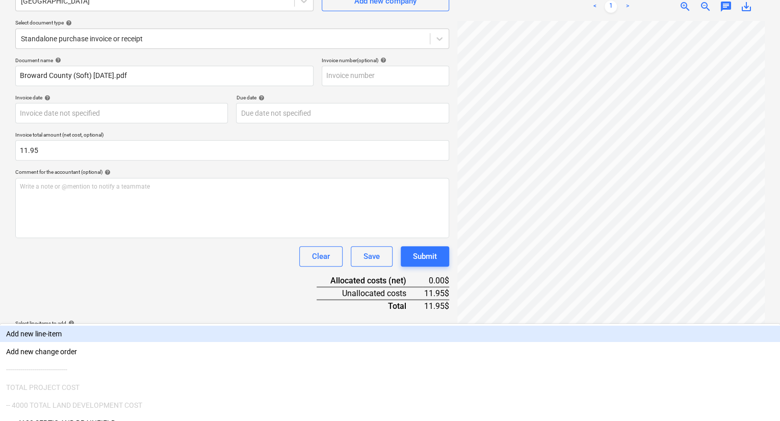
click at [238, 272] on div "Document name help Broward County (Soft) [DATE].pdf Invoice number (optional) h…" at bounding box center [232, 236] width 434 height 359
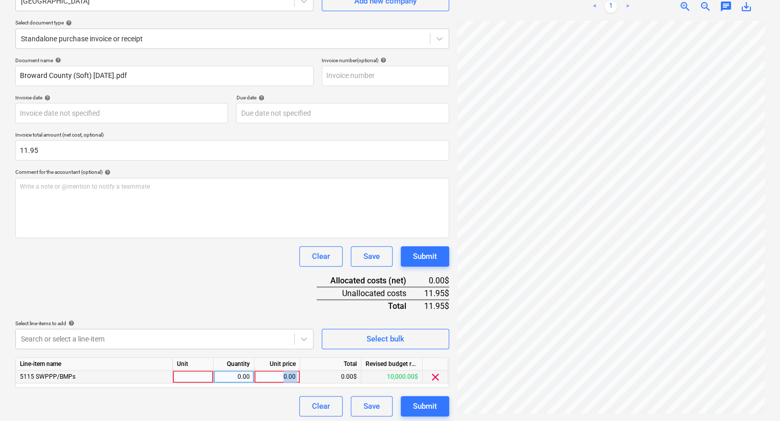
drag, startPoint x: 278, startPoint y: 376, endPoint x: 300, endPoint y: 376, distance: 21.9
click at [0, 0] on div "5115 SWPPP/BMPs 0.00 0.00 0.00$ 10,000.00$ clear" at bounding box center [0, 0] width 0 height 0
click at [273, 370] on div "0.00" at bounding box center [276, 376] width 37 height 13
type input "11.95"
click at [424, 403] on div "Submit" at bounding box center [425, 405] width 24 height 13
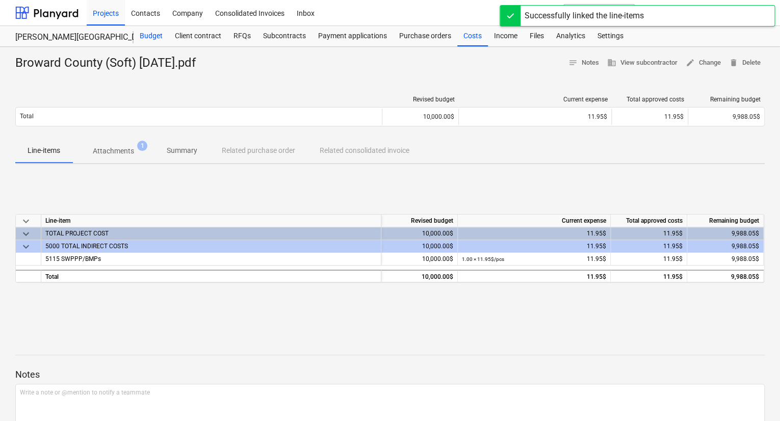
click at [155, 37] on div "Budget" at bounding box center [150, 36] width 35 height 20
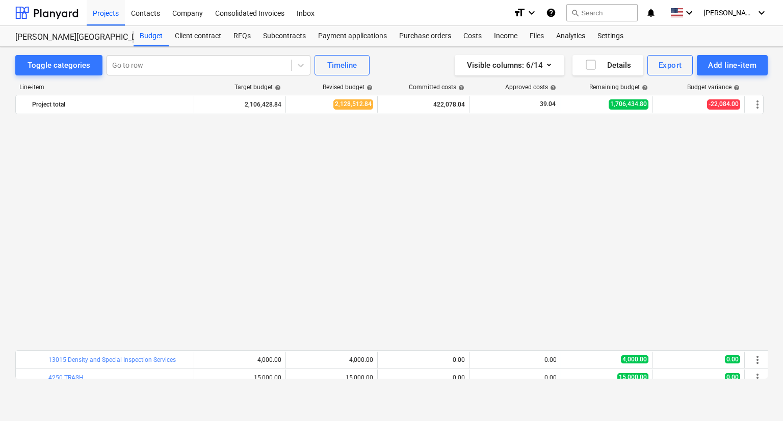
scroll to position [255, 0]
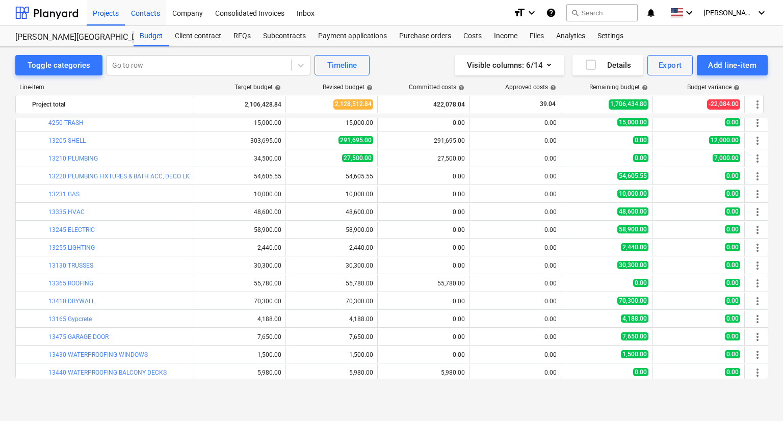
click at [157, 14] on div "Contacts" at bounding box center [145, 12] width 41 height 26
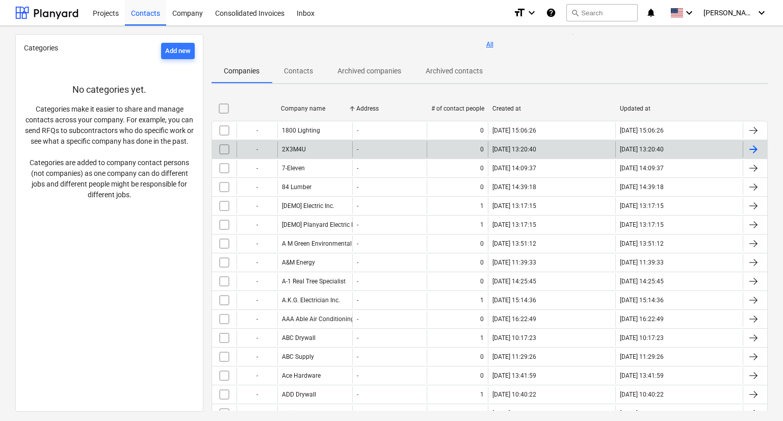
scroll to position [51, 0]
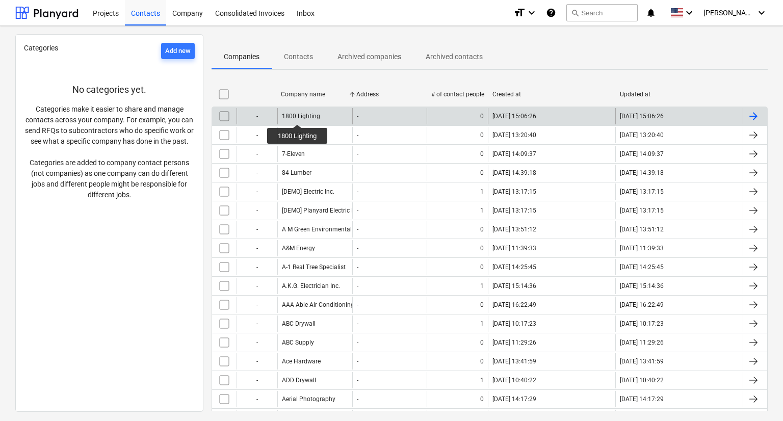
click at [298, 115] on div "1800 Lighting" at bounding box center [301, 116] width 38 height 7
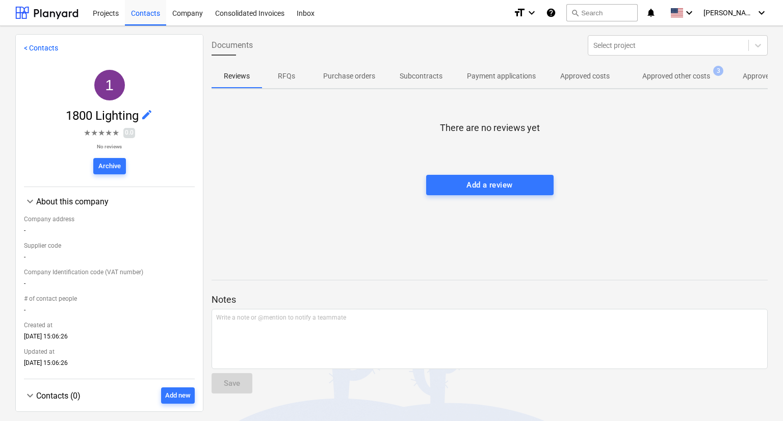
click at [43, 46] on link "< Contacts" at bounding box center [41, 48] width 34 height 8
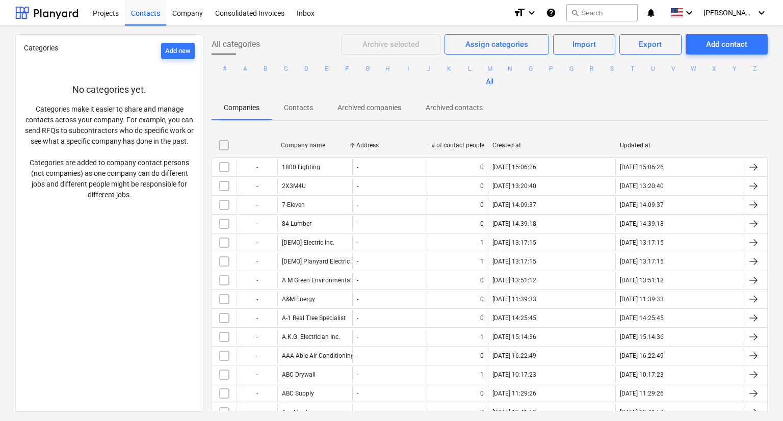
scroll to position [255, 0]
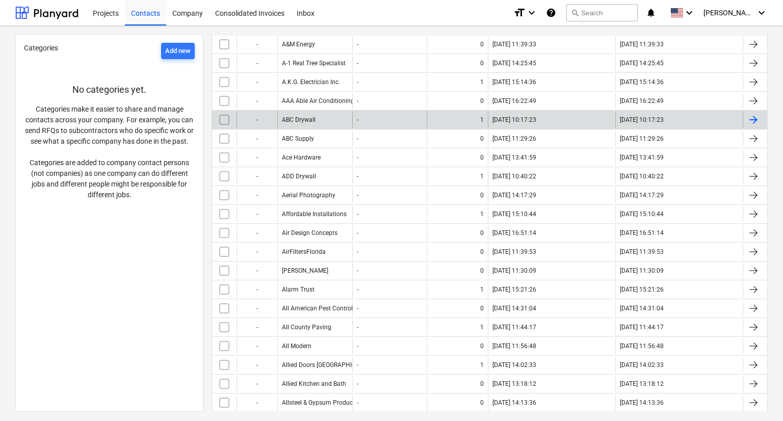
click at [299, 116] on div "ABC Drywall" at bounding box center [299, 119] width 34 height 7
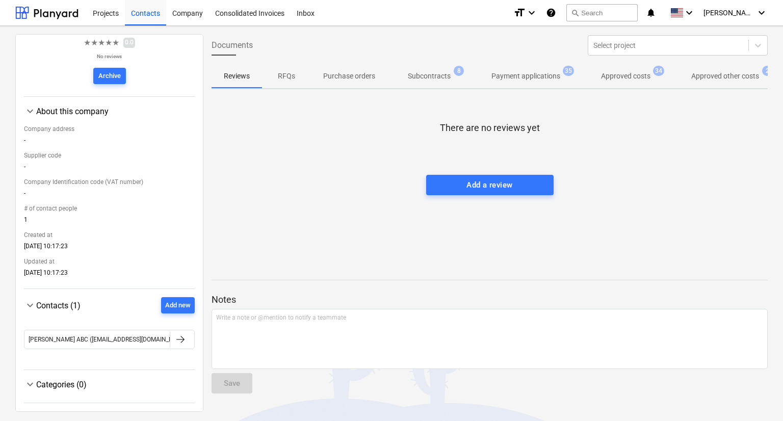
scroll to position [93, 0]
click at [29, 302] on span "keyboard_arrow_down" at bounding box center [30, 305] width 12 height 12
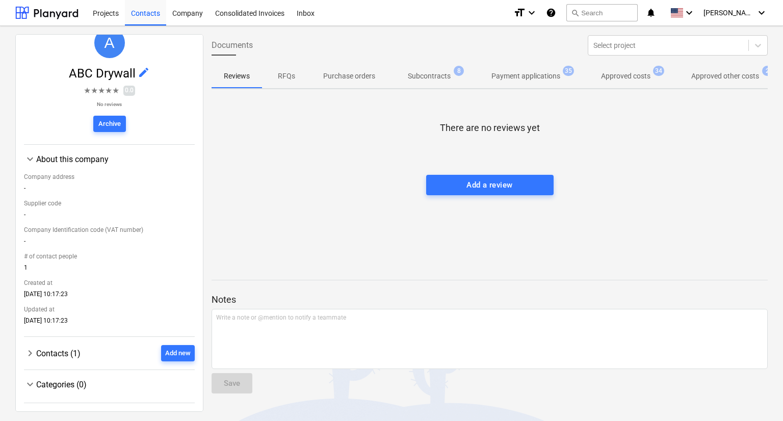
scroll to position [45, 0]
drag, startPoint x: 31, startPoint y: 351, endPoint x: 43, endPoint y: 338, distance: 17.7
click at [31, 351] on span "keyboard_arrow_right" at bounding box center [30, 353] width 12 height 12
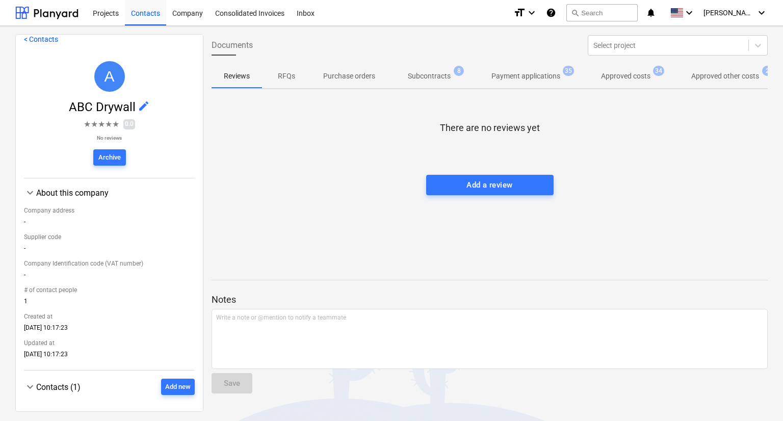
scroll to position [0, 0]
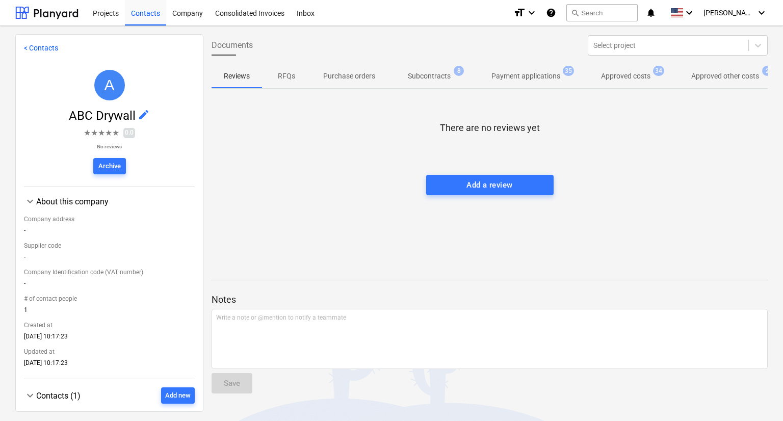
click at [42, 49] on link "< Contacts" at bounding box center [41, 48] width 34 height 8
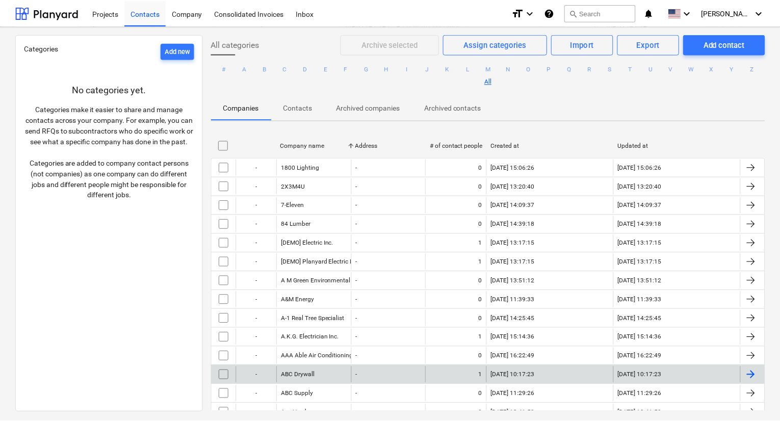
scroll to position [102, 0]
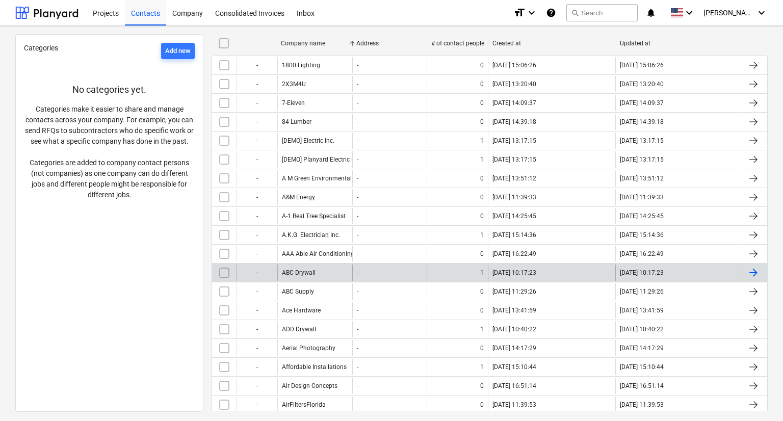
click at [303, 270] on div "ABC Drywall" at bounding box center [299, 272] width 34 height 7
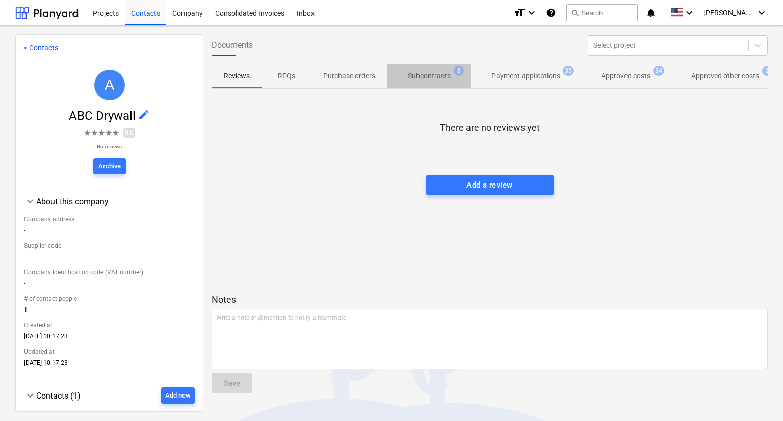
click at [441, 76] on p "Subcontracts" at bounding box center [429, 76] width 43 height 11
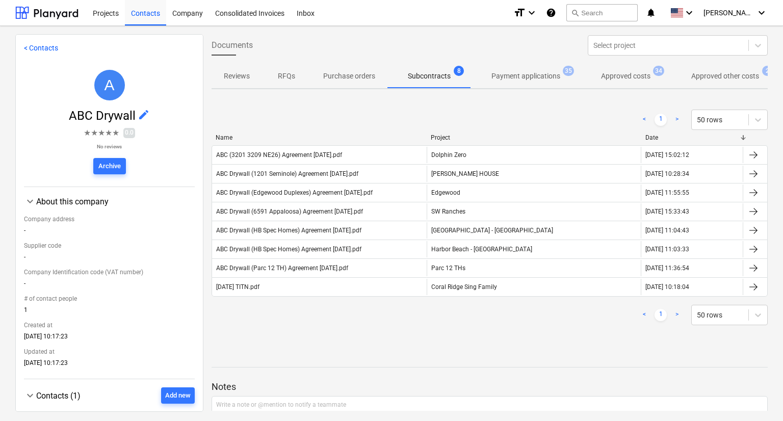
click at [781, 136] on div "< Contacts A ABC Drywall edit ★ ★ ★ ★ ★ 0.0 No reviews Archive keyboard_arrow_d…" at bounding box center [391, 223] width 783 height 395
click at [98, 11] on div "Projects" at bounding box center [106, 12] width 38 height 26
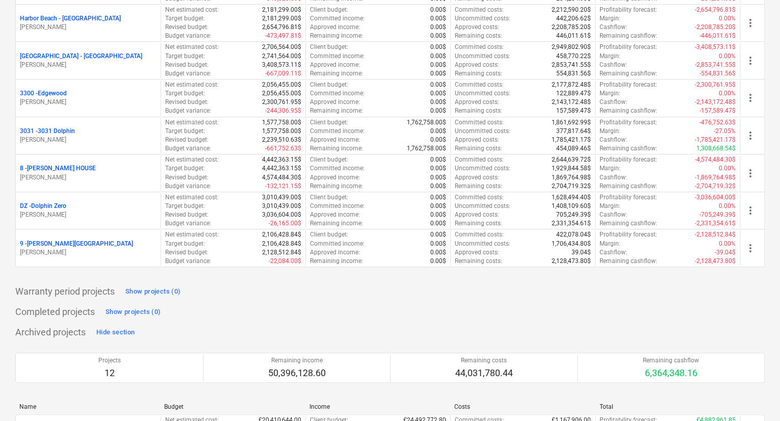
scroll to position [204, 0]
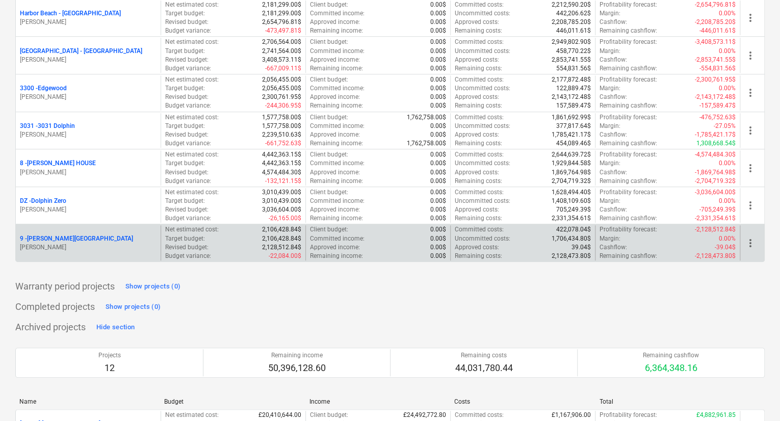
click at [59, 237] on p "9 - Graziano House" at bounding box center [76, 238] width 113 height 9
